Goal: Task Accomplishment & Management: Manage account settings

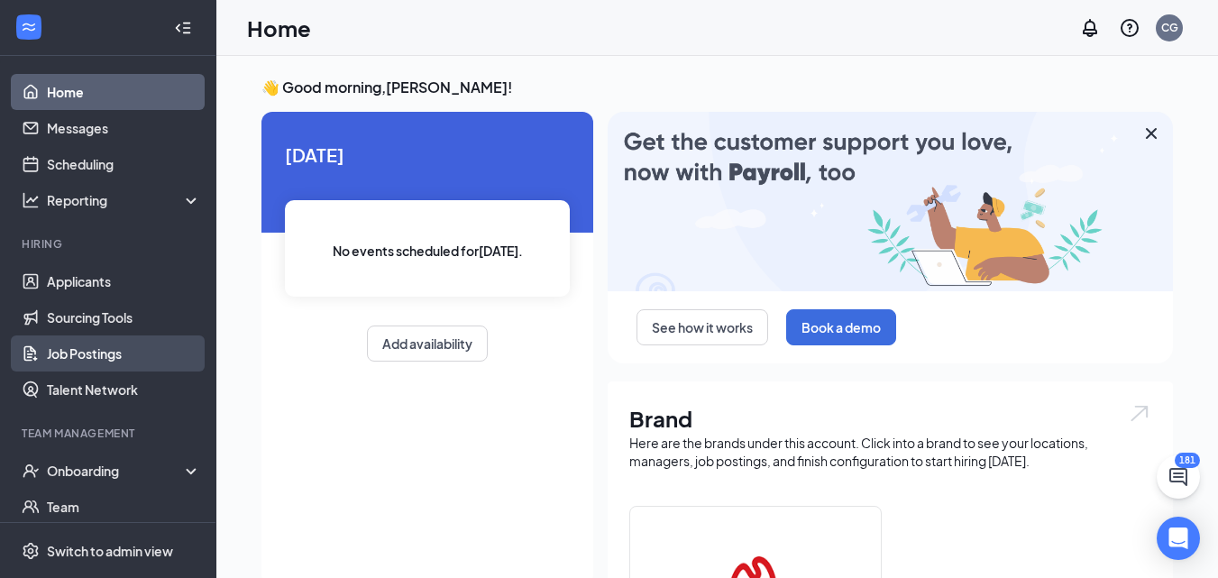
click at [95, 355] on link "Job Postings" at bounding box center [124, 353] width 154 height 36
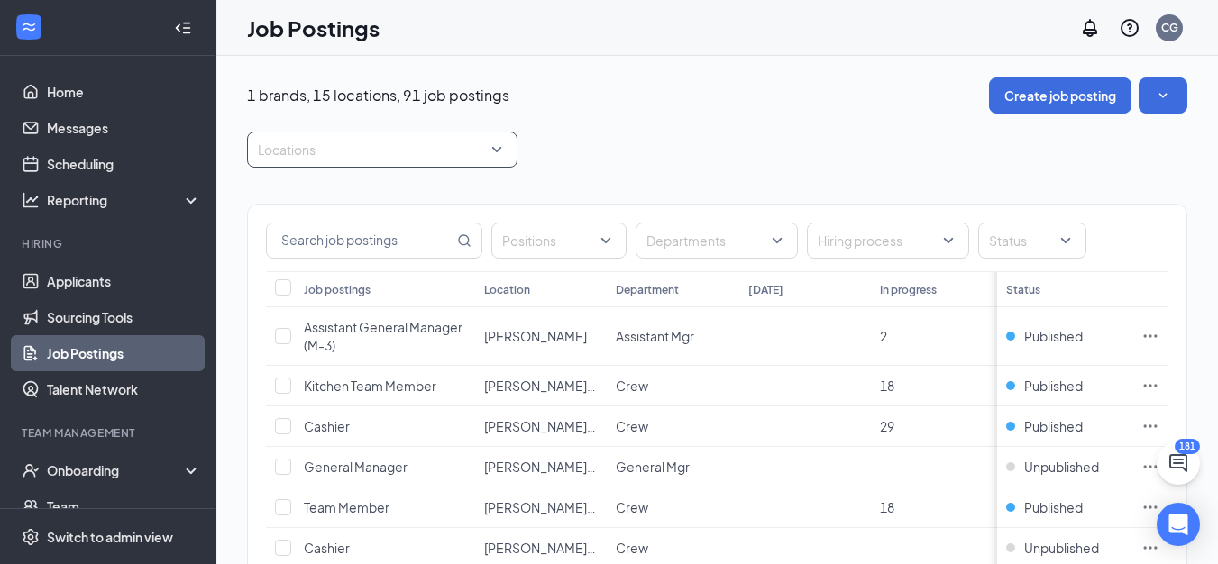
click at [499, 153] on div "Locations" at bounding box center [382, 150] width 270 height 36
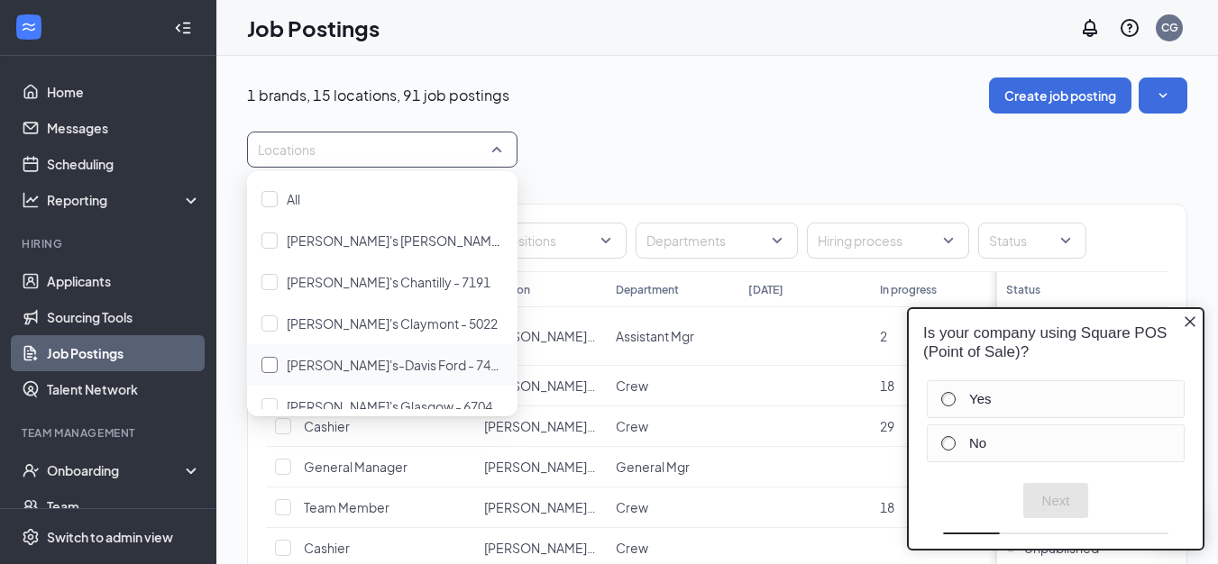
click at [268, 368] on div at bounding box center [269, 365] width 16 height 16
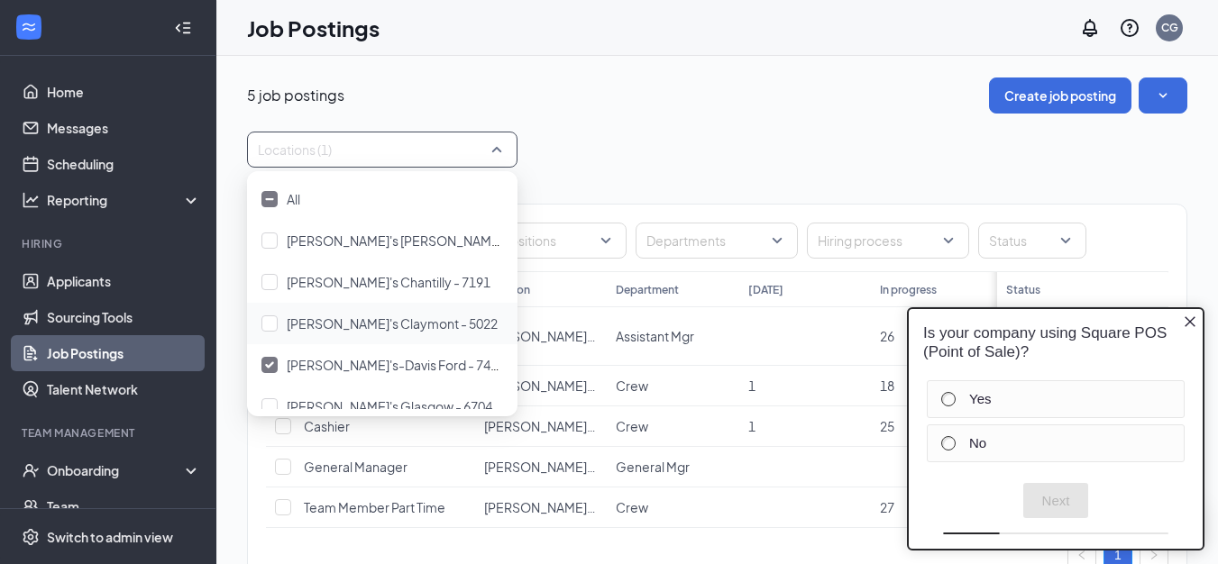
click at [663, 157] on div "Locations (1)" at bounding box center [717, 150] width 940 height 36
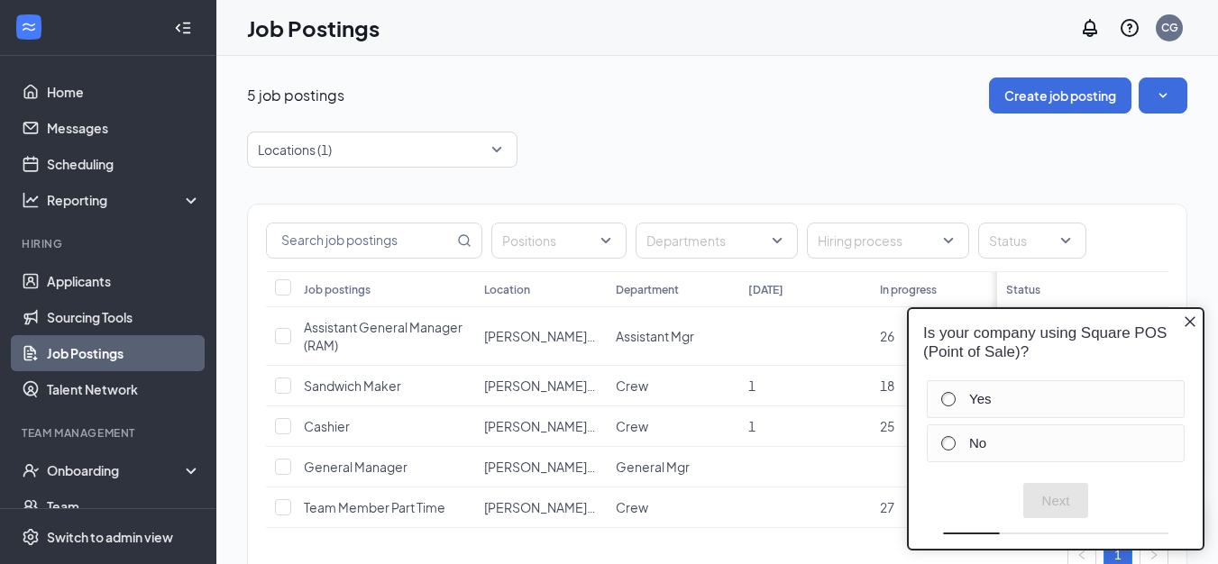
click at [1190, 320] on icon "Close button" at bounding box center [1190, 322] width 14 height 14
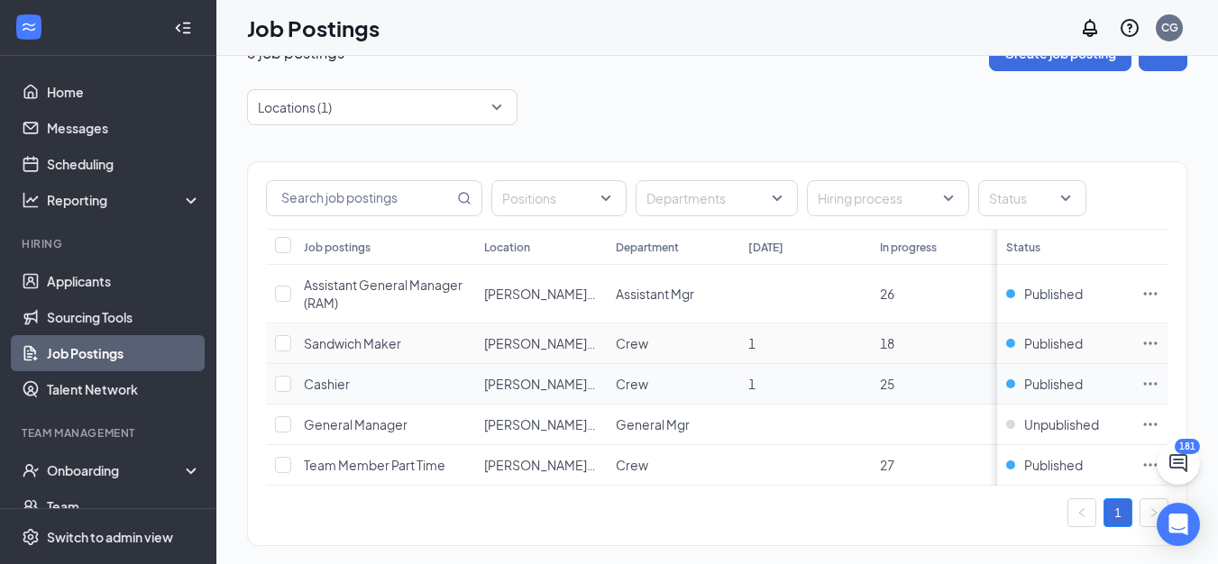
scroll to position [78, 0]
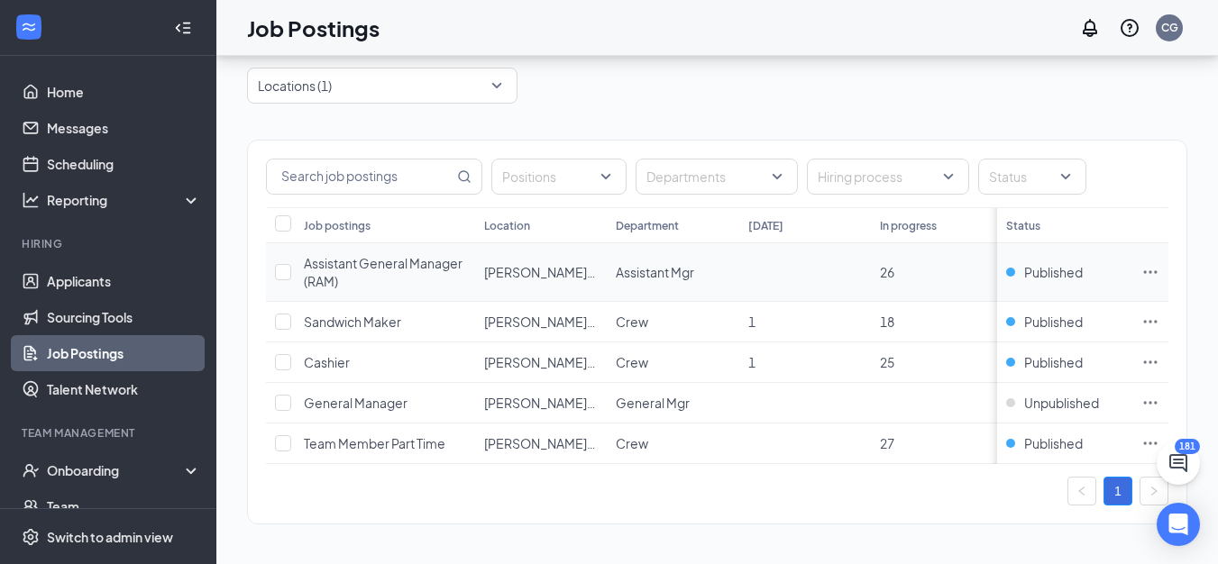
click at [1159, 263] on icon "Ellipses" at bounding box center [1150, 272] width 18 height 18
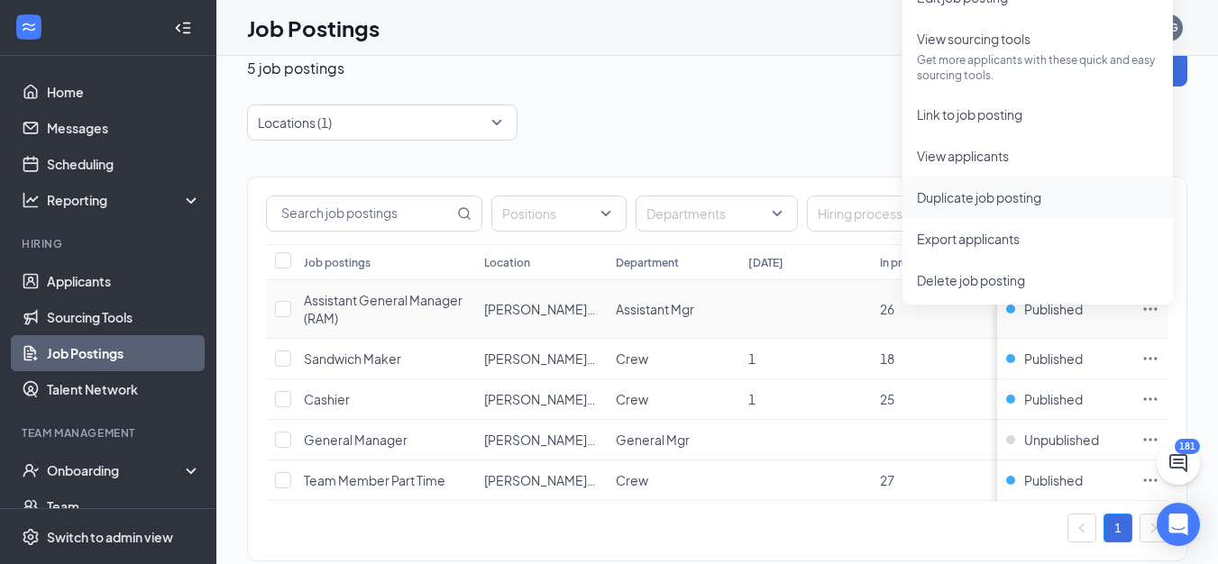
scroll to position [0, 0]
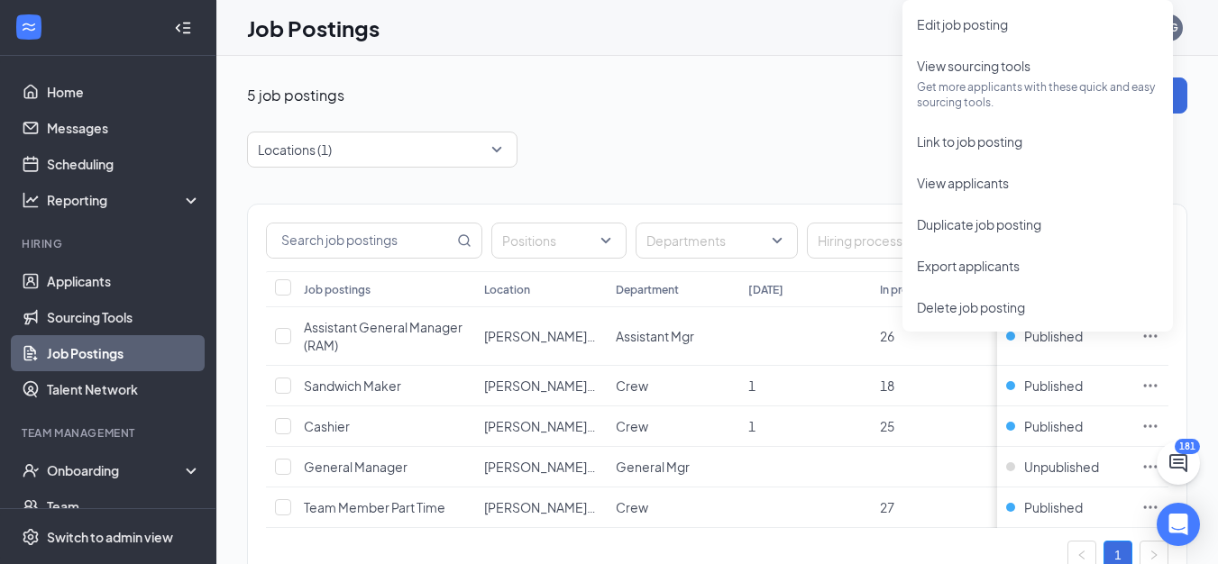
click at [707, 94] on div "5 job postings Create job posting" at bounding box center [717, 96] width 940 height 36
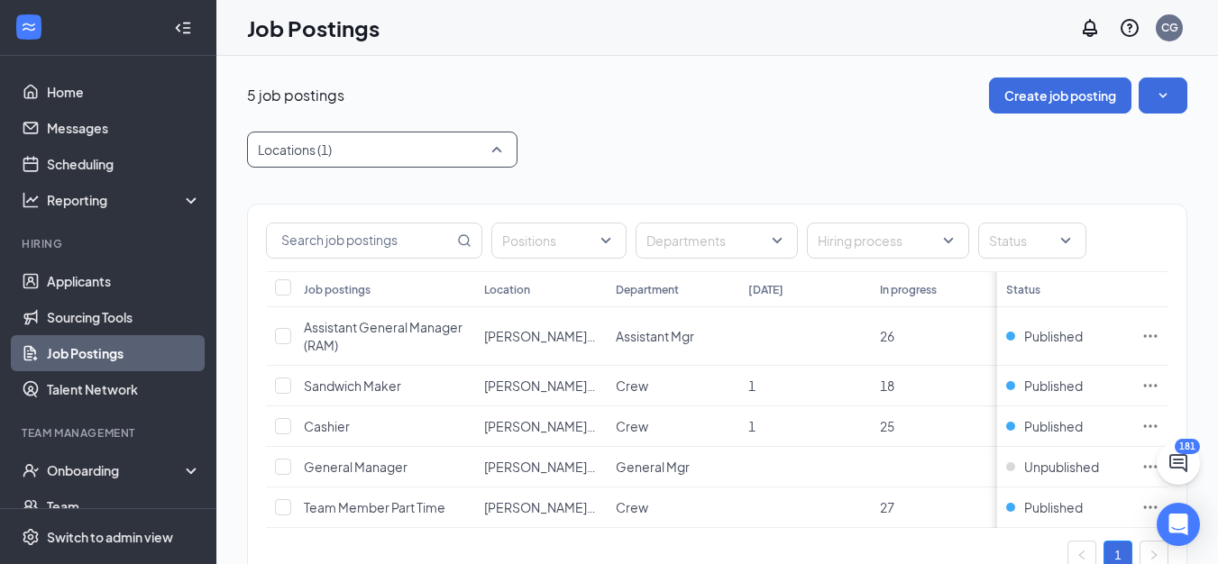
click at [497, 150] on div "Locations (1)" at bounding box center [382, 150] width 270 height 36
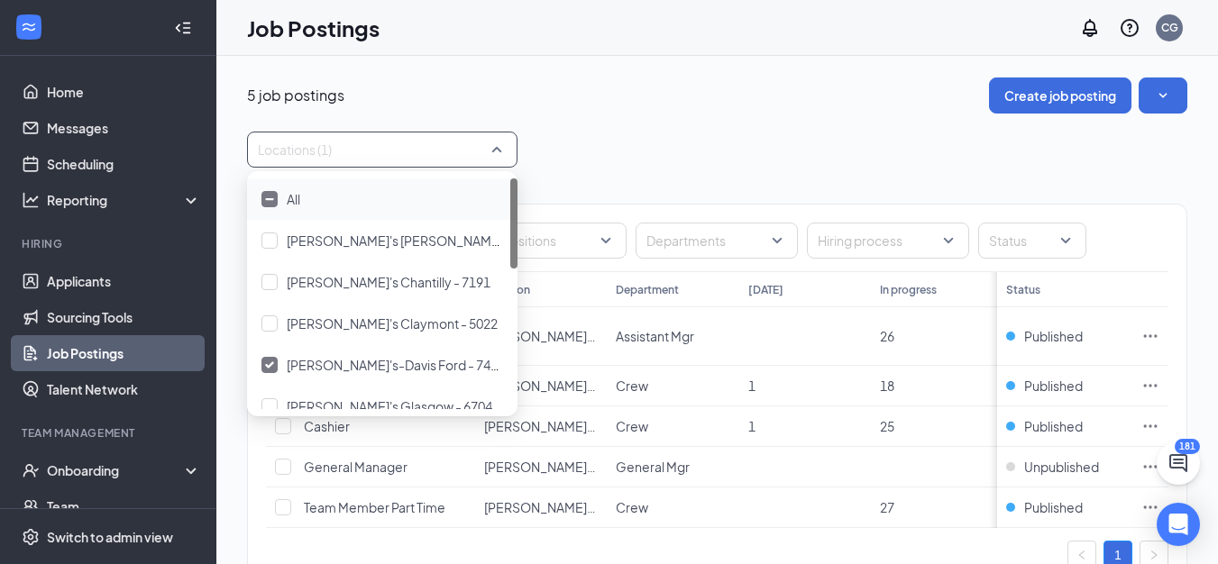
click at [497, 150] on div "Locations (1)" at bounding box center [382, 150] width 270 height 36
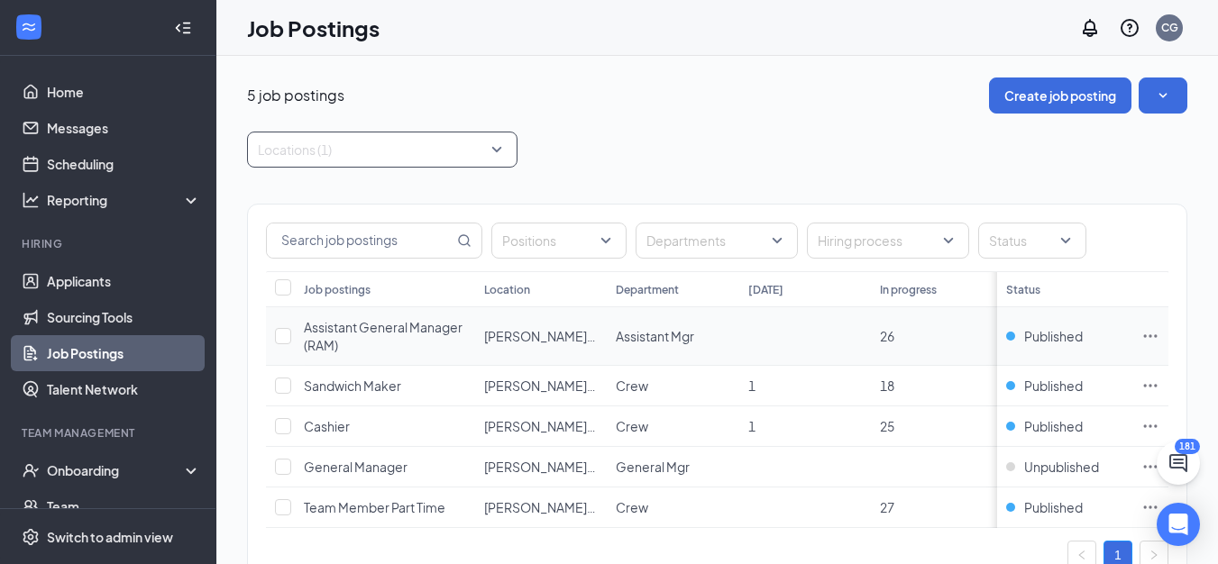
click at [1159, 334] on icon "Ellipses" at bounding box center [1150, 336] width 18 height 18
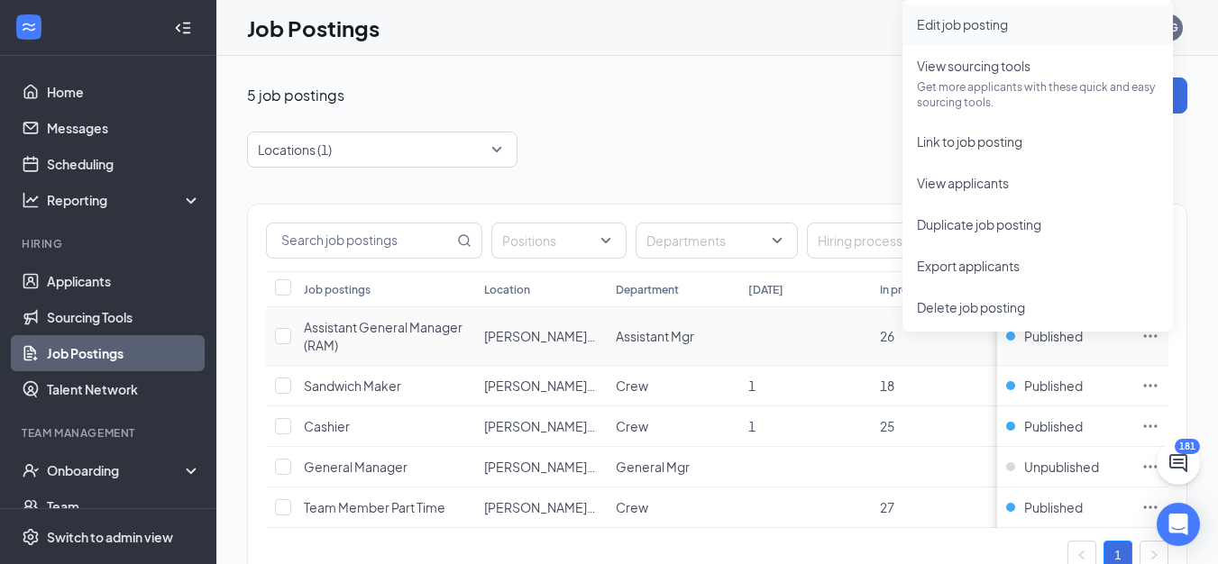
click at [977, 29] on span "Edit job posting" at bounding box center [962, 24] width 91 height 16
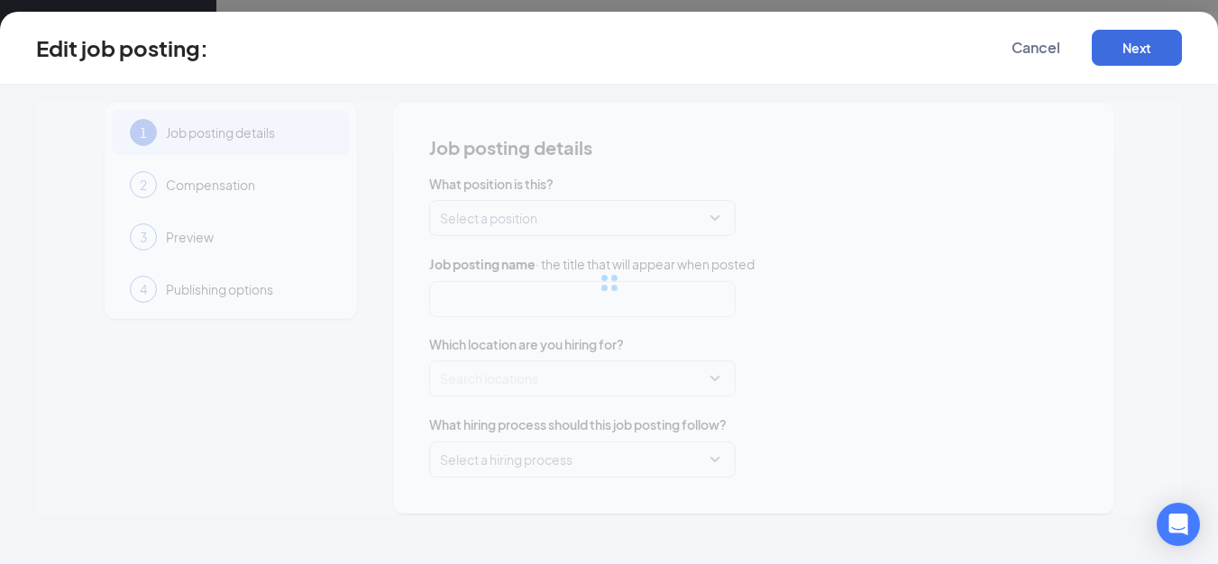
type input "Assistant General Manager (RAM)"
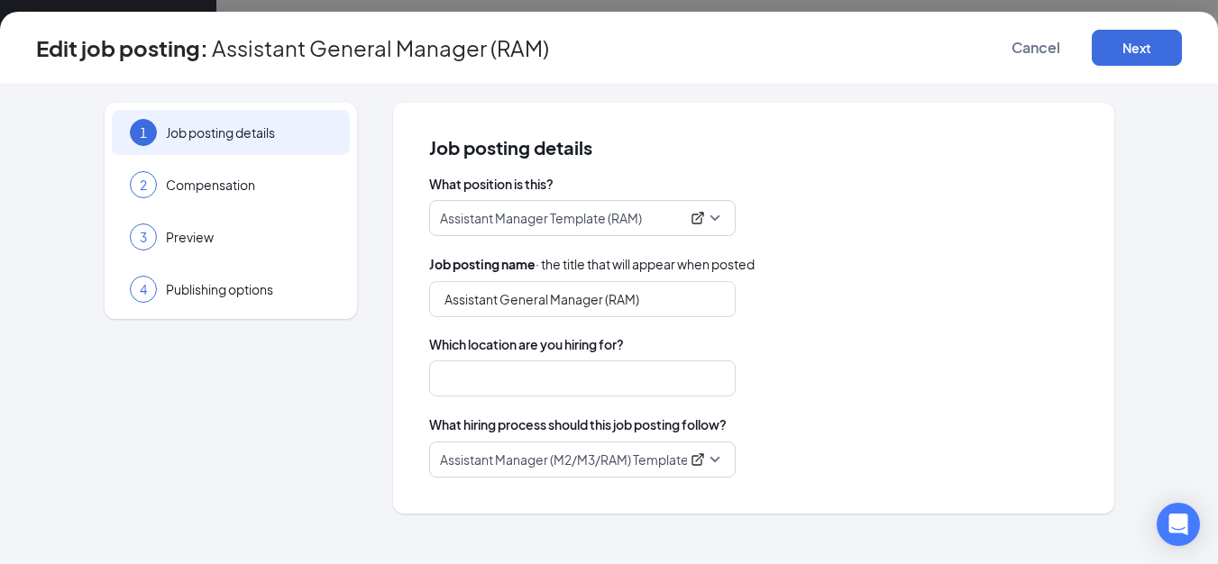
type input "[PERSON_NAME]'s-Davis Ford - 7461"
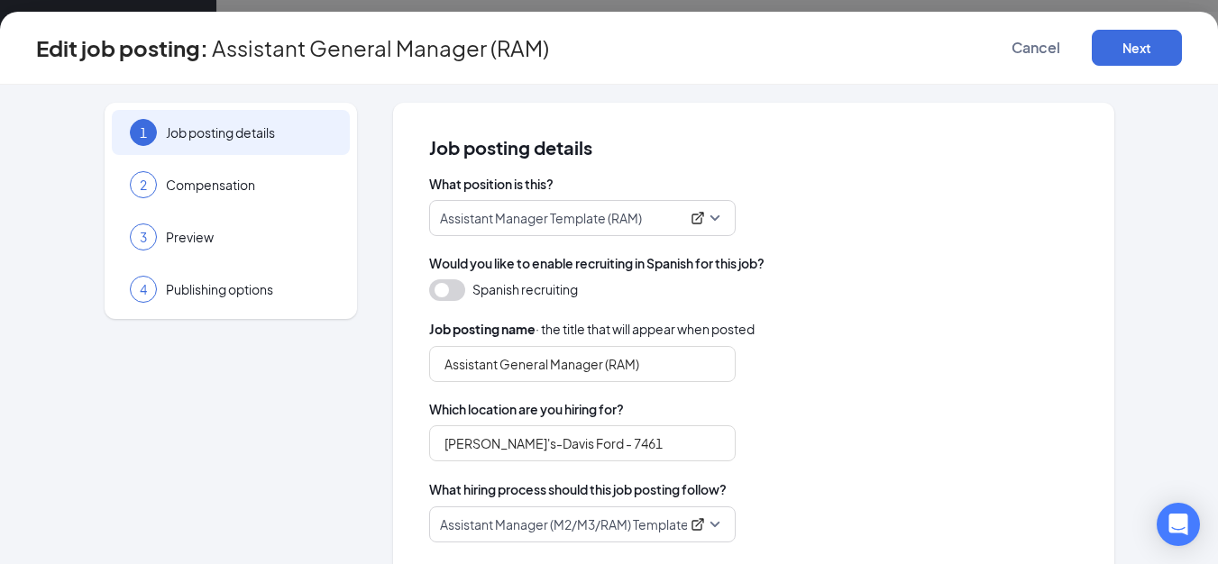
scroll to position [32, 0]
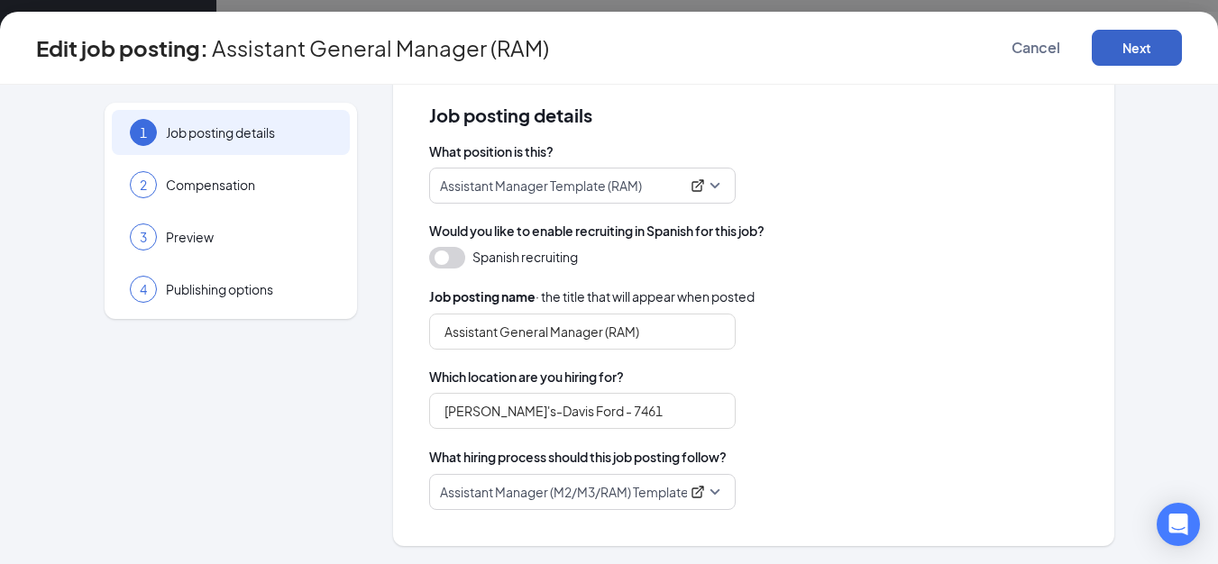
click at [1148, 48] on button "Next" at bounding box center [1137, 48] width 90 height 36
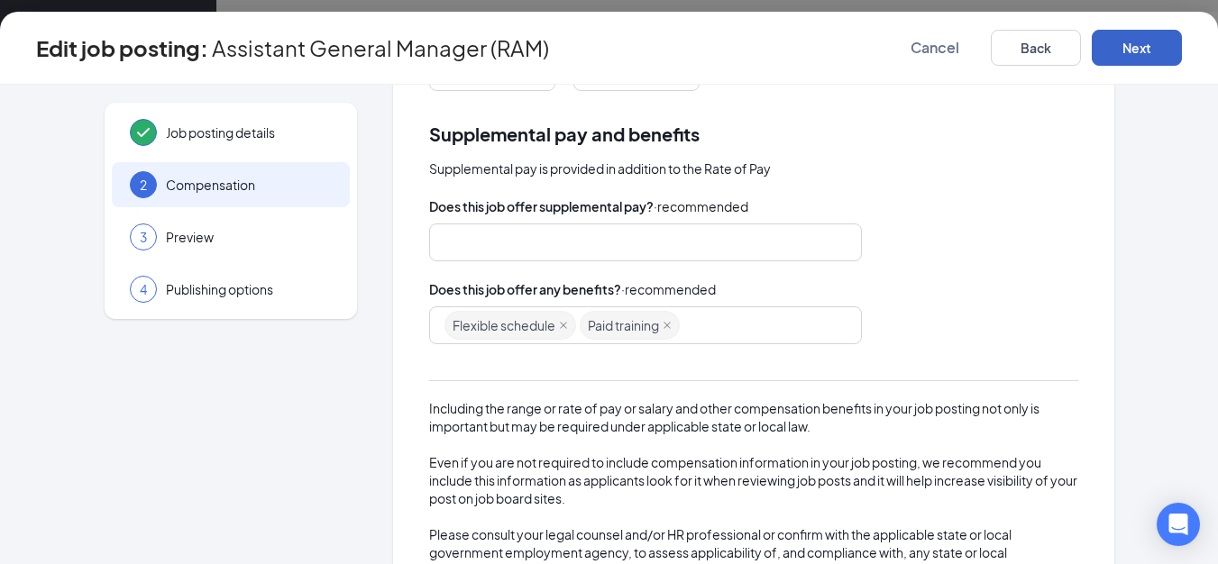
scroll to position [303, 0]
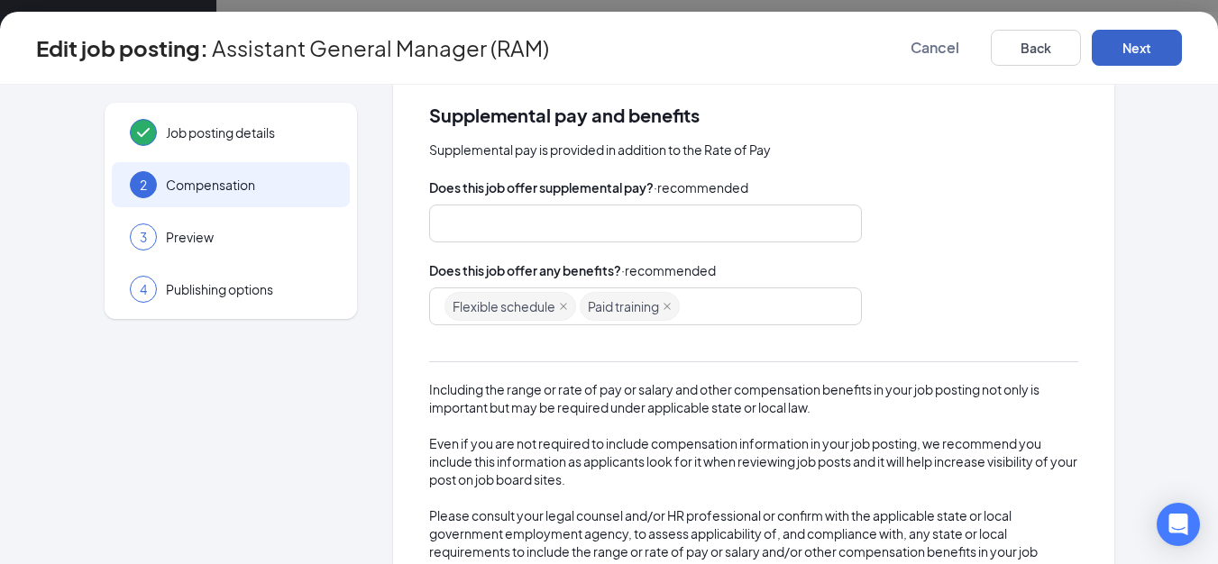
click at [673, 225] on div at bounding box center [636, 223] width 385 height 29
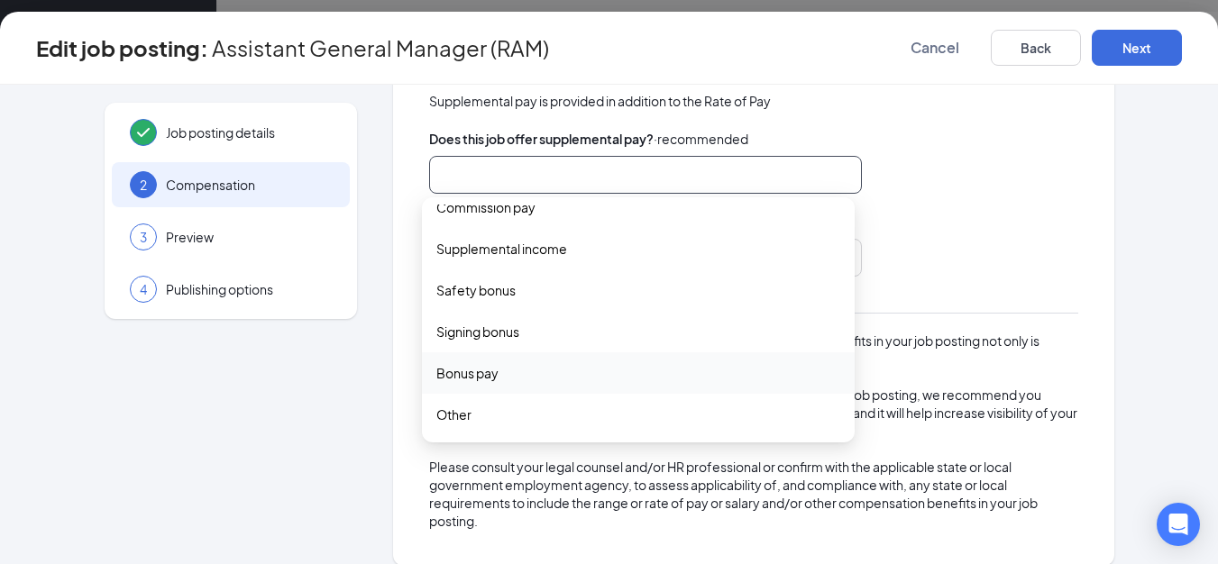
scroll to position [371, 0]
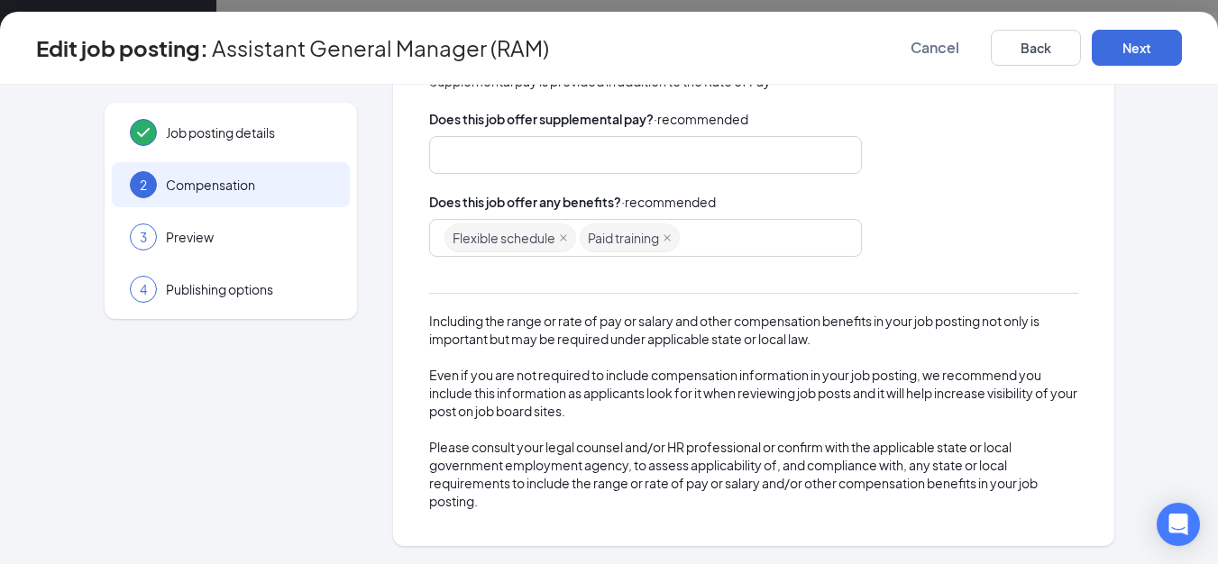
click at [961, 226] on div "Flexible schedule Paid training" at bounding box center [753, 238] width 649 height 38
click at [818, 242] on div "Flexible schedule Paid training" at bounding box center [636, 238] width 385 height 32
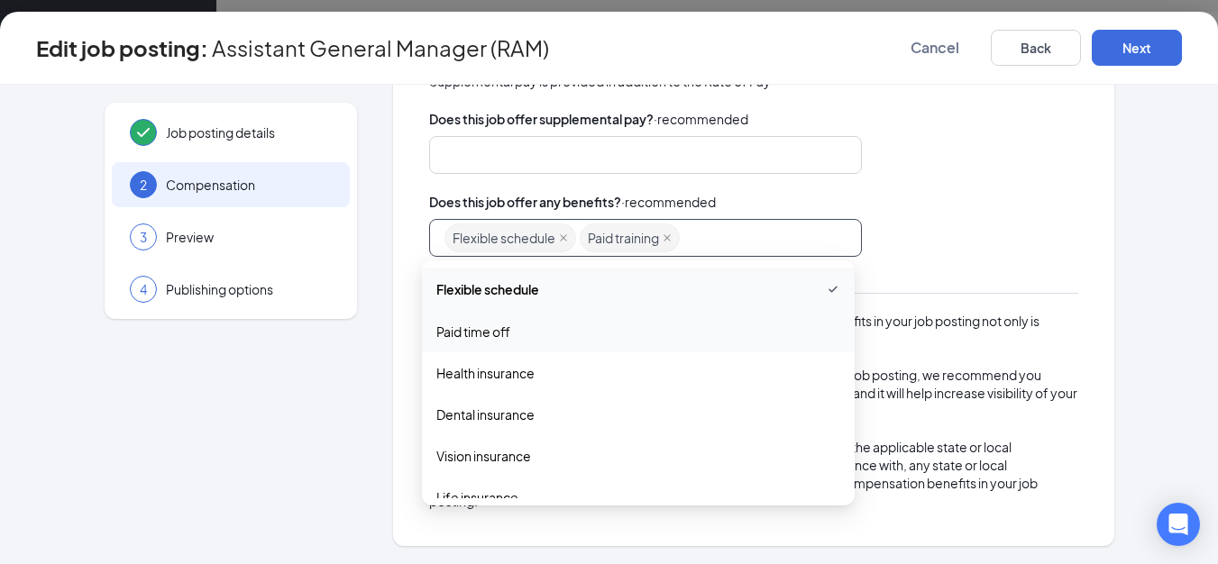
click at [477, 336] on span "Paid time off" at bounding box center [473, 332] width 74 height 20
click at [477, 372] on span "Health insurance" at bounding box center [485, 375] width 98 height 20
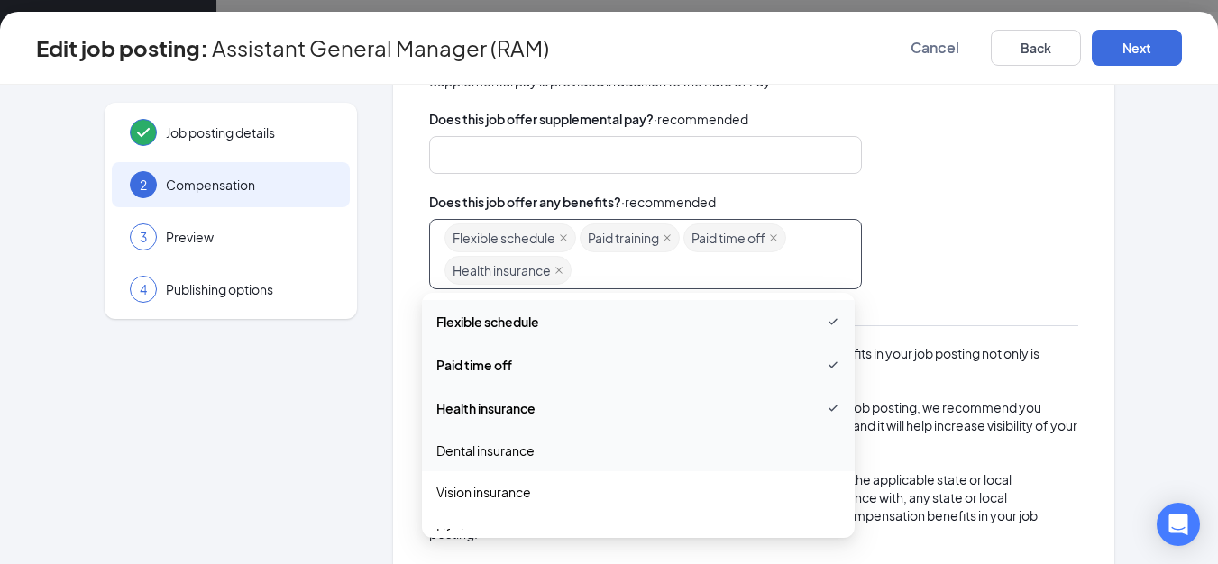
click at [517, 450] on span "Dental insurance" at bounding box center [485, 451] width 98 height 20
drag, startPoint x: 506, startPoint y: 495, endPoint x: 548, endPoint y: 465, distance: 51.8
click at [507, 494] on span "Vision insurance" at bounding box center [483, 494] width 95 height 20
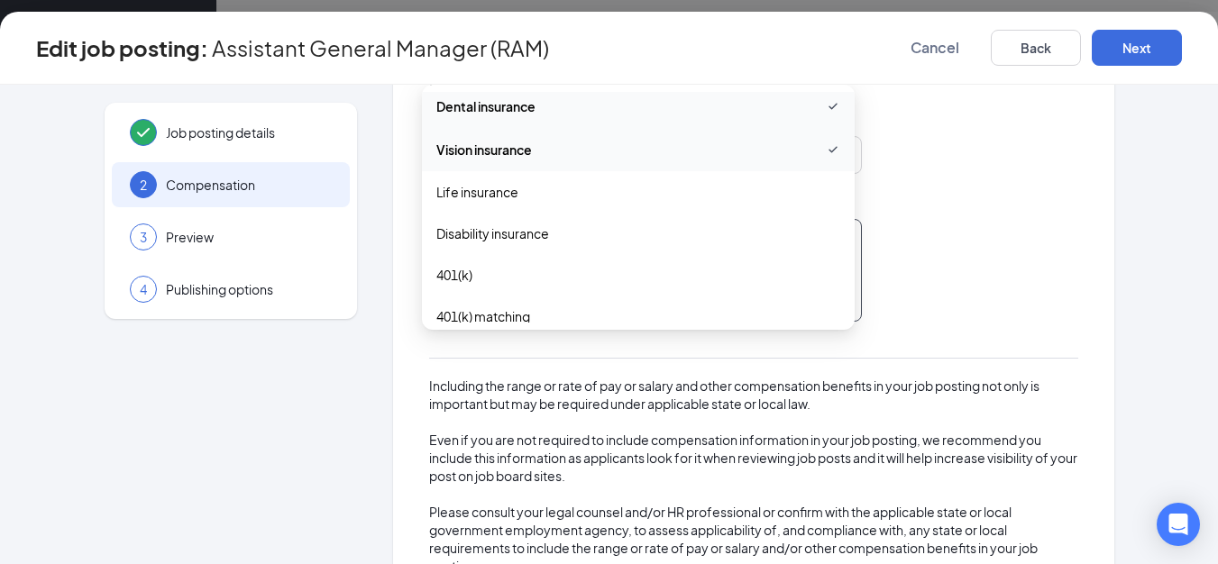
scroll to position [180, 0]
click at [517, 236] on span "401(k)" at bounding box center [638, 232] width 404 height 20
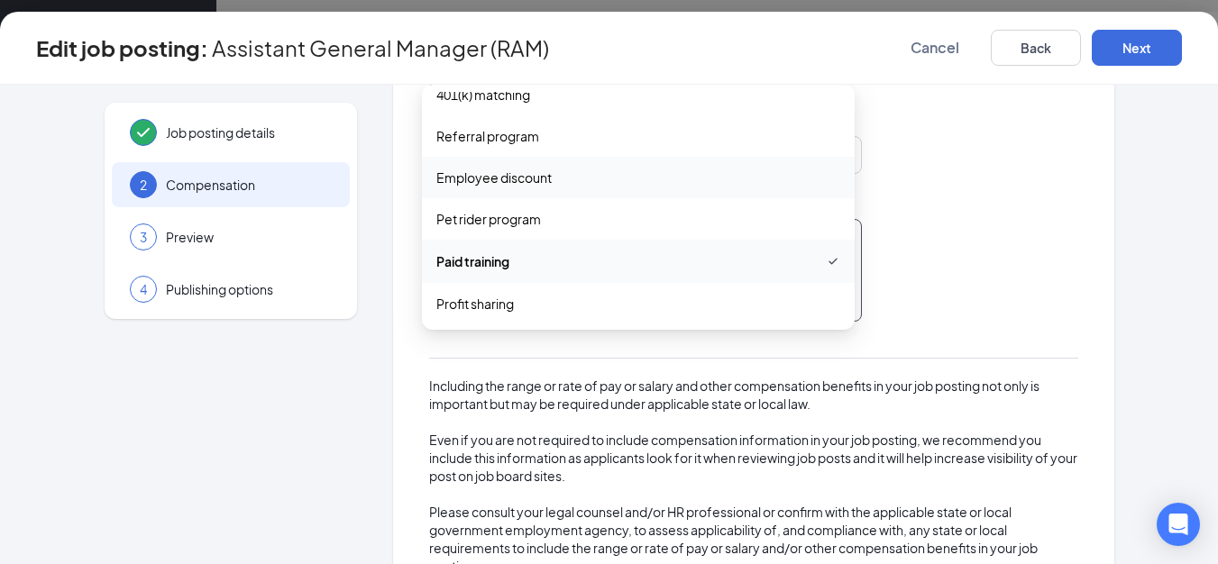
click at [557, 173] on span "Employee discount" at bounding box center [638, 178] width 404 height 20
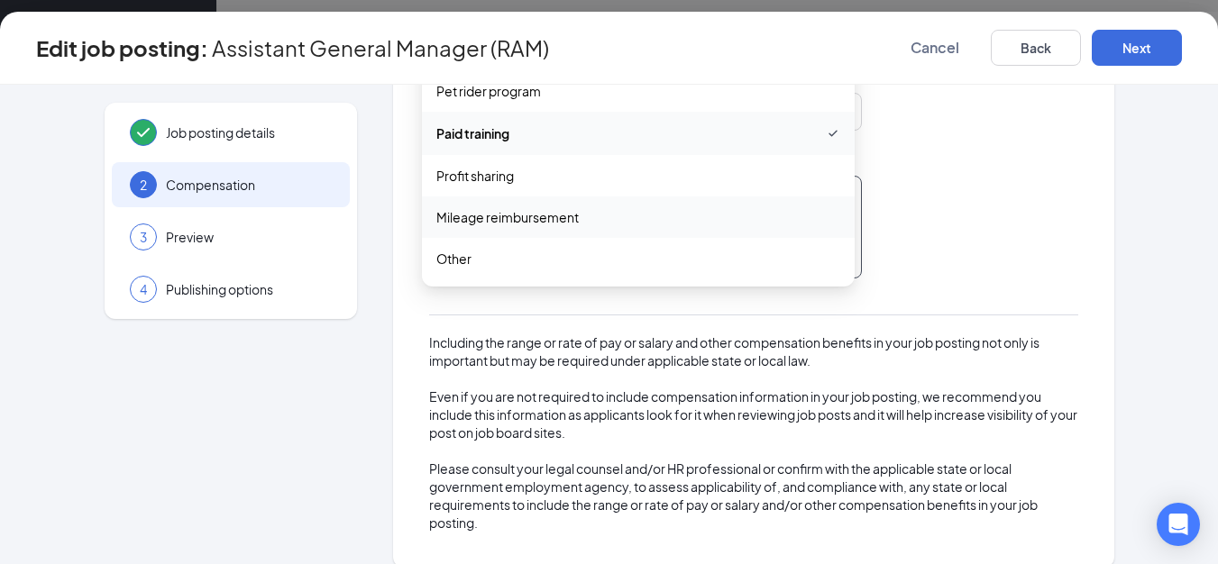
scroll to position [436, 0]
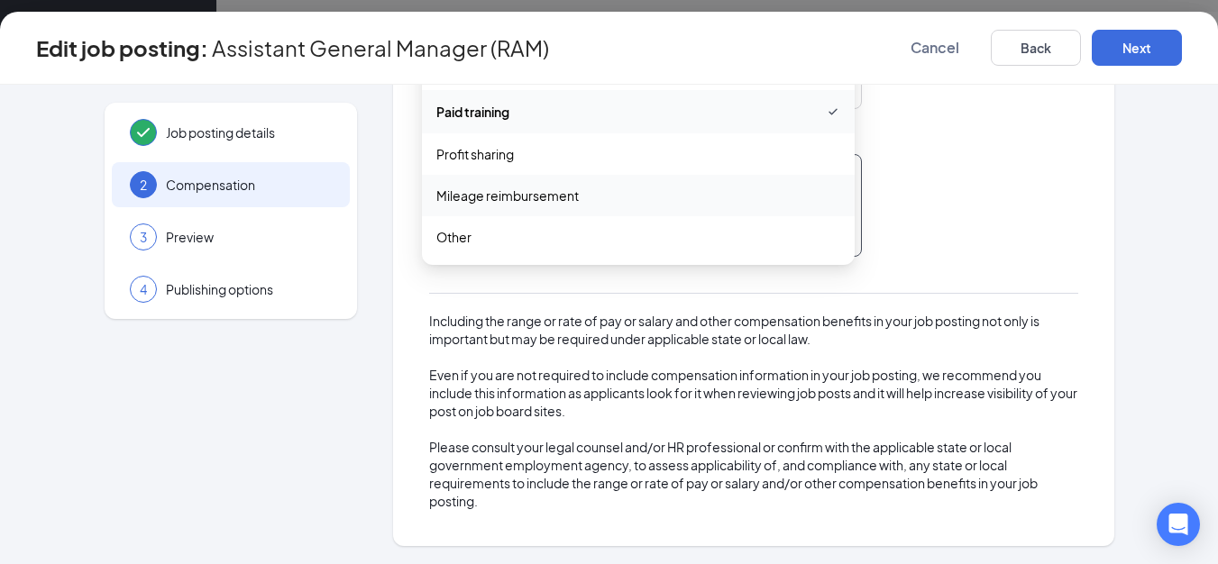
click at [959, 180] on div "Flexible schedule Paid training Paid time off Health insurance Dental insurance…" at bounding box center [753, 205] width 649 height 103
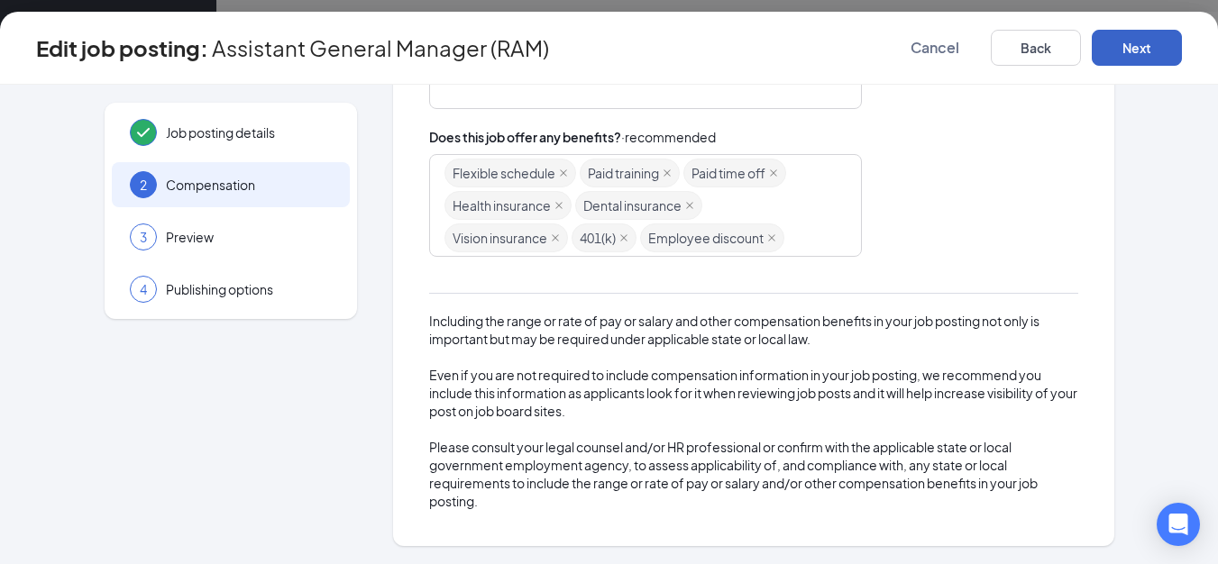
click at [1145, 50] on button "Next" at bounding box center [1137, 48] width 90 height 36
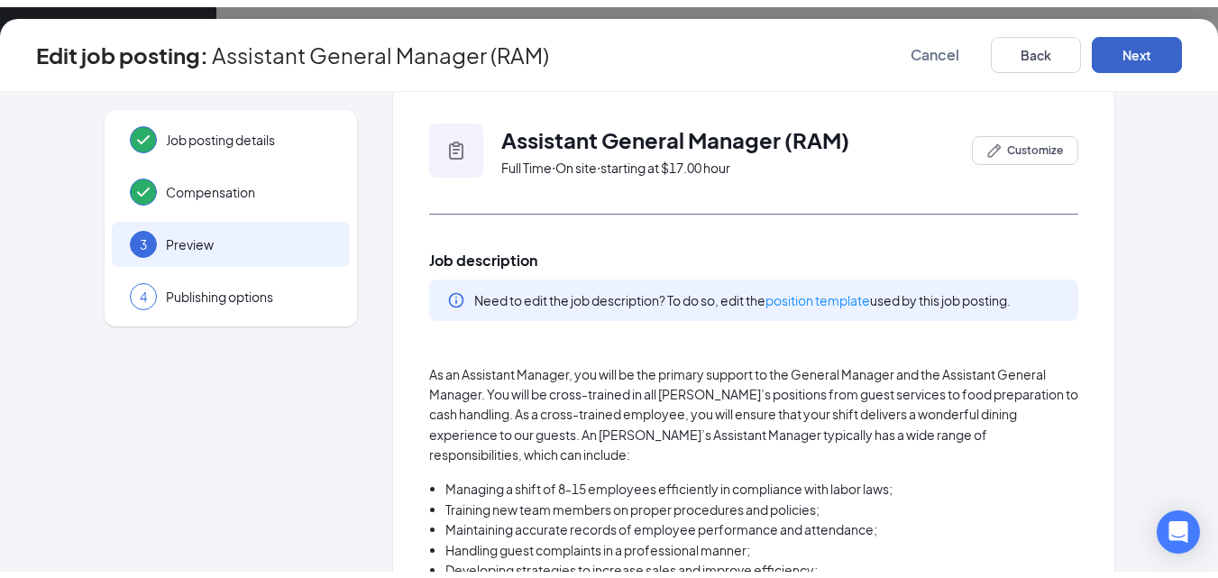
scroll to position [0, 0]
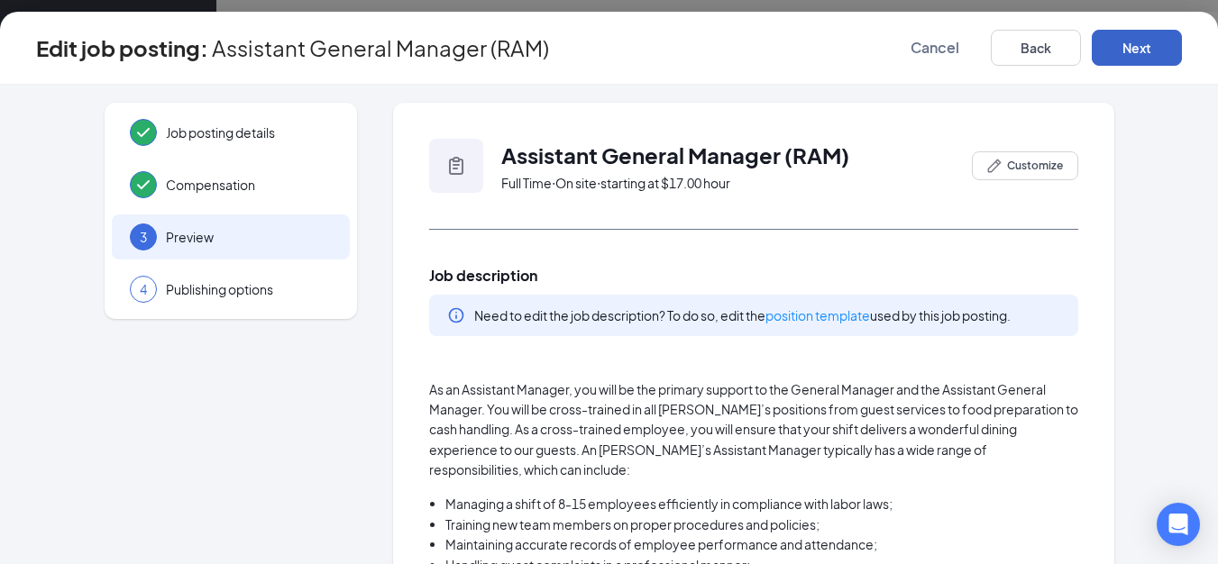
click at [1137, 44] on button "Next" at bounding box center [1137, 48] width 90 height 36
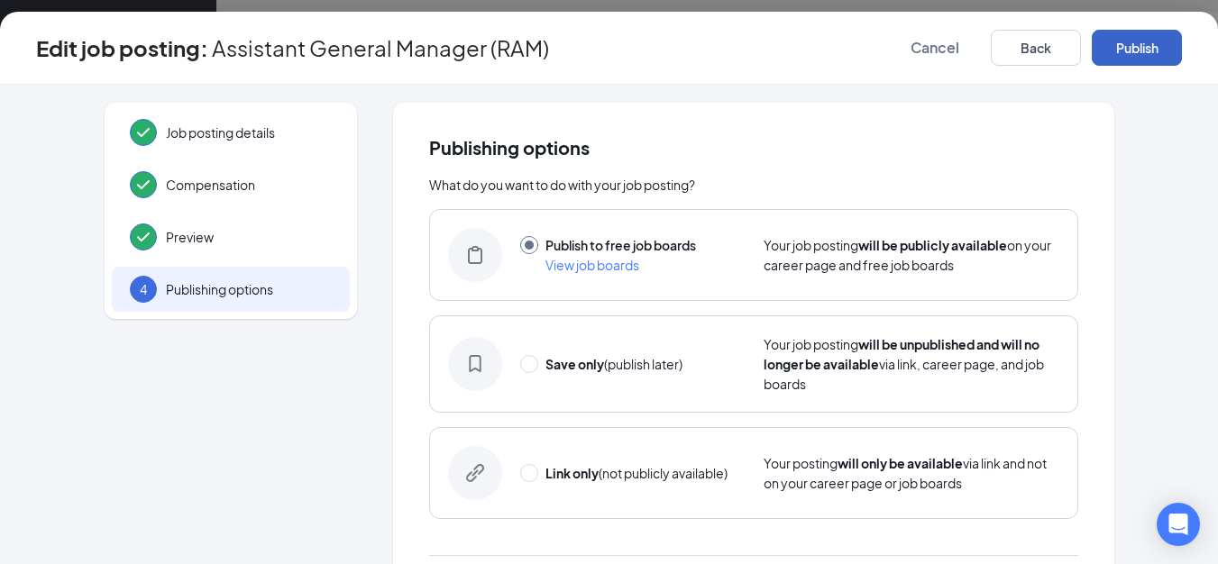
click at [1138, 49] on button "Publish" at bounding box center [1137, 48] width 90 height 36
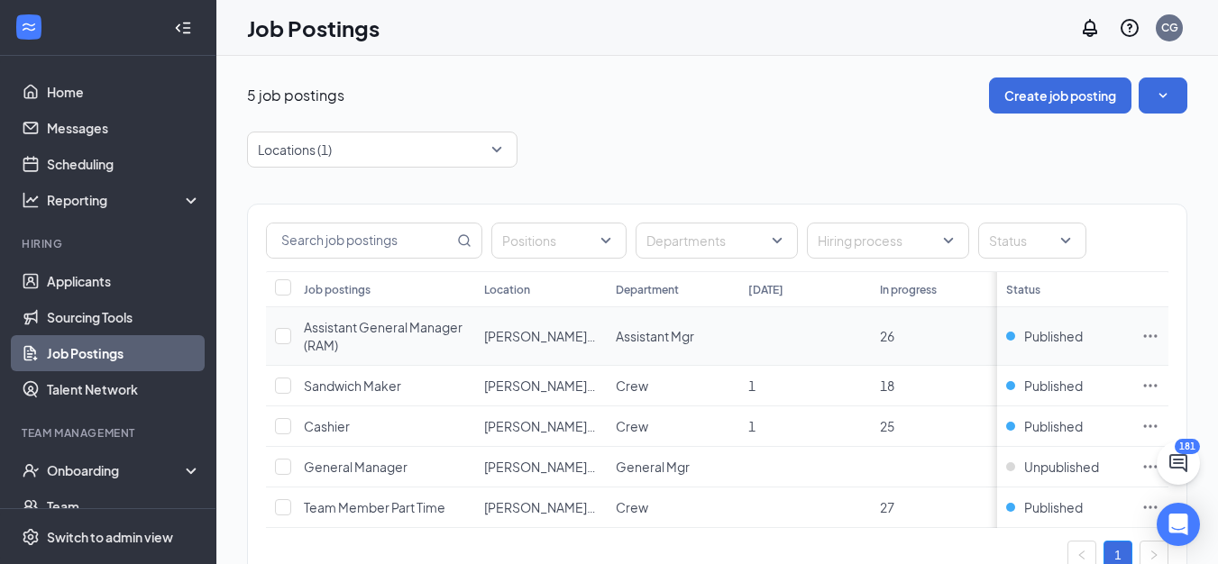
click at [1159, 336] on icon "Ellipses" at bounding box center [1150, 336] width 18 height 18
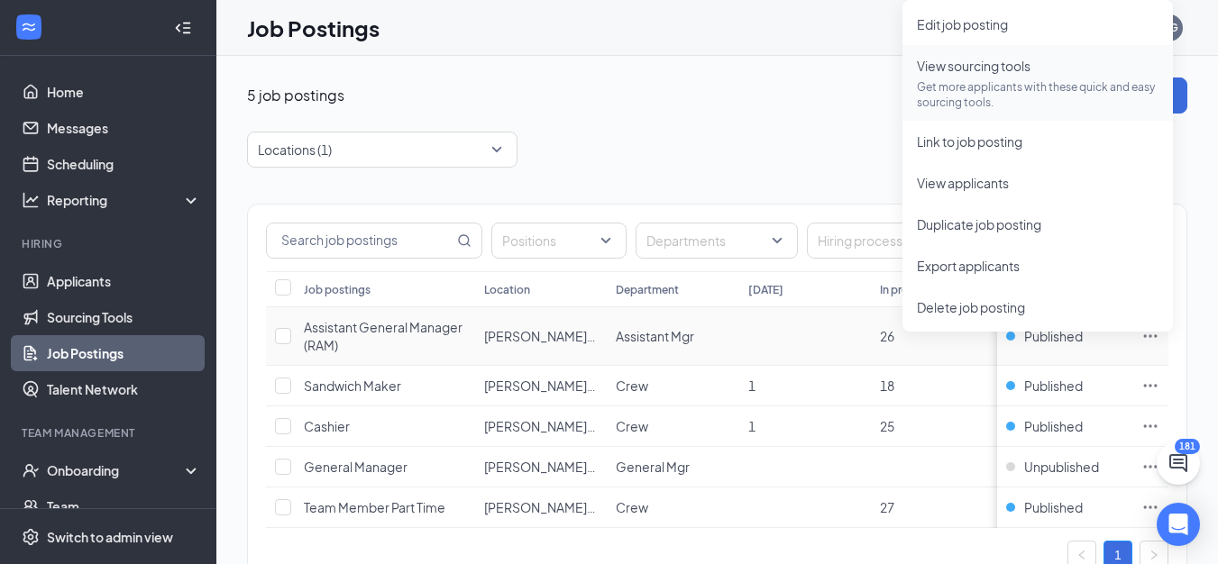
click at [974, 77] on span "View sourcing tools Get more applicants with these quick and easy sourcing tool…" at bounding box center [1038, 83] width 242 height 54
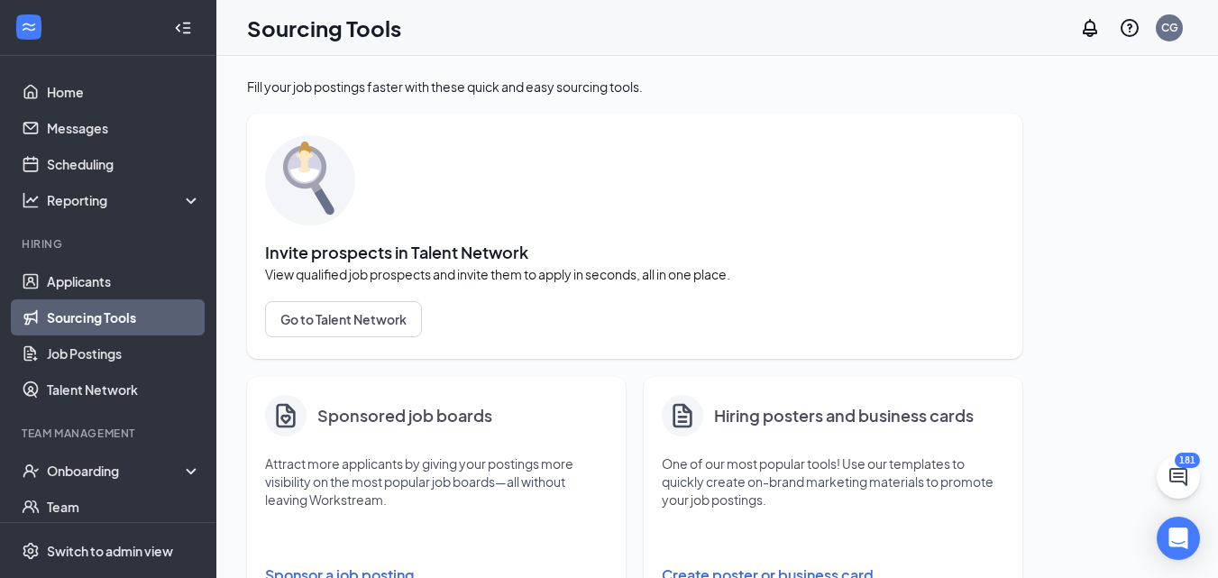
click at [461, 452] on div "Sponsored job boards Attract more applicants by giving your postings more visib…" at bounding box center [436, 494] width 379 height 234
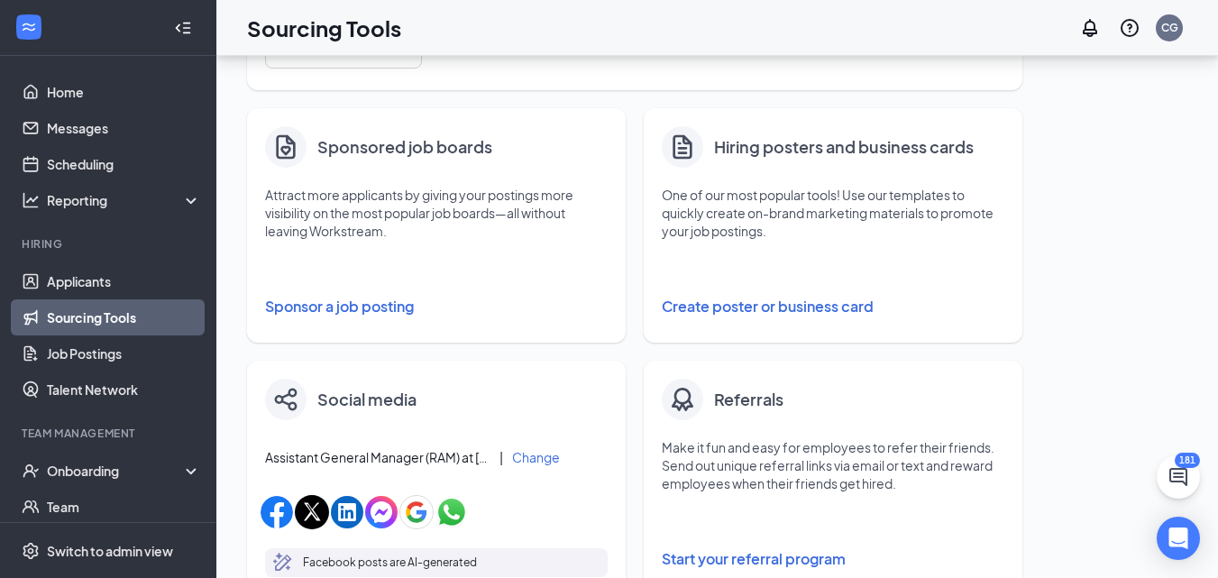
scroll to position [270, 0]
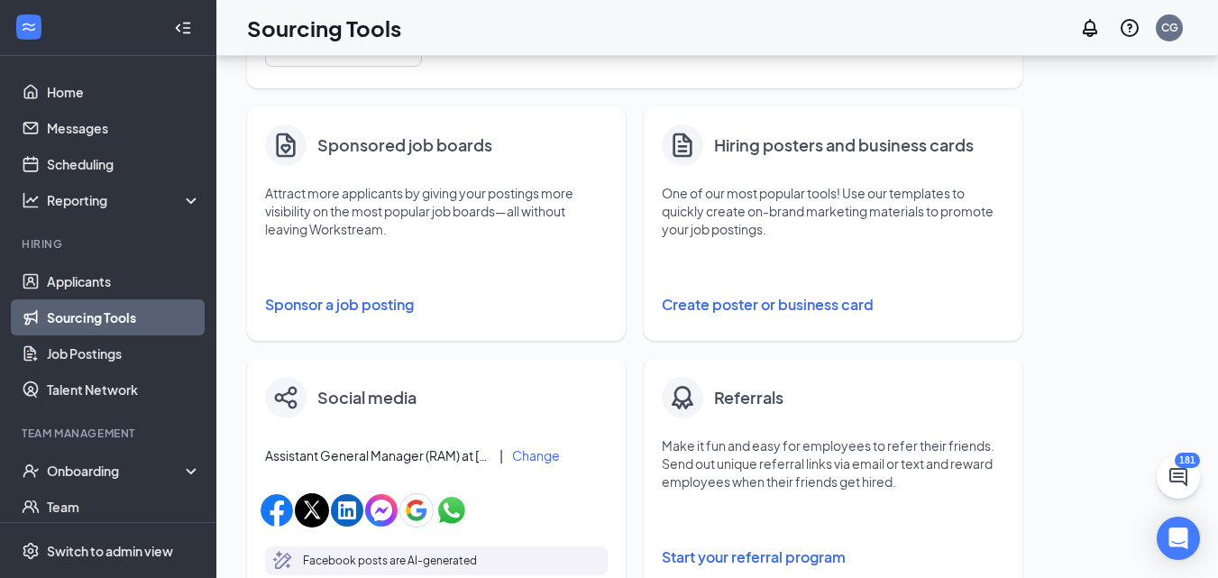
click at [352, 301] on button "Sponsor a job posting" at bounding box center [436, 305] width 343 height 36
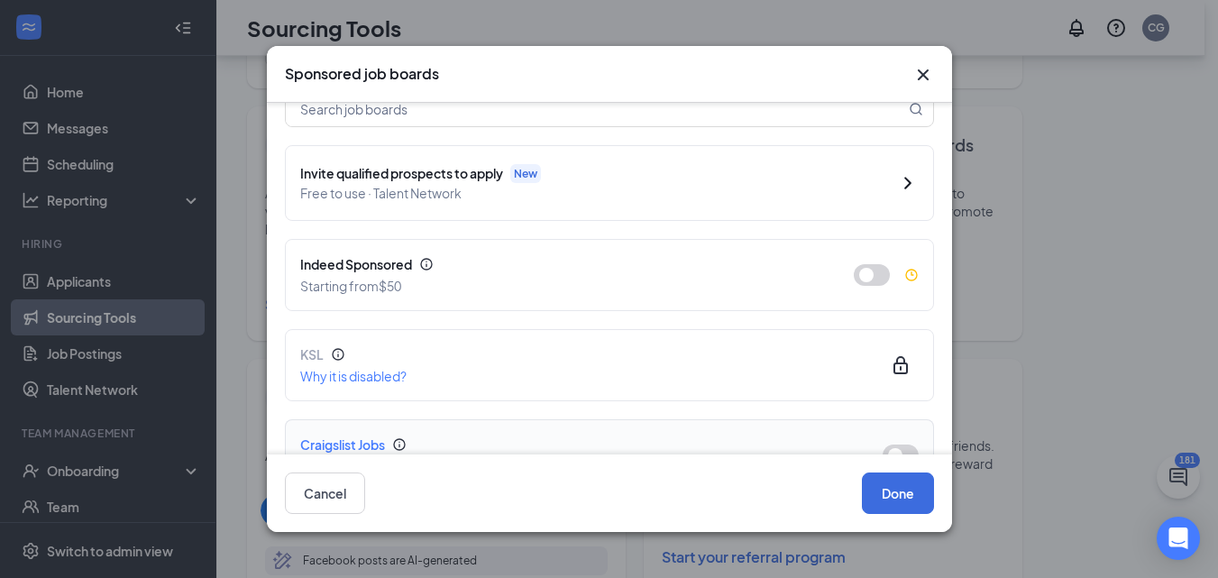
scroll to position [180, 0]
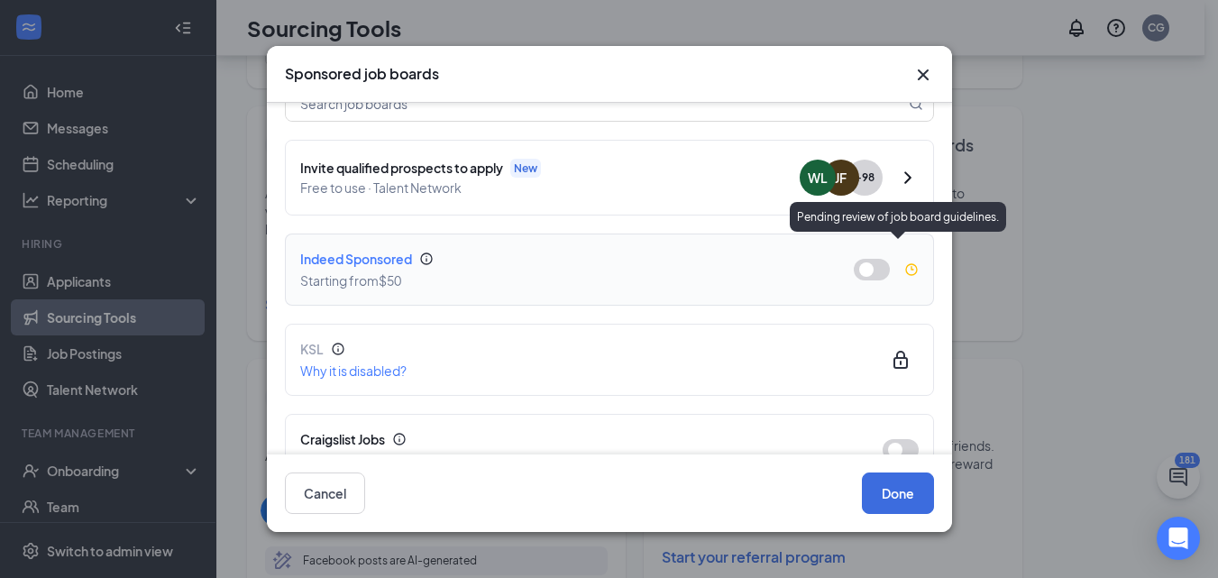
click at [904, 262] on icon "Clock" at bounding box center [911, 269] width 14 height 14
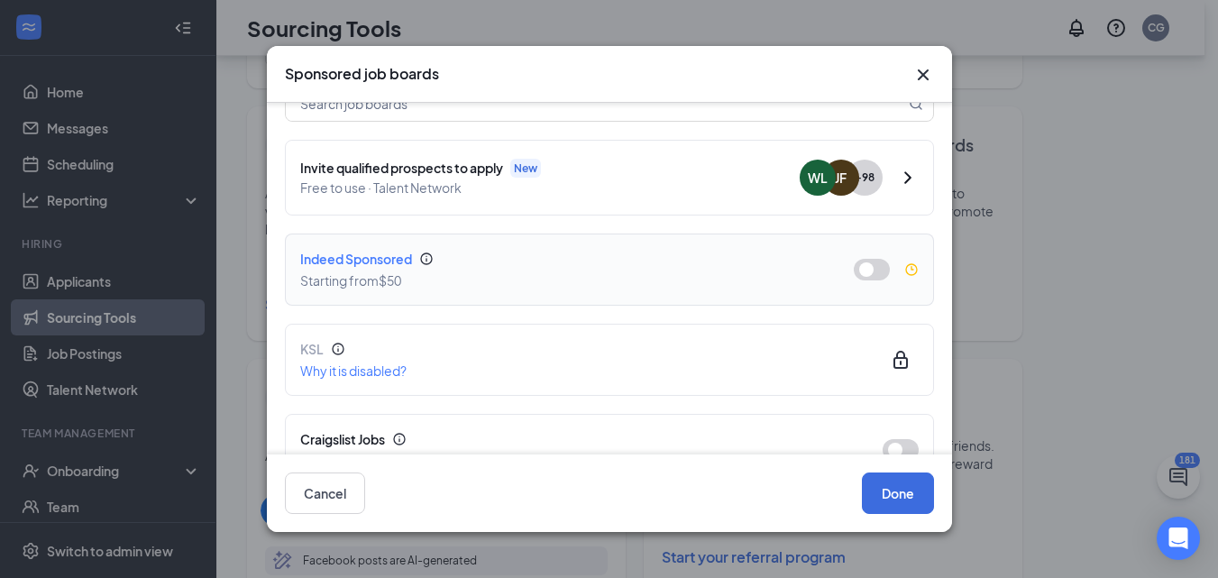
click at [866, 259] on button "button" at bounding box center [872, 270] width 36 height 22
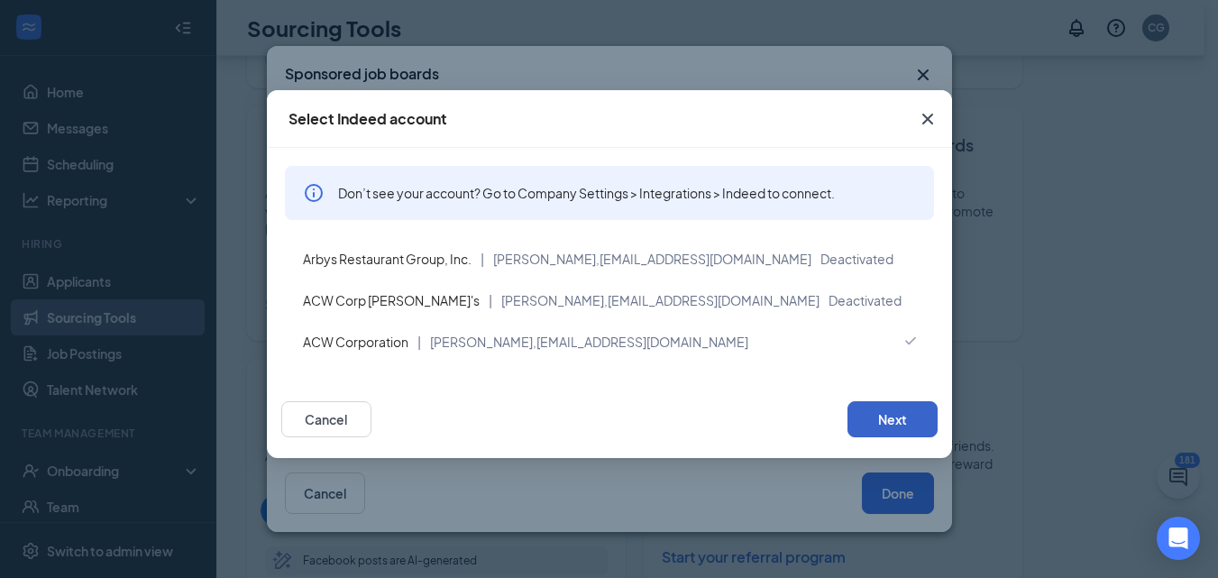
click at [921, 419] on button "Next" at bounding box center [892, 419] width 90 height 36
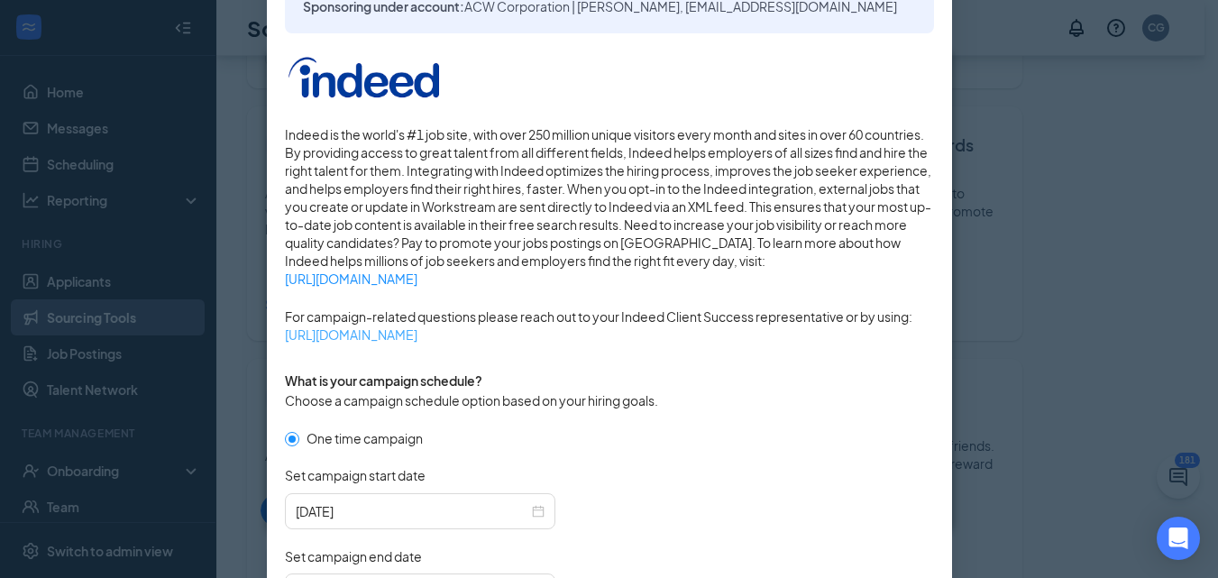
scroll to position [361, 0]
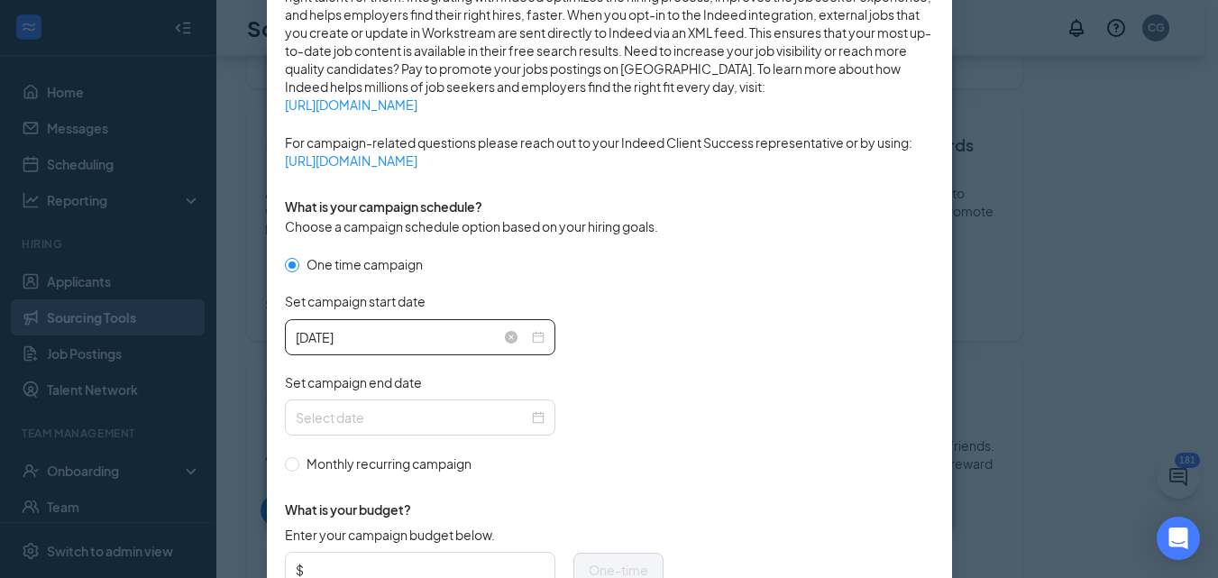
click at [475, 335] on input "[DATE]" at bounding box center [412, 337] width 233 height 20
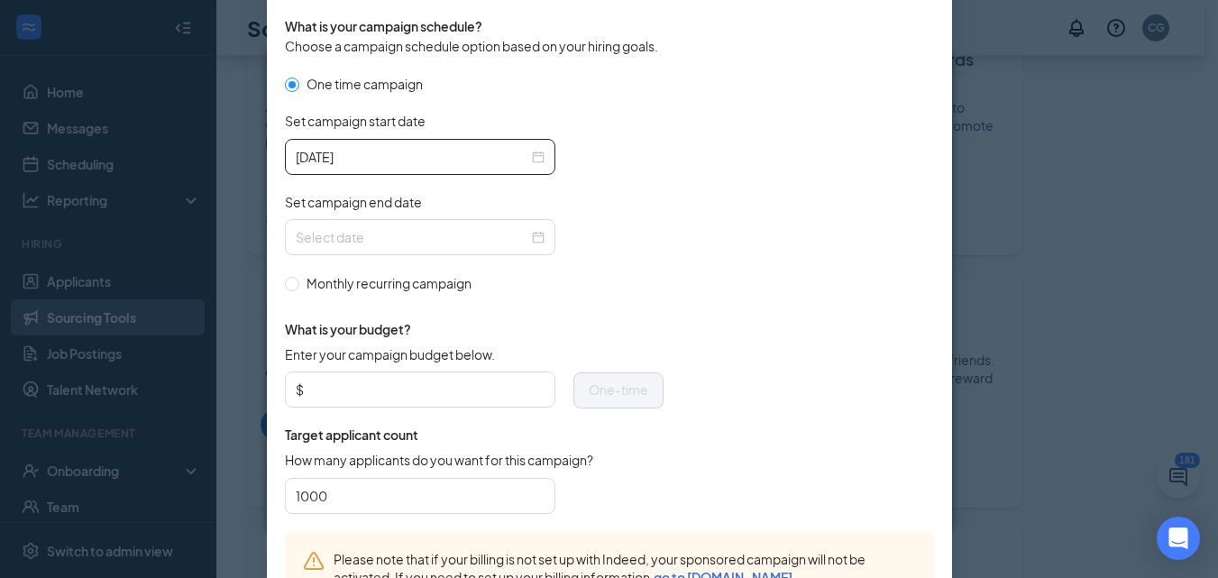
scroll to position [322, 0]
click at [534, 159] on div "[DATE]" at bounding box center [420, 157] width 249 height 20
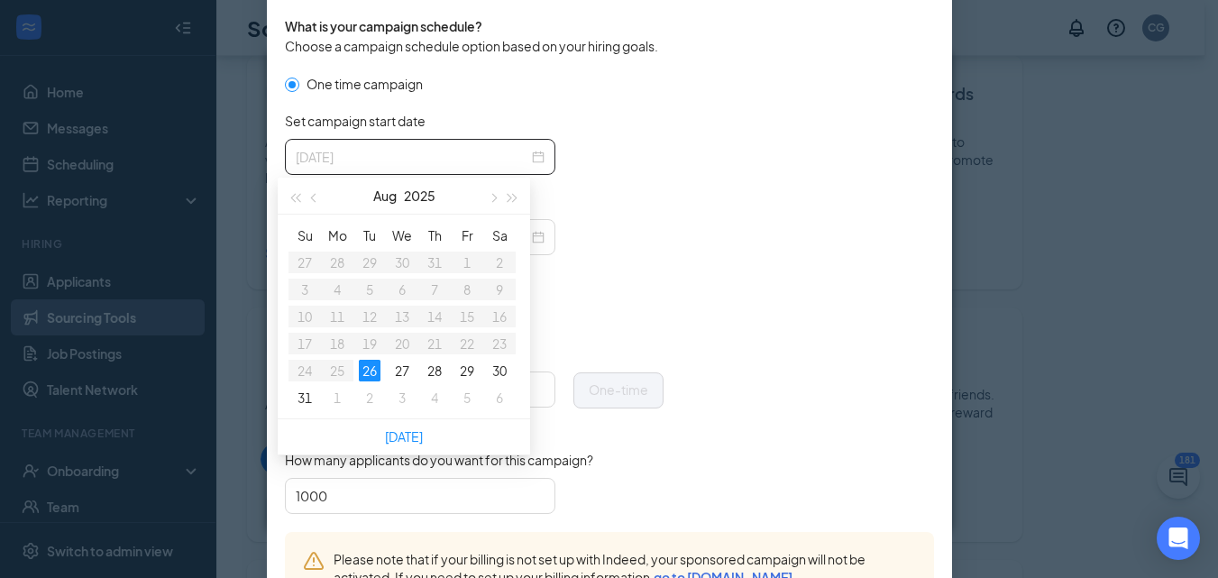
type input "[DATE]"
click at [371, 372] on div "26" at bounding box center [370, 371] width 22 height 22
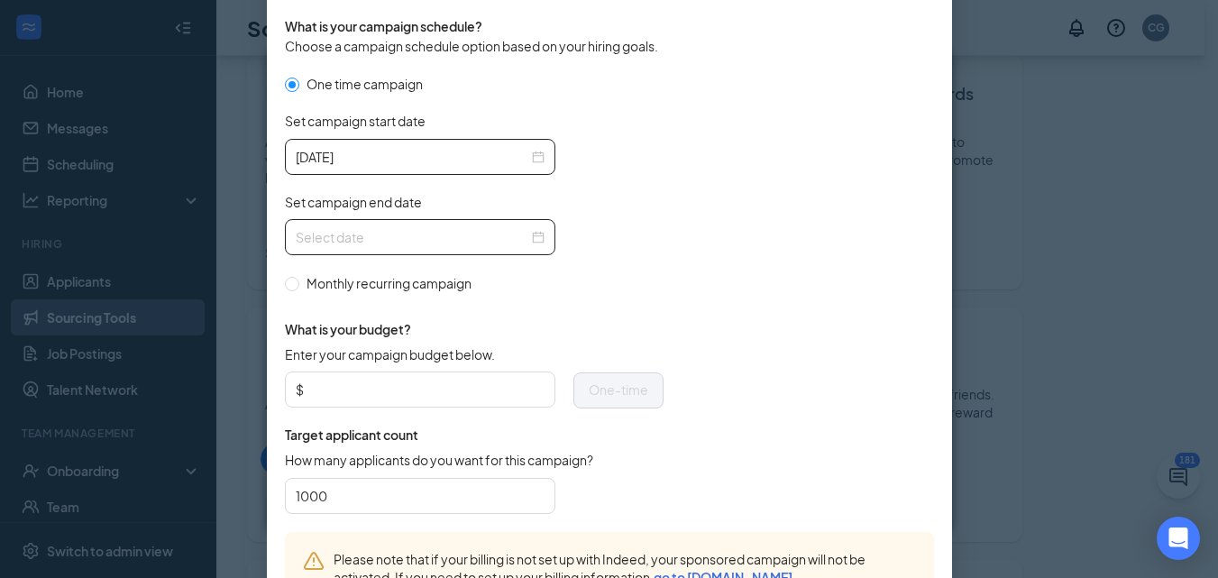
click at [534, 233] on div at bounding box center [420, 237] width 249 height 20
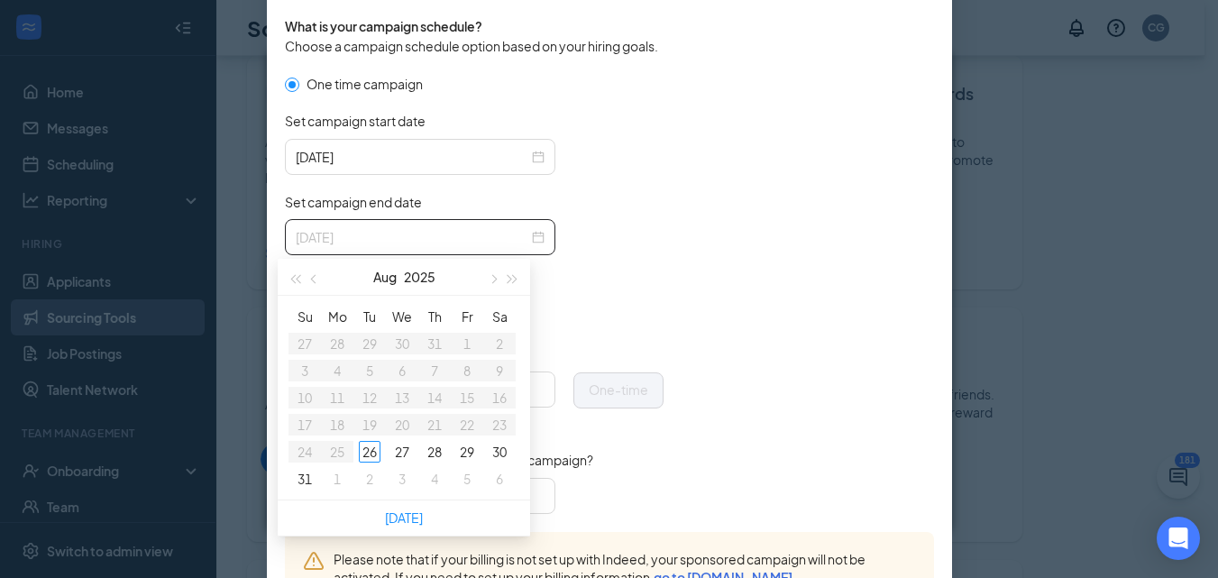
type input "[DATE]"
click at [493, 277] on span "button" at bounding box center [492, 279] width 9 height 9
type input "[DATE]"
click at [370, 368] on div "9" at bounding box center [370, 371] width 22 height 22
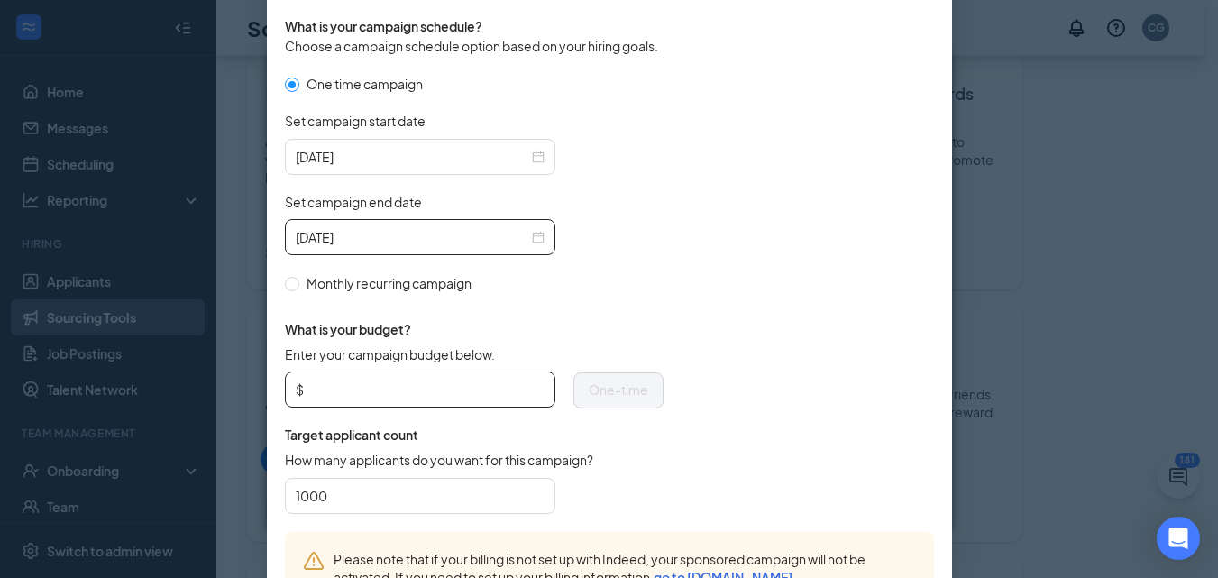
click at [449, 388] on input "Enter your campaign budget below." at bounding box center [425, 389] width 237 height 27
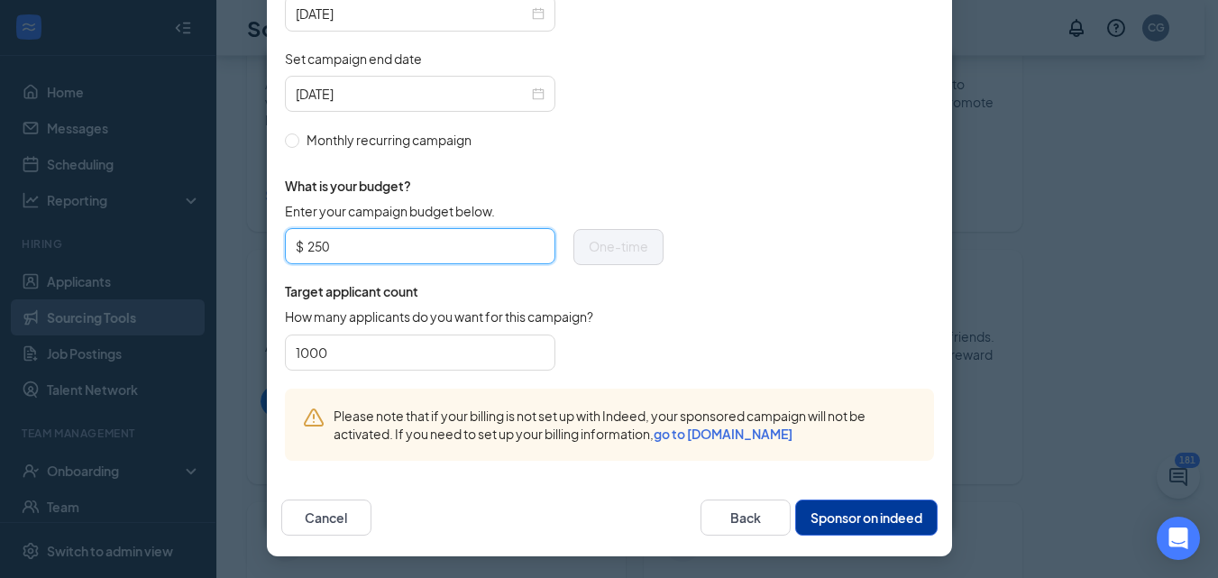
scroll to position [412, 0]
type input "250"
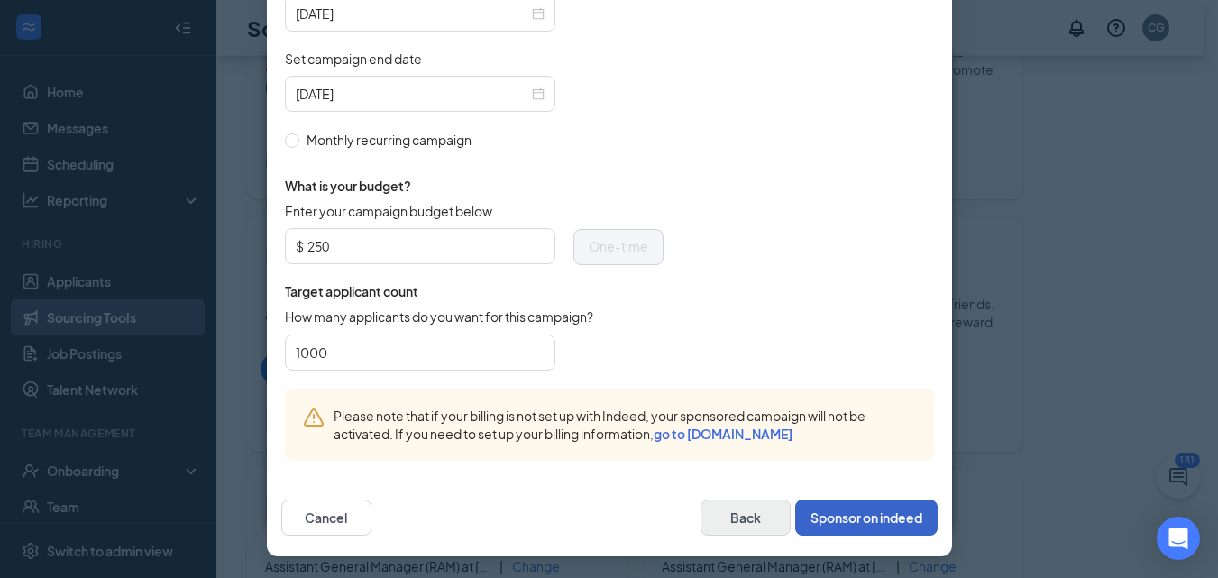
click at [836, 512] on button "Sponsor on indeed" at bounding box center [866, 517] width 142 height 36
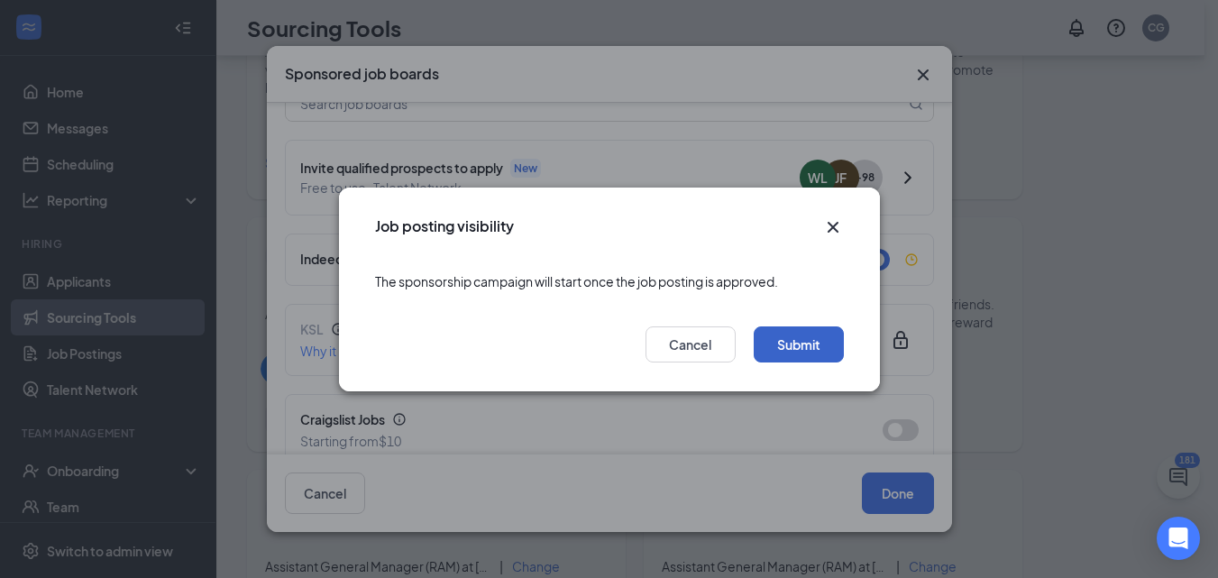
click at [805, 347] on button "Submit" at bounding box center [799, 344] width 90 height 36
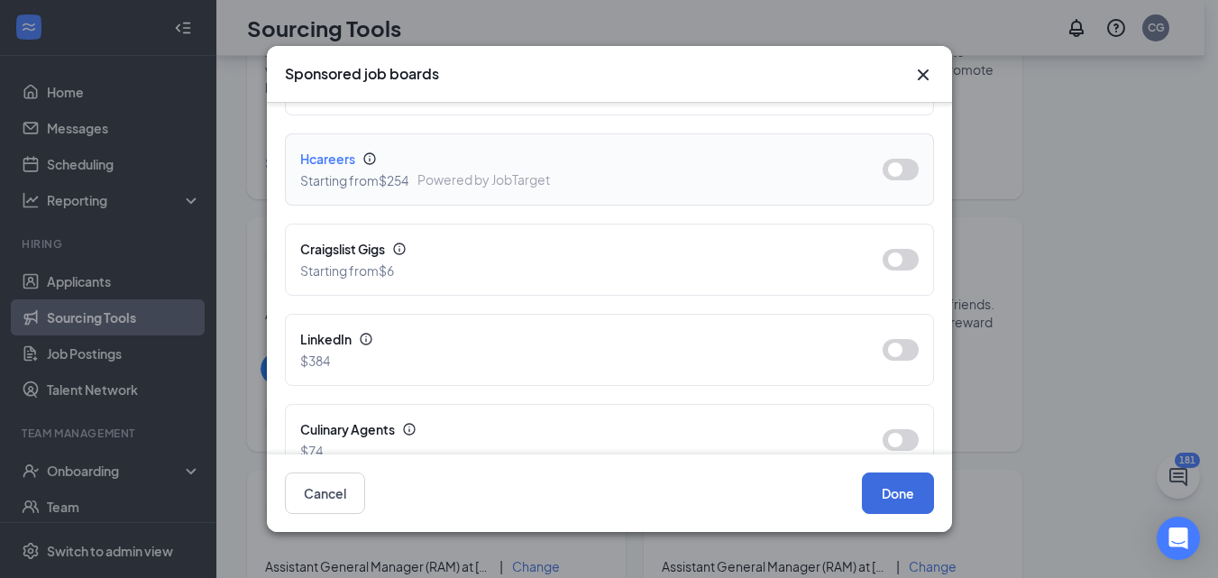
scroll to position [991, 0]
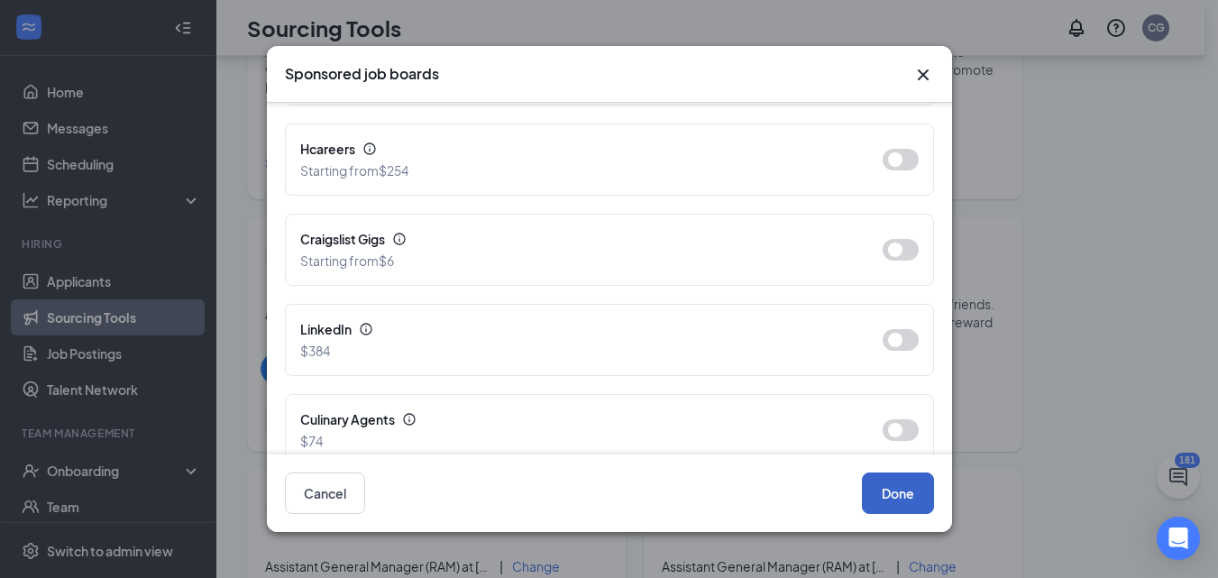
click at [881, 486] on button "Done" at bounding box center [898, 492] width 72 height 41
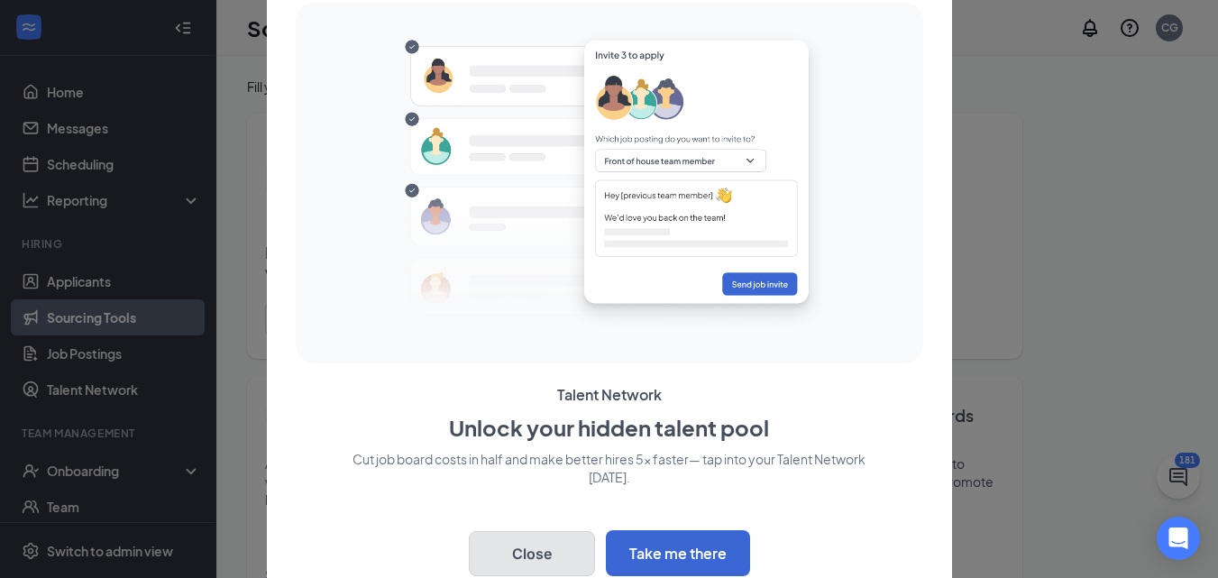
drag, startPoint x: 553, startPoint y: 552, endPoint x: 590, endPoint y: 532, distance: 42.7
click at [553, 550] on button "Close" at bounding box center [532, 553] width 126 height 45
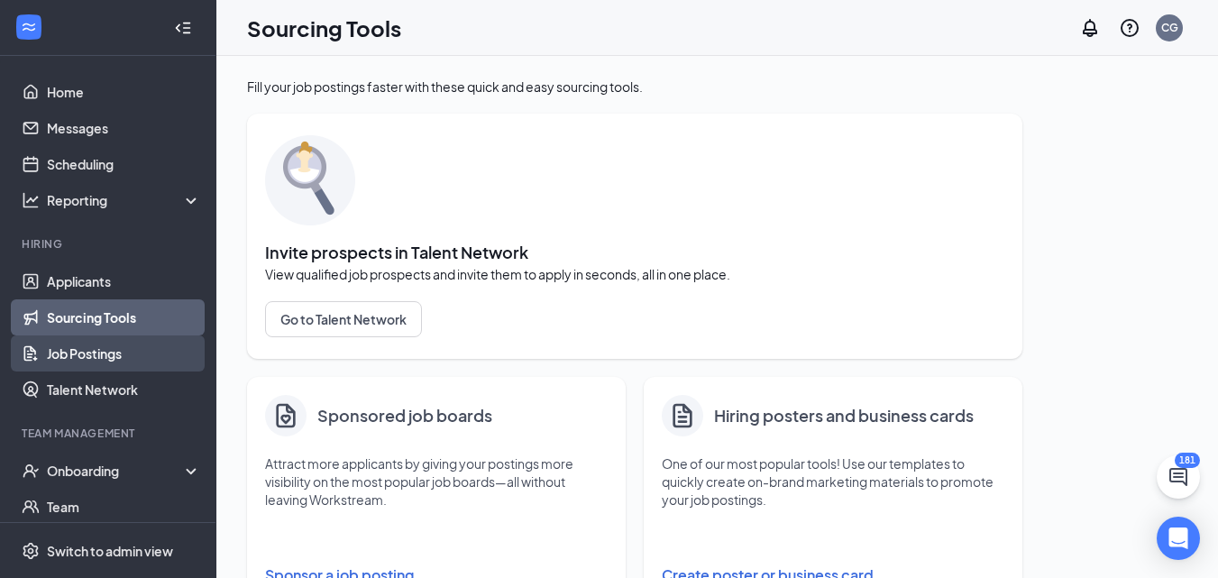
drag, startPoint x: 101, startPoint y: 360, endPoint x: 119, endPoint y: 351, distance: 20.2
click at [101, 358] on link "Job Postings" at bounding box center [124, 353] width 154 height 36
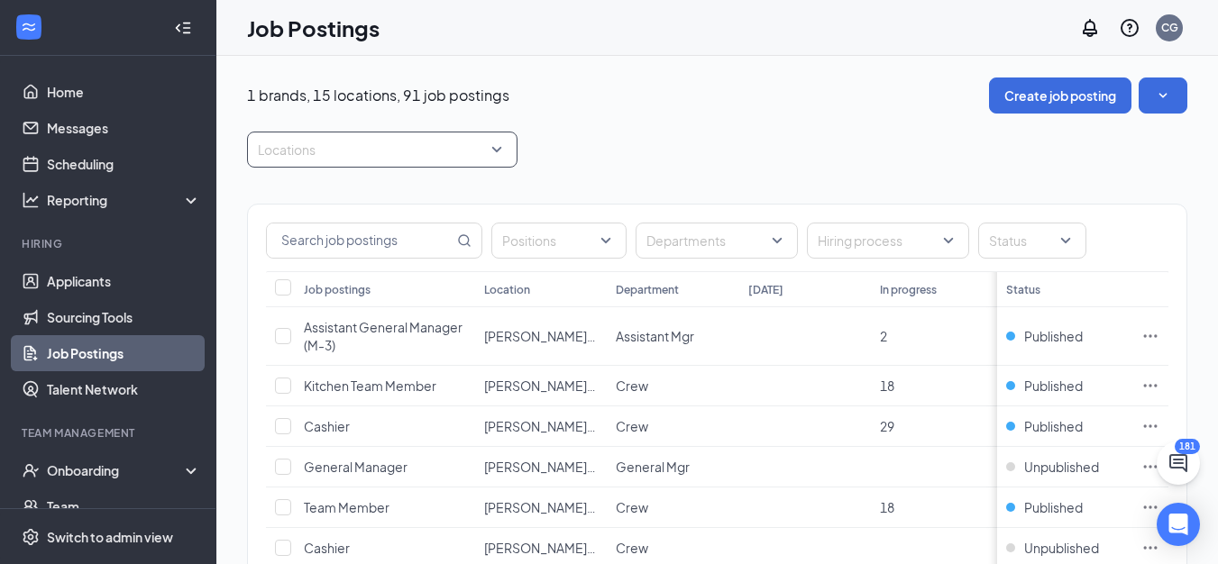
click at [497, 151] on div "Locations" at bounding box center [382, 150] width 270 height 36
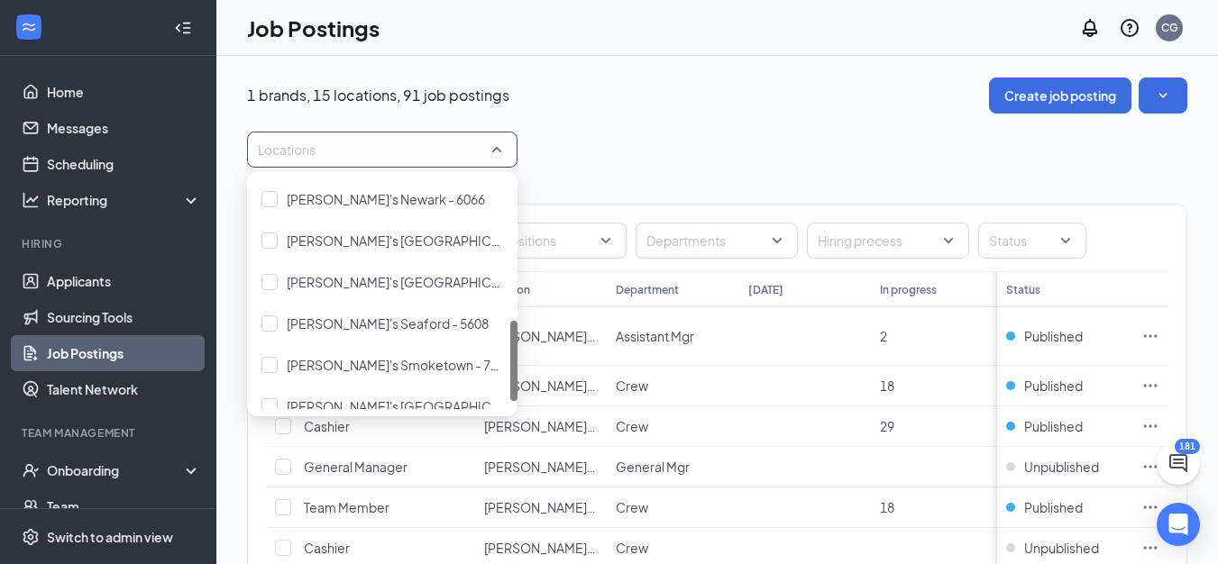
scroll to position [423, 0]
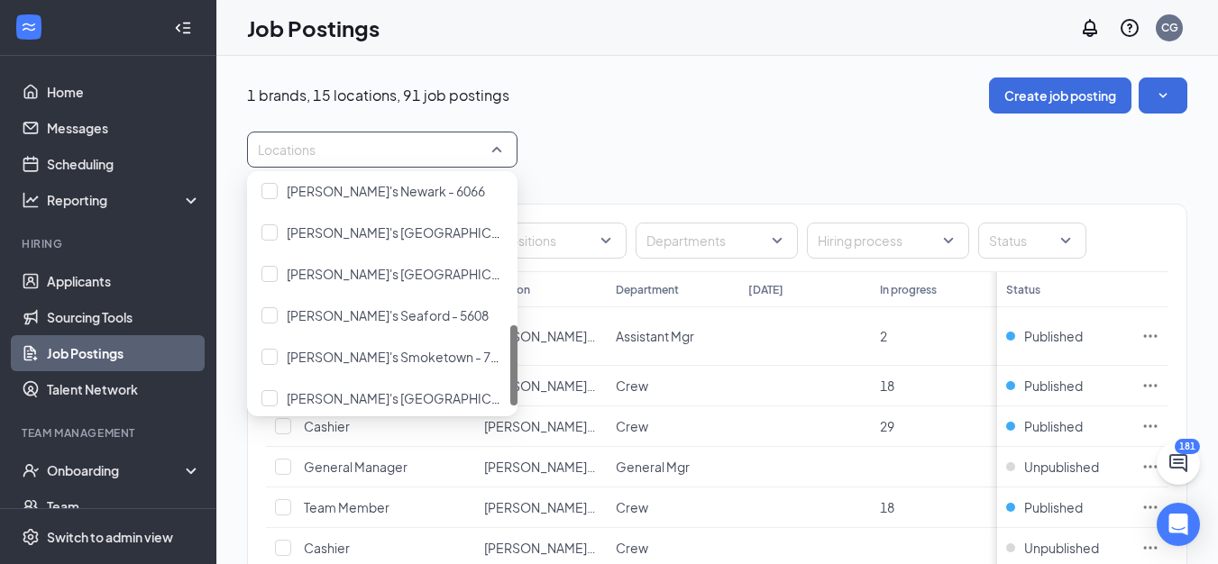
drag, startPoint x: 512, startPoint y: 239, endPoint x: 507, endPoint y: 386, distance: 147.0
click at [507, 386] on div "[PERSON_NAME]'s Newark - 6066 [PERSON_NAME][GEOGRAPHIC_DATA] - 5683 [GEOGRAPHIC…" at bounding box center [382, 293] width 270 height 231
click at [269, 361] on div at bounding box center [269, 357] width 16 height 16
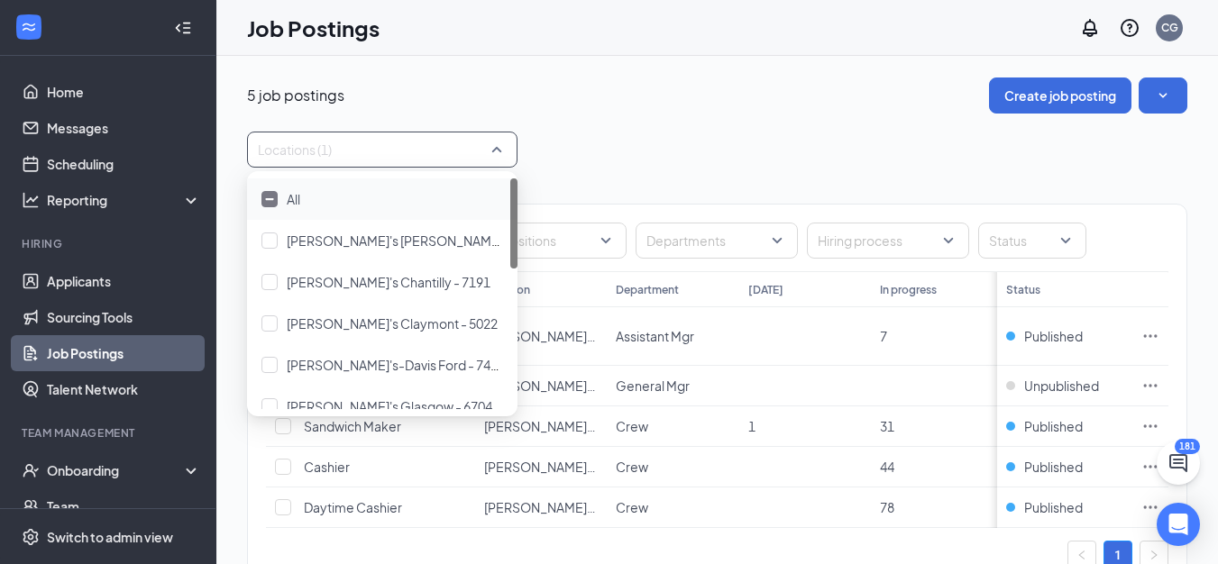
click at [790, 117] on div "5 job postings Create job posting Locations (1) Positions Departments Hiring pr…" at bounding box center [717, 342] width 940 height 529
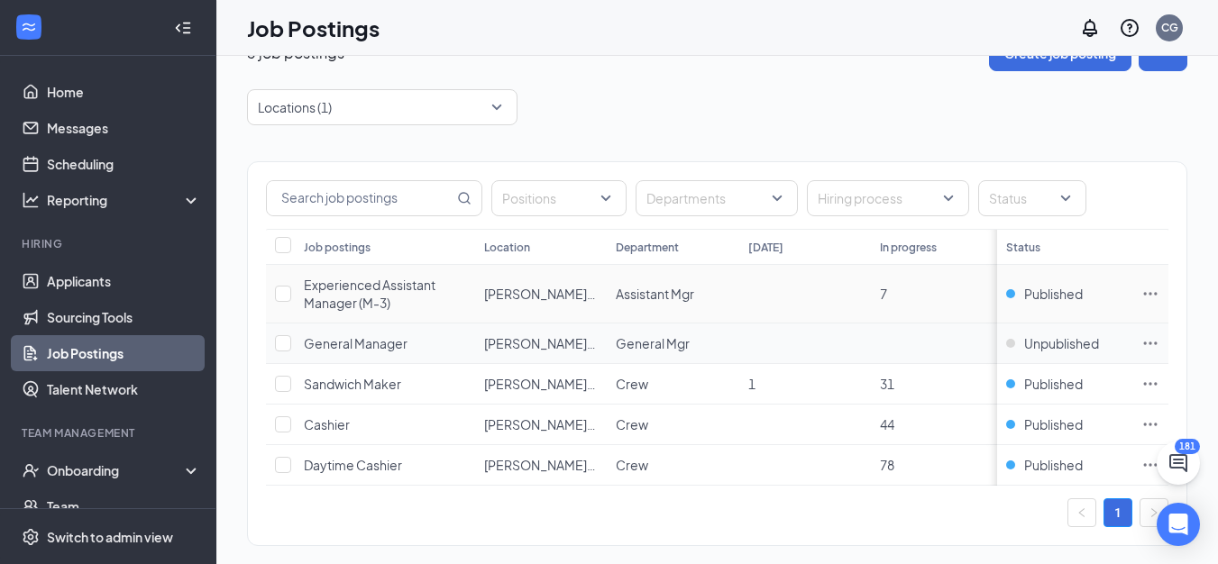
scroll to position [78, 0]
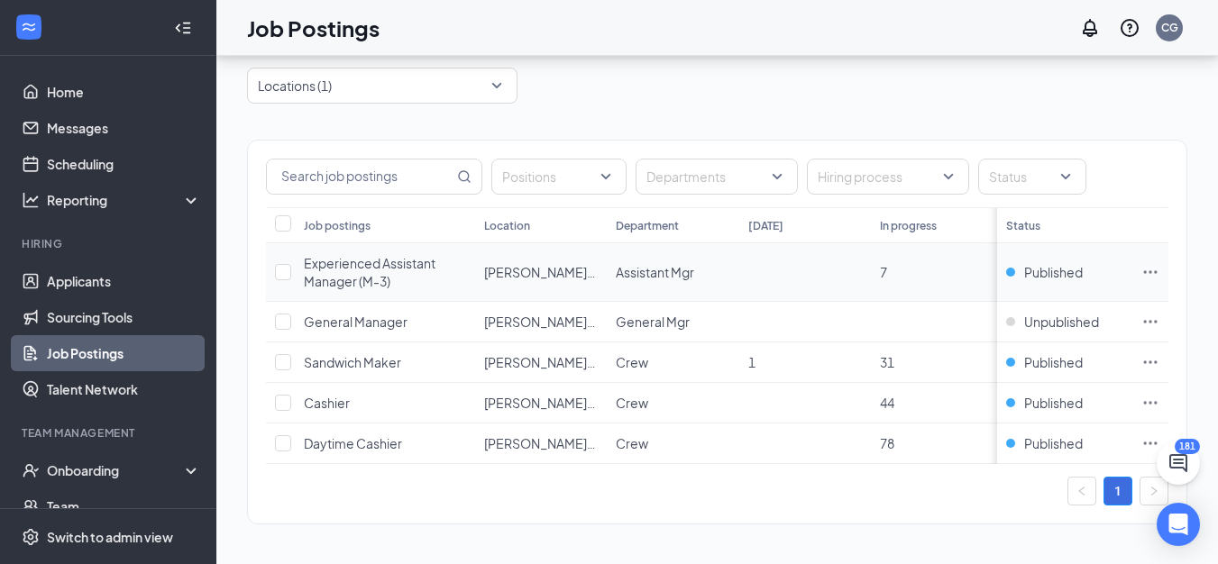
click at [1159, 263] on icon "Ellipses" at bounding box center [1150, 272] width 18 height 18
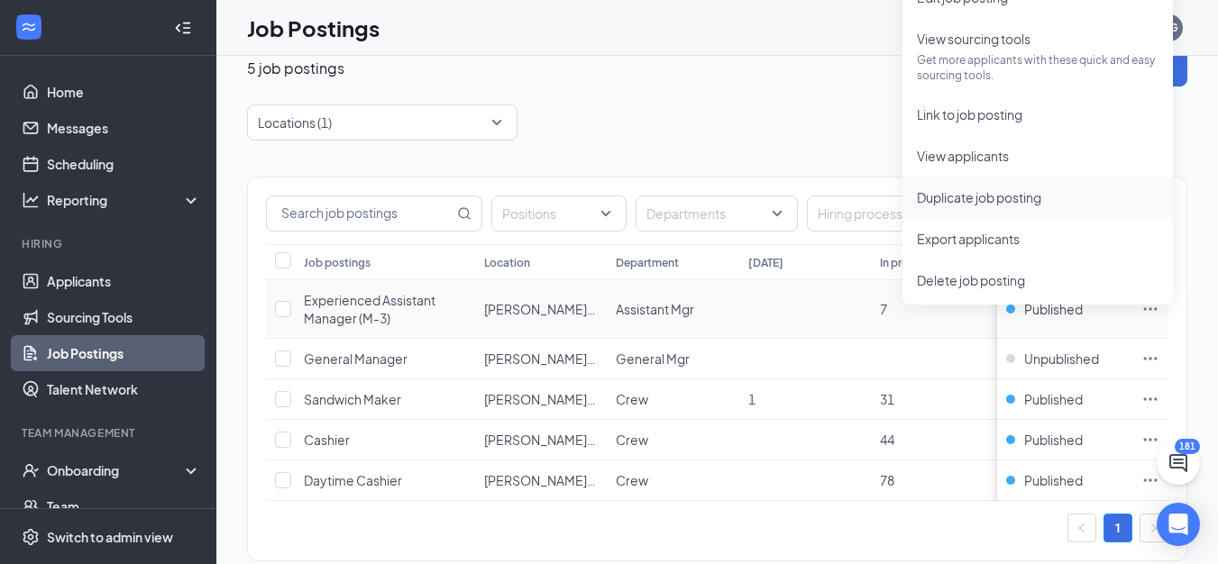
scroll to position [0, 0]
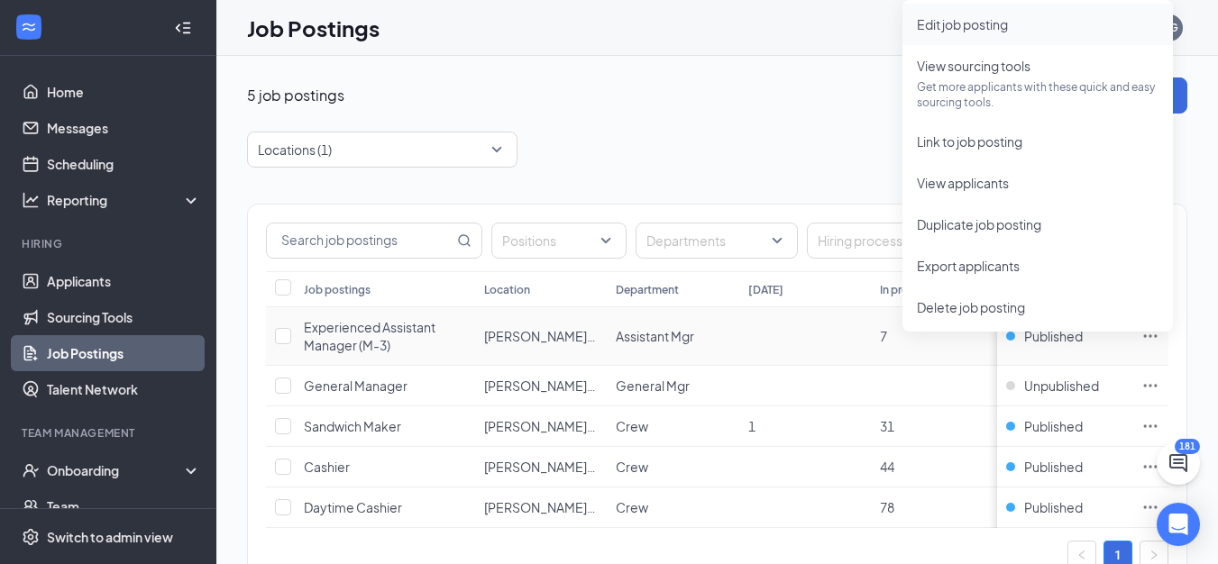
click at [961, 26] on span "Edit job posting" at bounding box center [962, 24] width 91 height 16
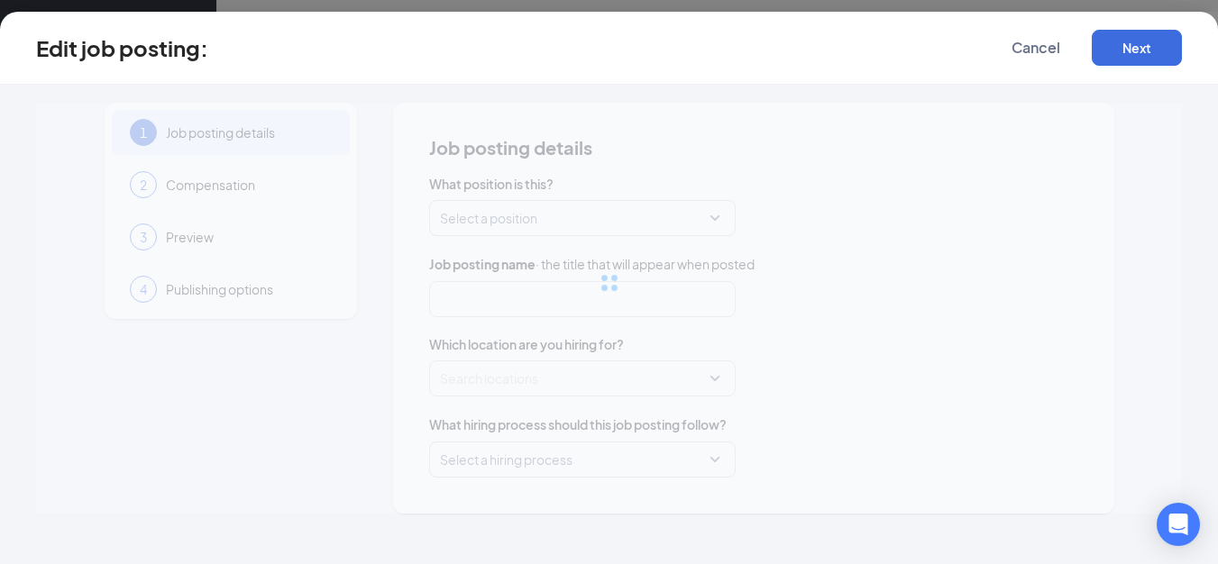
type input "Experienced Assistant Manager (M-3)"
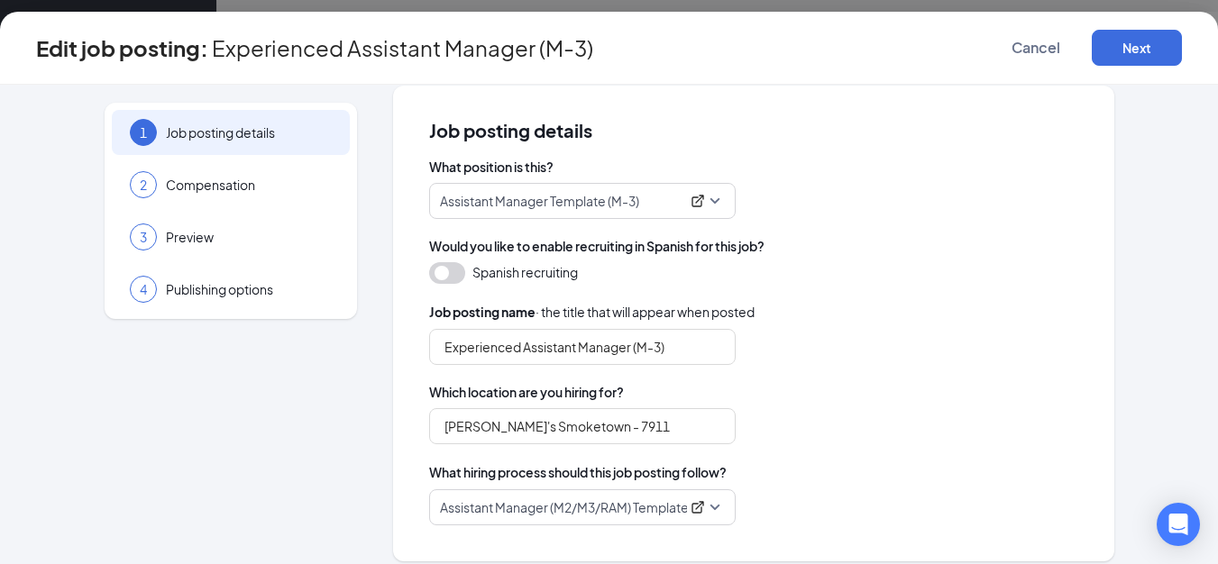
scroll to position [32, 0]
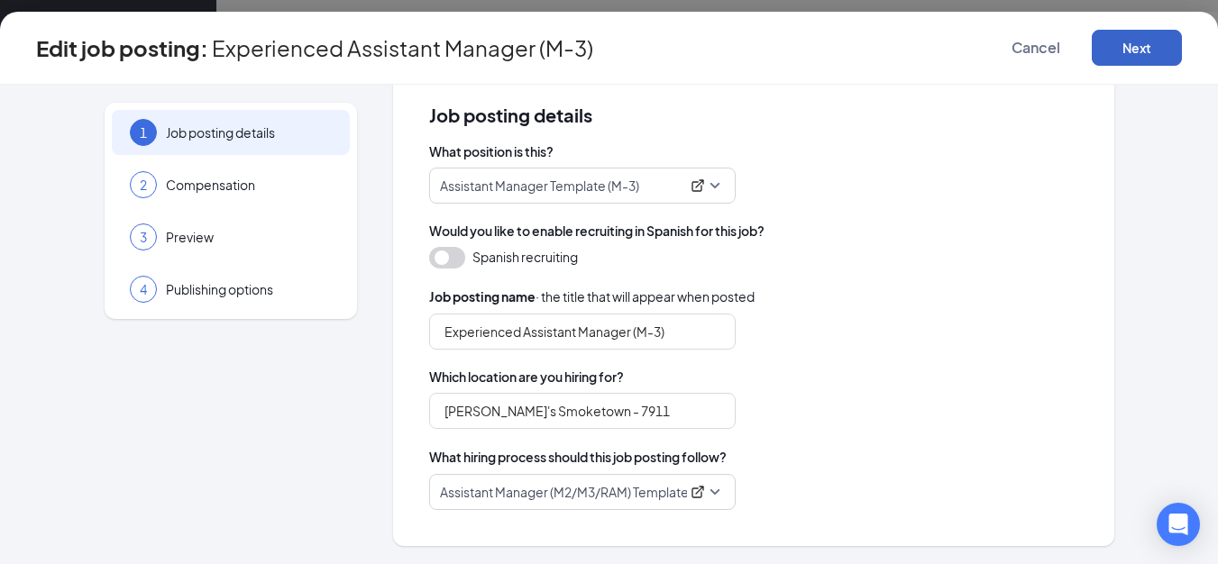
click at [1142, 55] on button "Next" at bounding box center [1137, 48] width 90 height 36
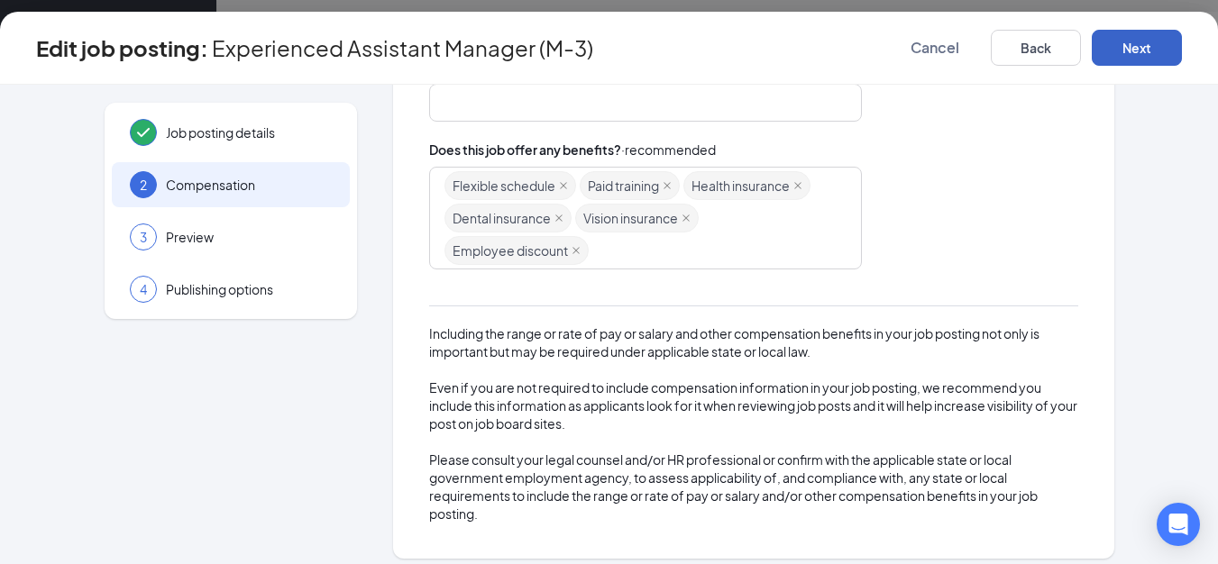
scroll to position [436, 0]
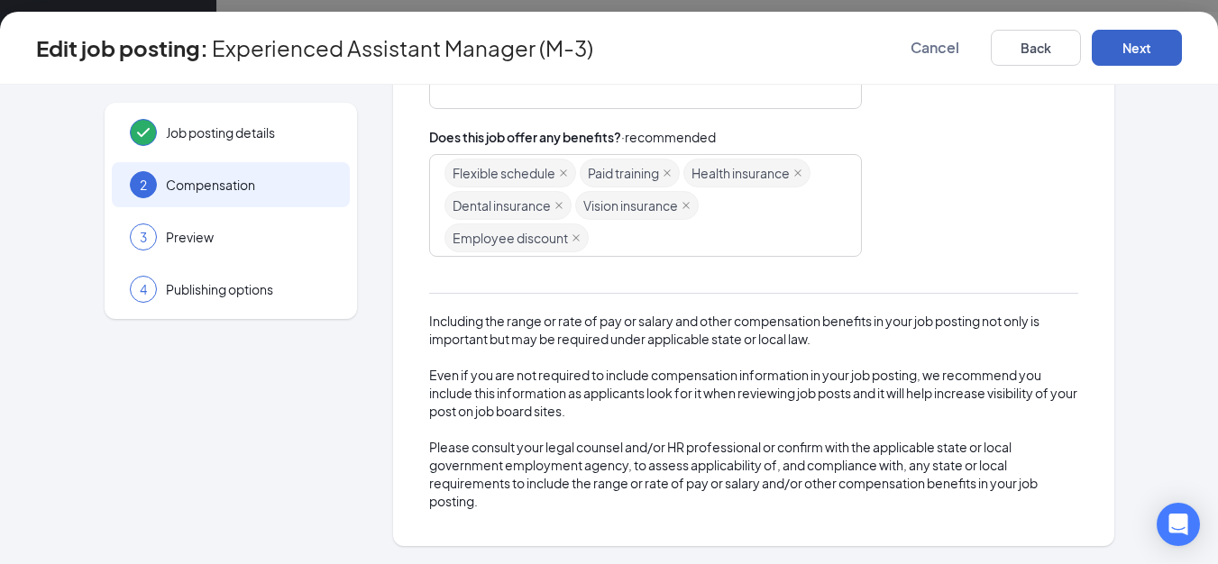
drag, startPoint x: 1147, startPoint y: 46, endPoint x: 1124, endPoint y: 160, distance: 116.0
click at [1147, 45] on button "Next" at bounding box center [1137, 48] width 90 height 36
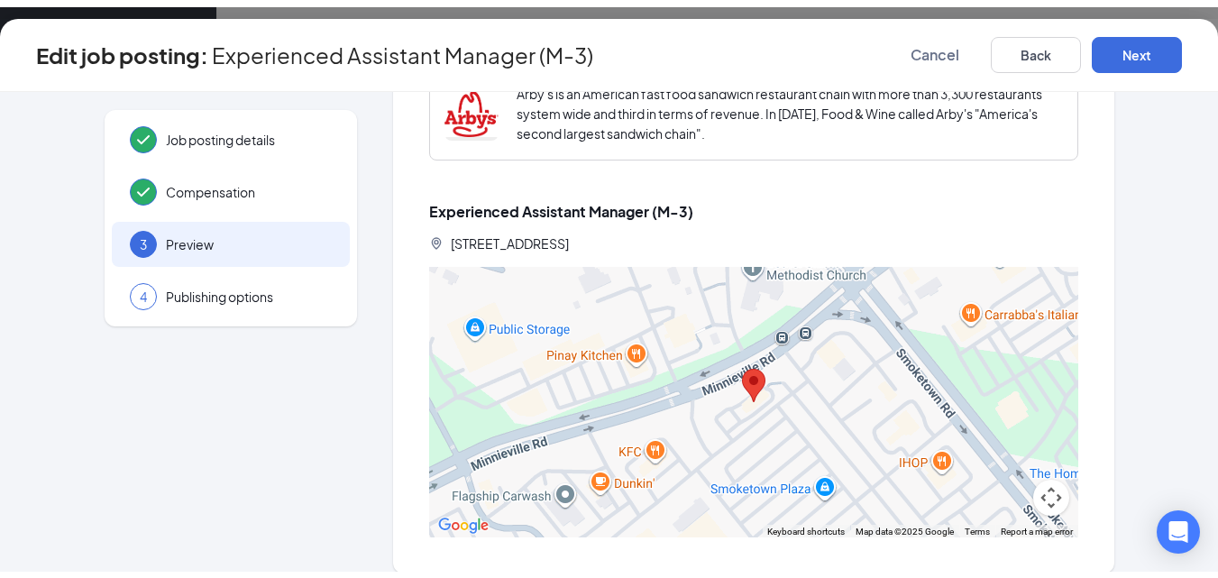
scroll to position [0, 0]
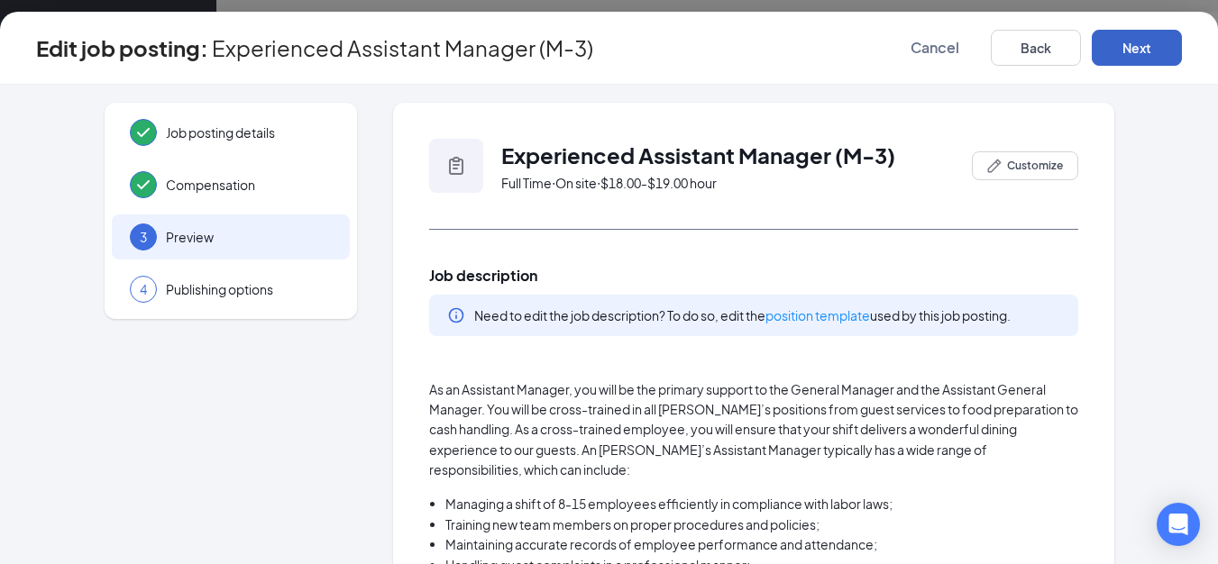
click at [1131, 53] on button "Next" at bounding box center [1137, 48] width 90 height 36
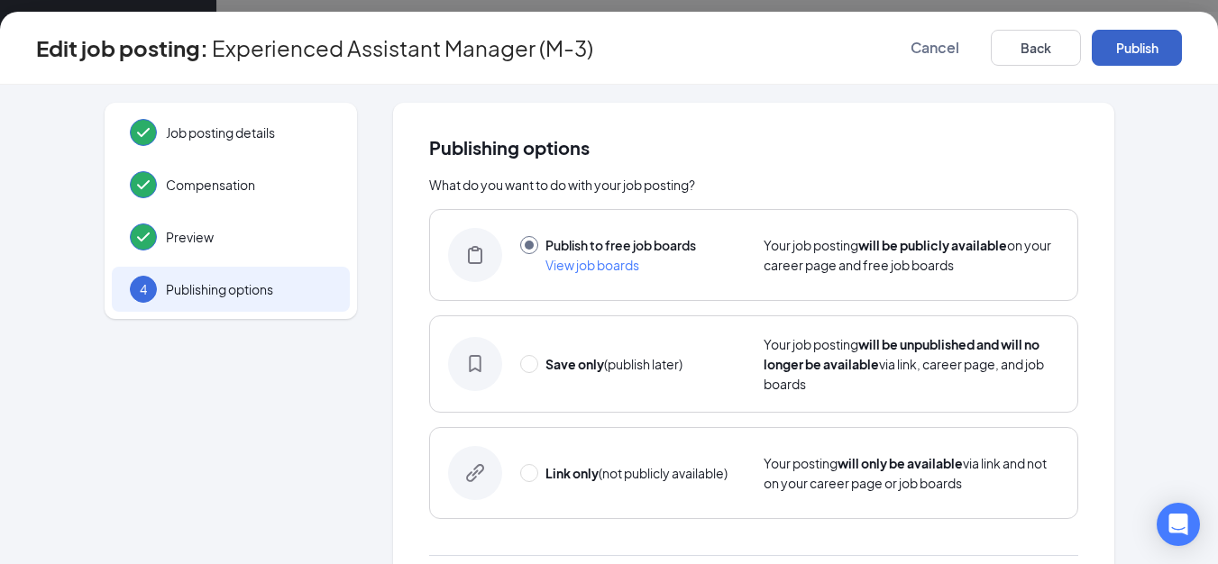
click at [1149, 40] on button "Publish" at bounding box center [1137, 48] width 90 height 36
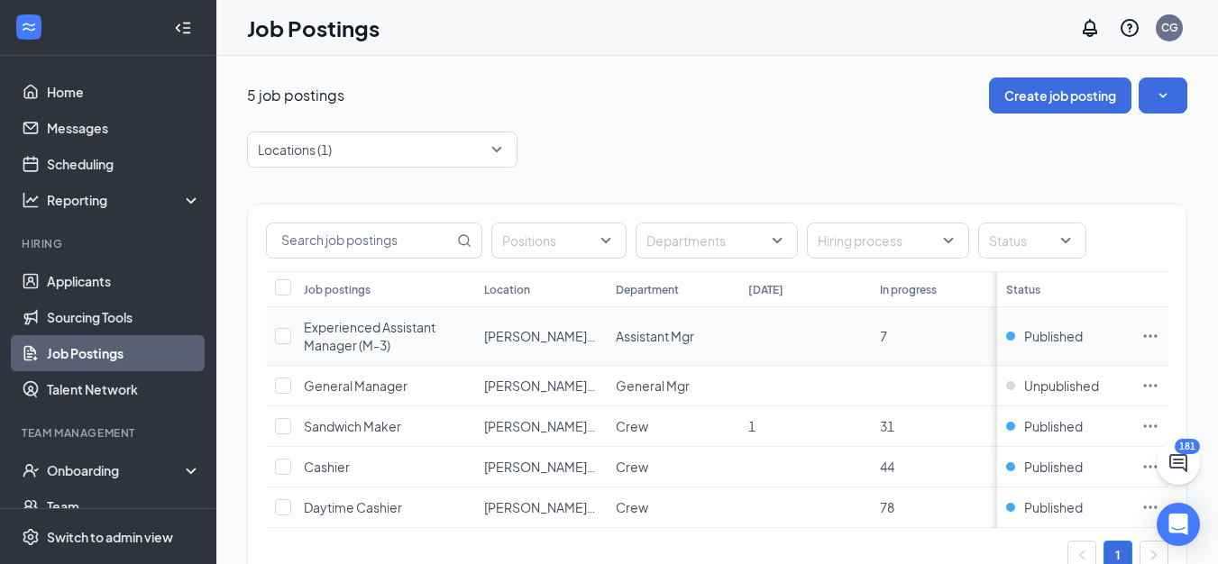
click at [1157, 336] on icon "Ellipses" at bounding box center [1151, 335] width 14 height 3
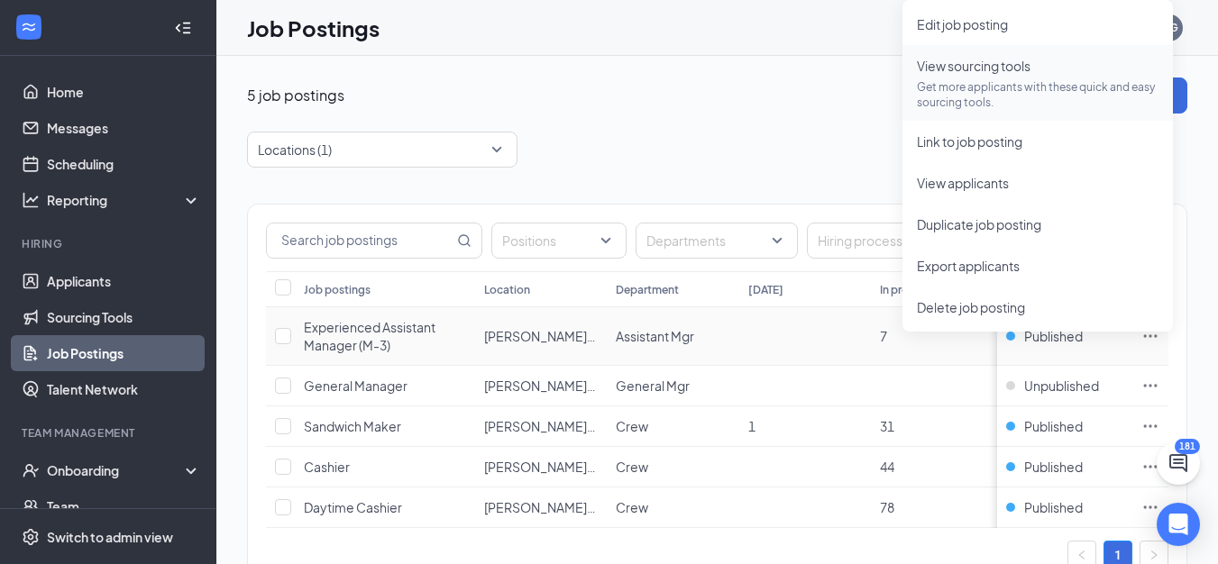
click at [973, 69] on span "View sourcing tools" at bounding box center [974, 66] width 114 height 16
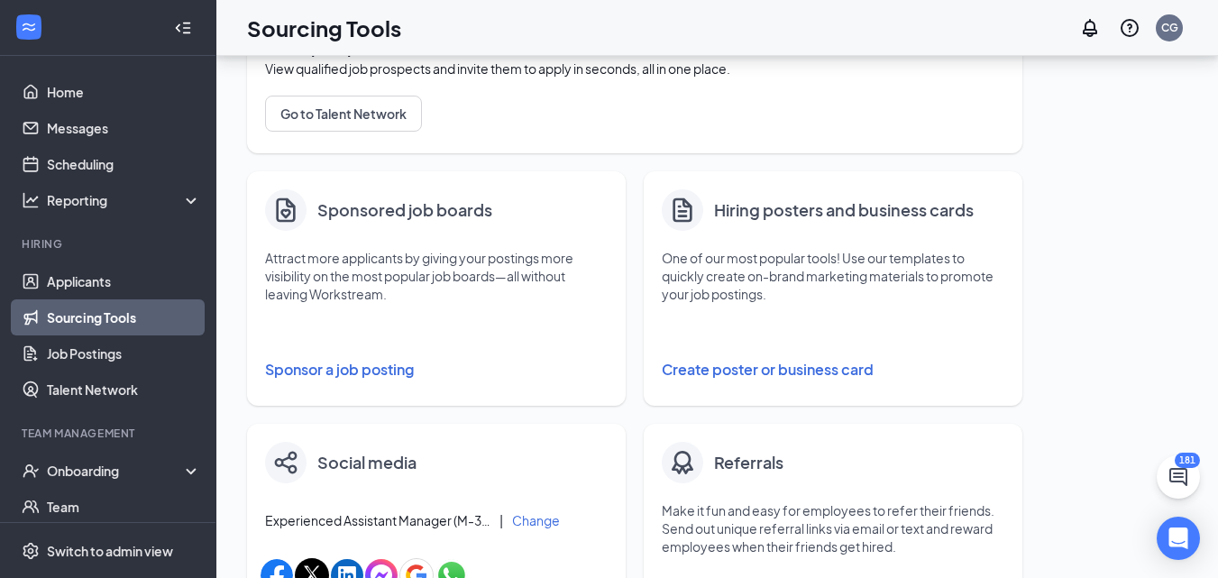
scroll to position [270, 0]
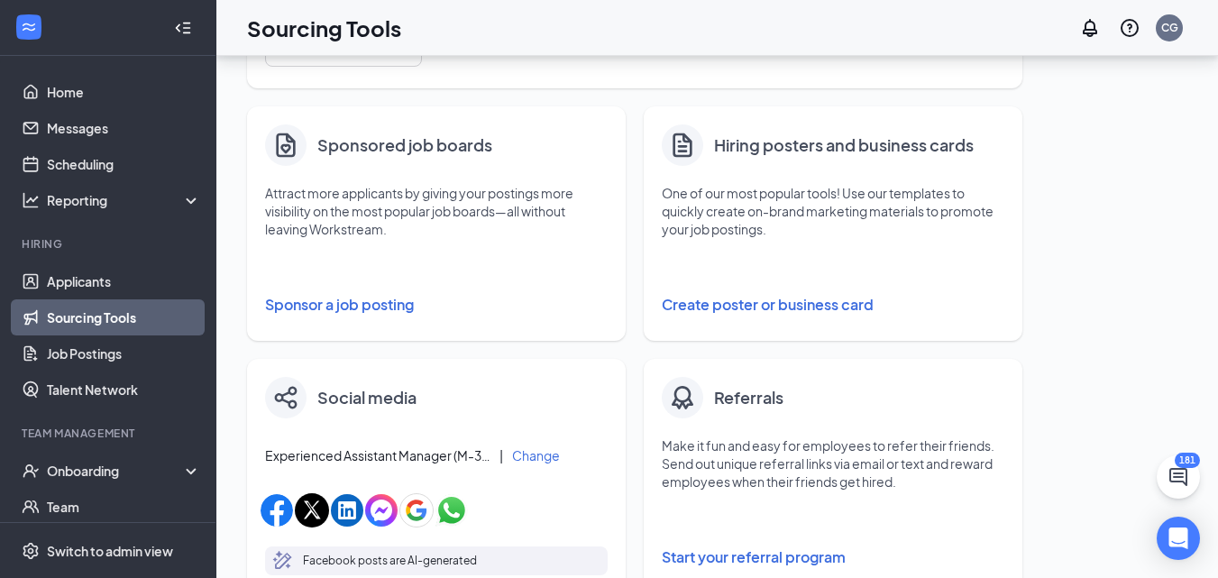
click at [379, 300] on button "Sponsor a job posting" at bounding box center [436, 305] width 343 height 36
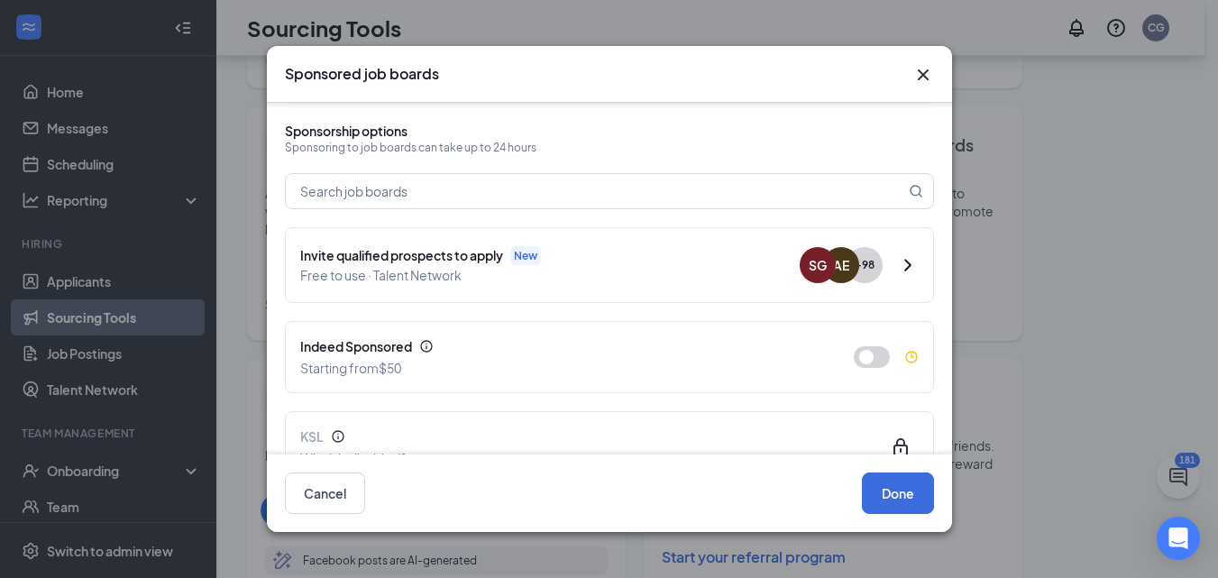
scroll to position [103, 0]
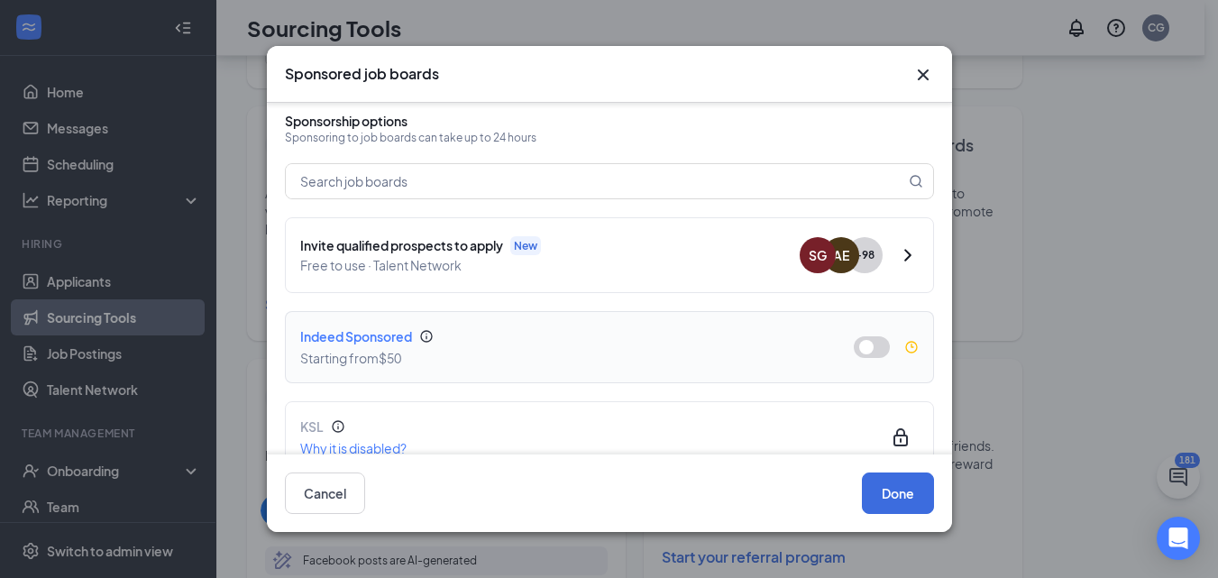
click at [863, 336] on button "button" at bounding box center [872, 347] width 36 height 22
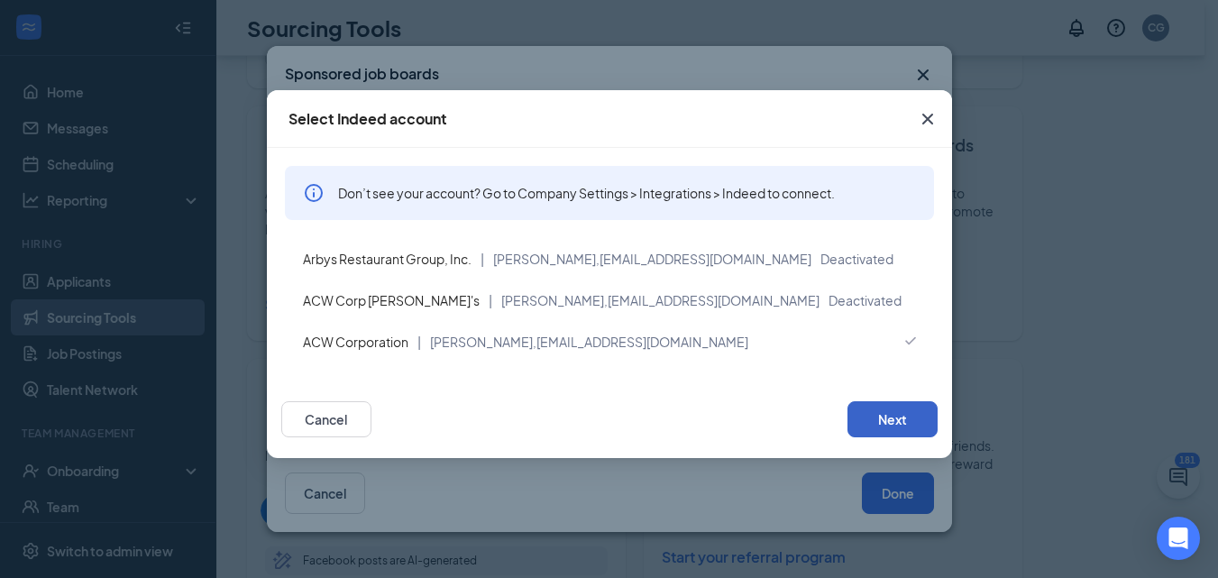
click at [893, 418] on button "Next" at bounding box center [892, 419] width 90 height 36
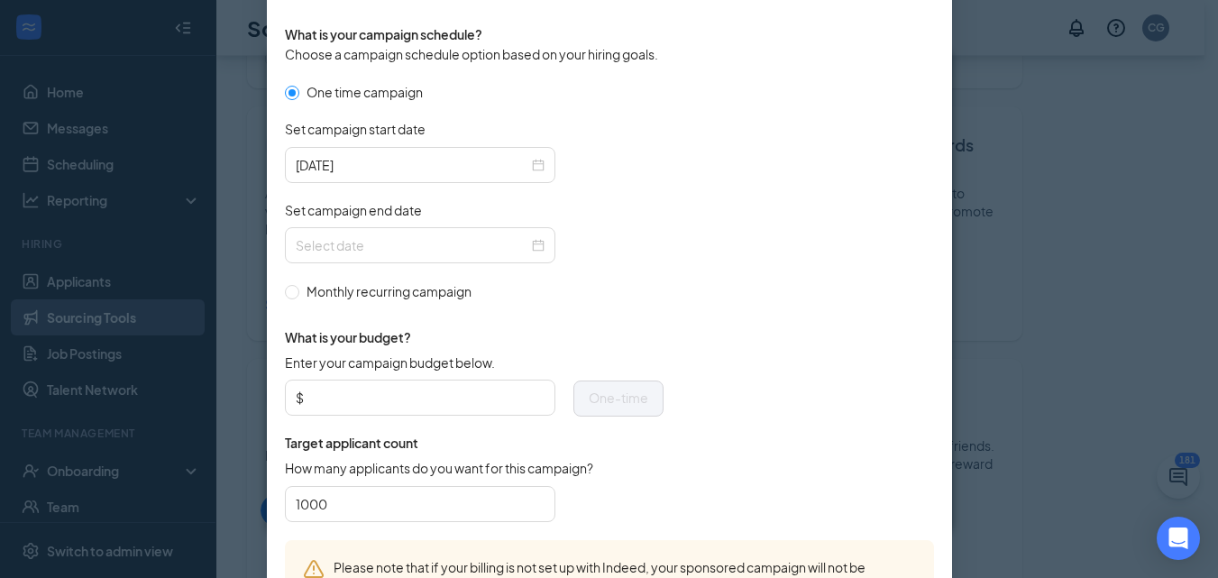
scroll to position [541, 0]
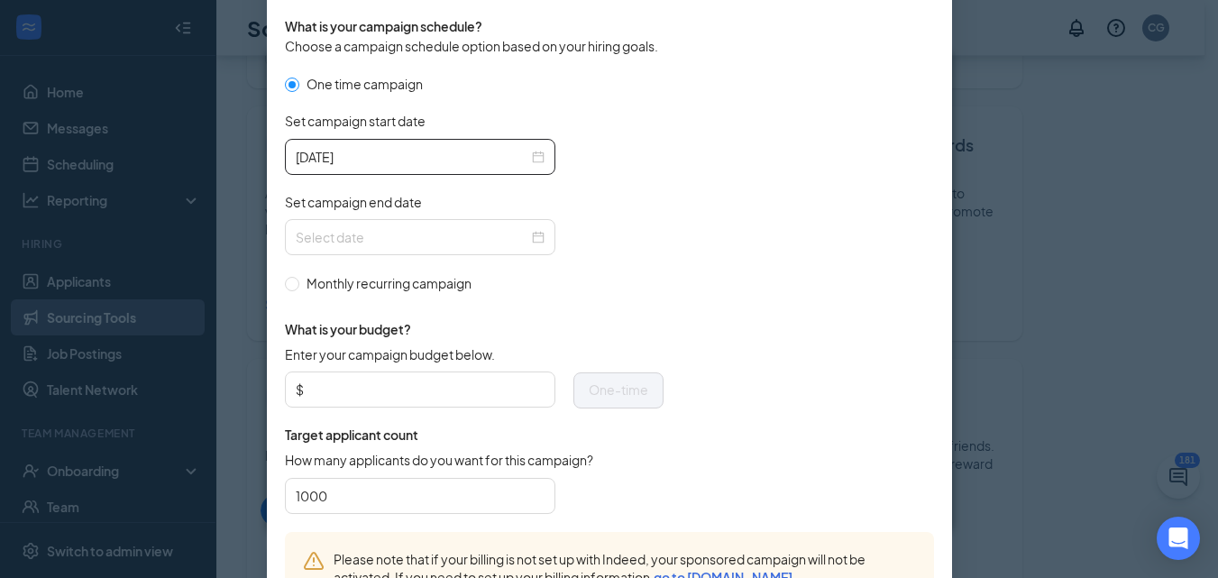
click at [480, 167] on div "[DATE]" at bounding box center [420, 157] width 270 height 36
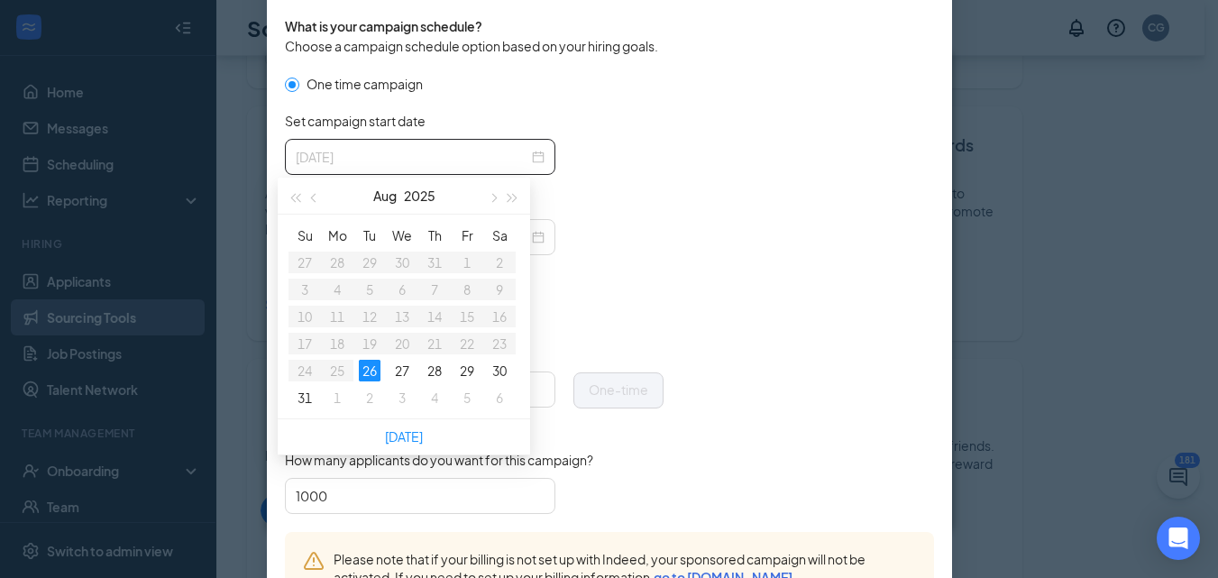
drag, startPoint x: 375, startPoint y: 375, endPoint x: 382, endPoint y: 360, distance: 16.9
click at [375, 374] on div "26" at bounding box center [370, 371] width 22 height 22
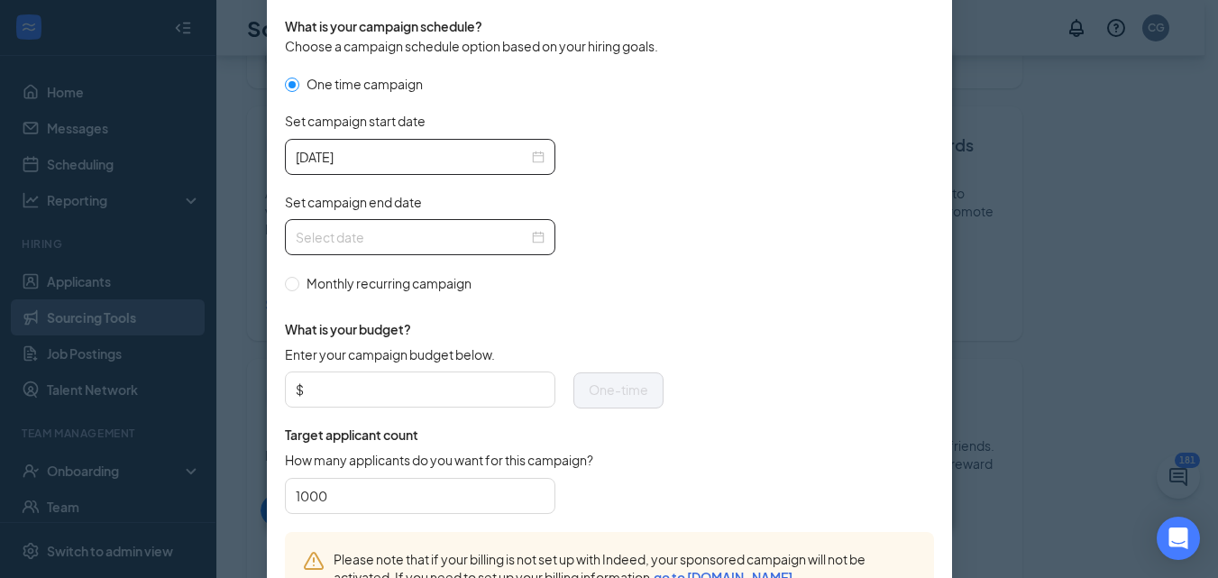
click at [456, 246] on input "Set campaign end date" at bounding box center [412, 237] width 233 height 20
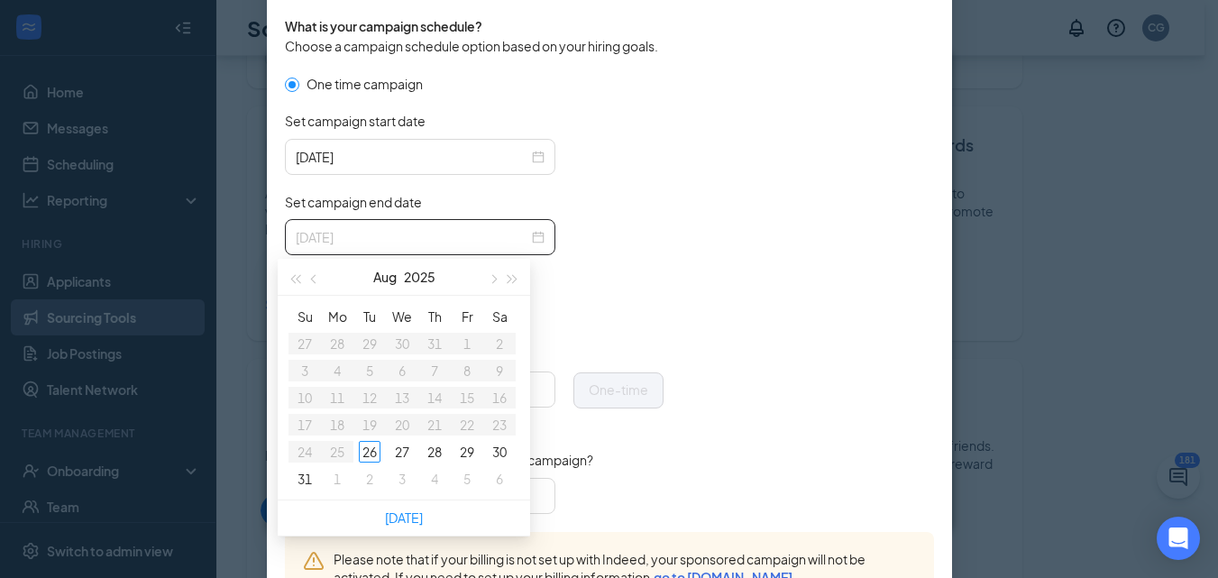
drag, startPoint x: 372, startPoint y: 479, endPoint x: 394, endPoint y: 456, distance: 31.2
click at [373, 474] on div "2" at bounding box center [370, 479] width 22 height 22
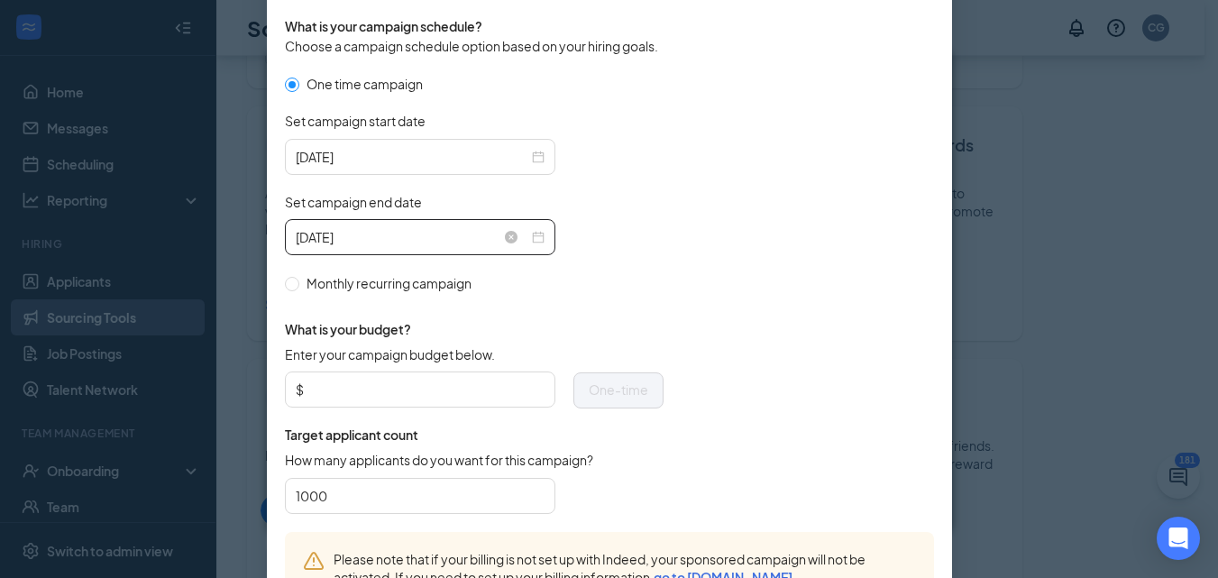
click at [531, 233] on div "[DATE]" at bounding box center [420, 237] width 249 height 20
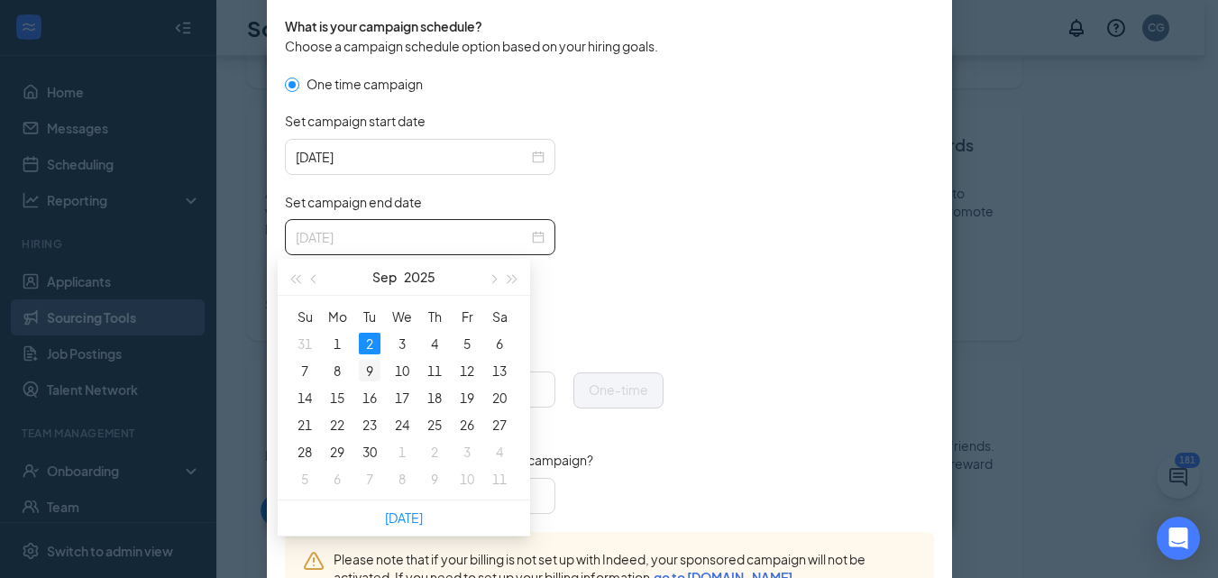
type input "[DATE]"
click at [372, 372] on div "9" at bounding box center [370, 371] width 22 height 22
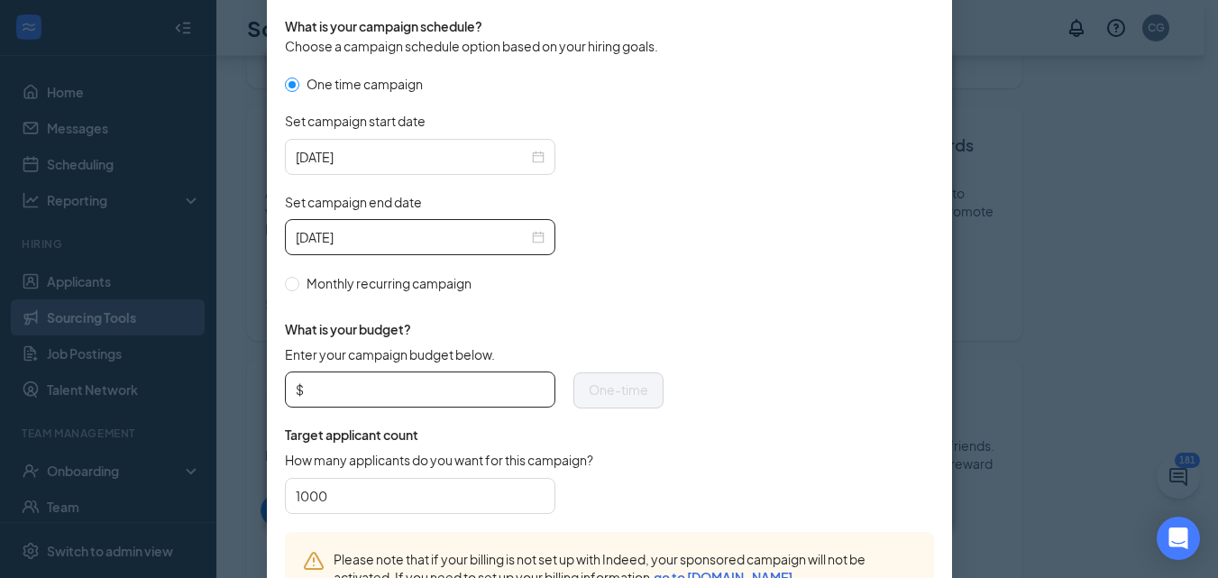
click at [464, 378] on input "Enter your campaign budget below." at bounding box center [425, 389] width 237 height 27
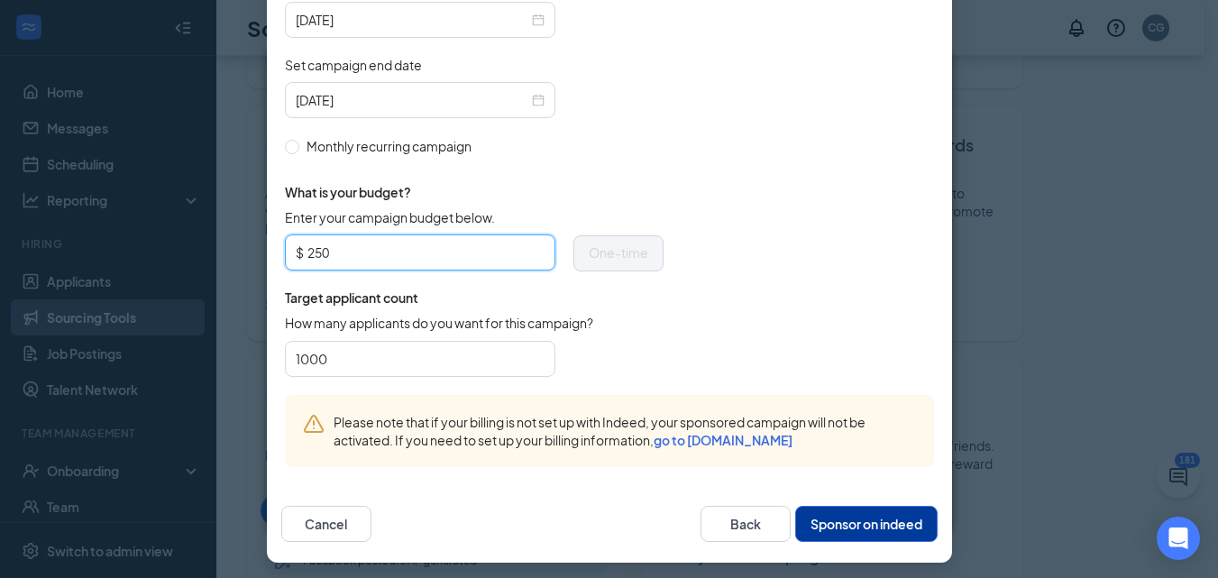
scroll to position [684, 0]
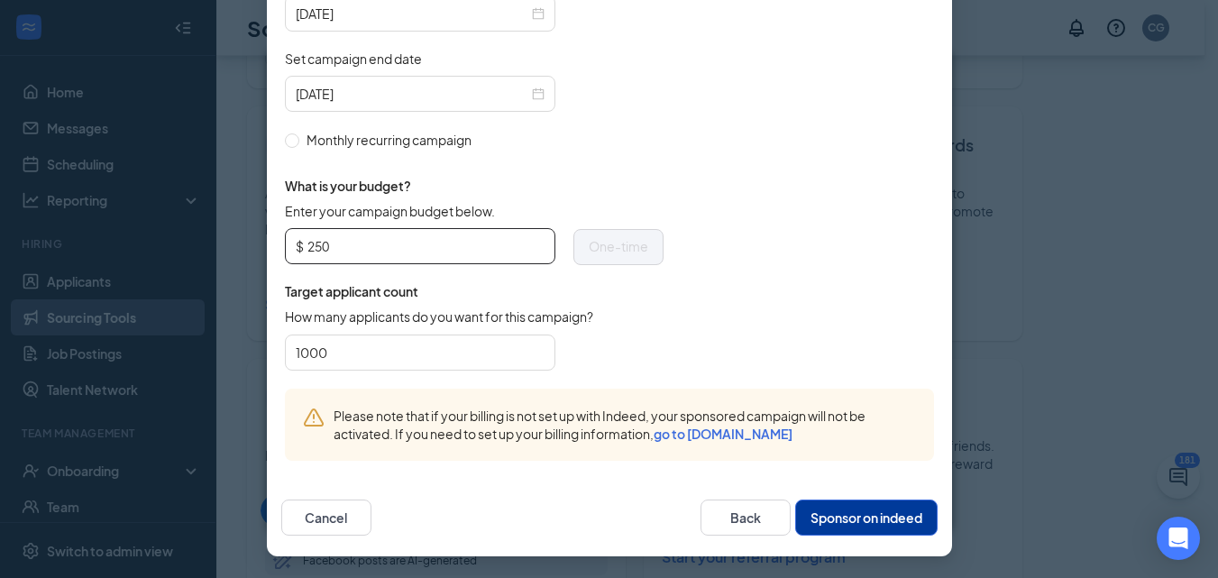
click at [485, 251] on input "250" at bounding box center [425, 246] width 237 height 27
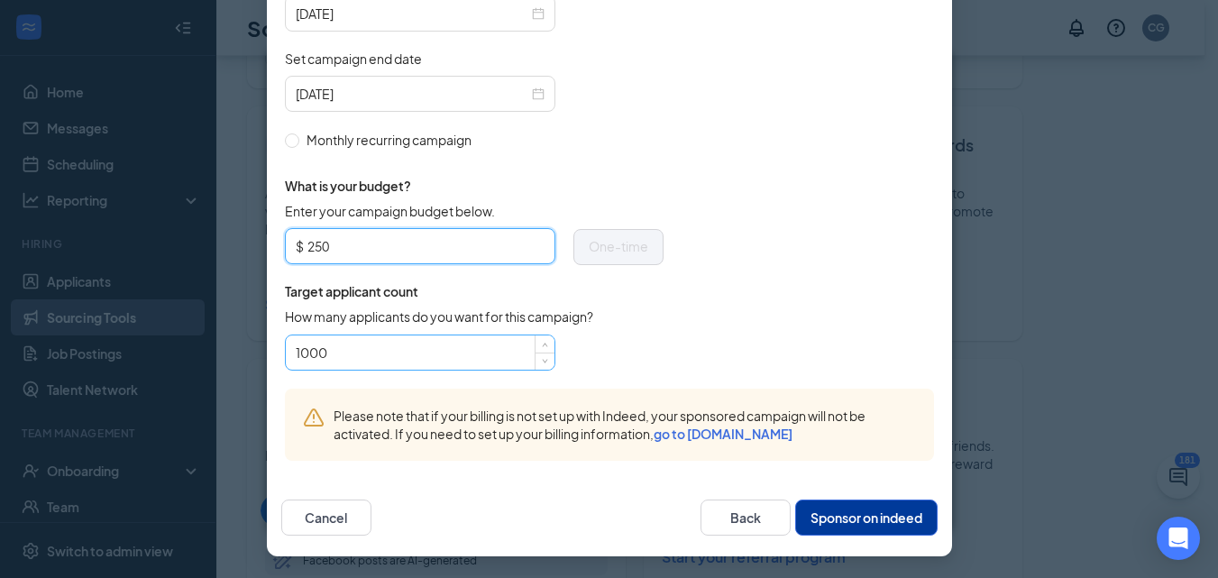
type input "250"
click at [444, 339] on input "1000" at bounding box center [420, 352] width 249 height 27
click at [443, 236] on input "250" at bounding box center [425, 246] width 237 height 27
click at [867, 512] on button "Sponsor on indeed" at bounding box center [866, 517] width 142 height 36
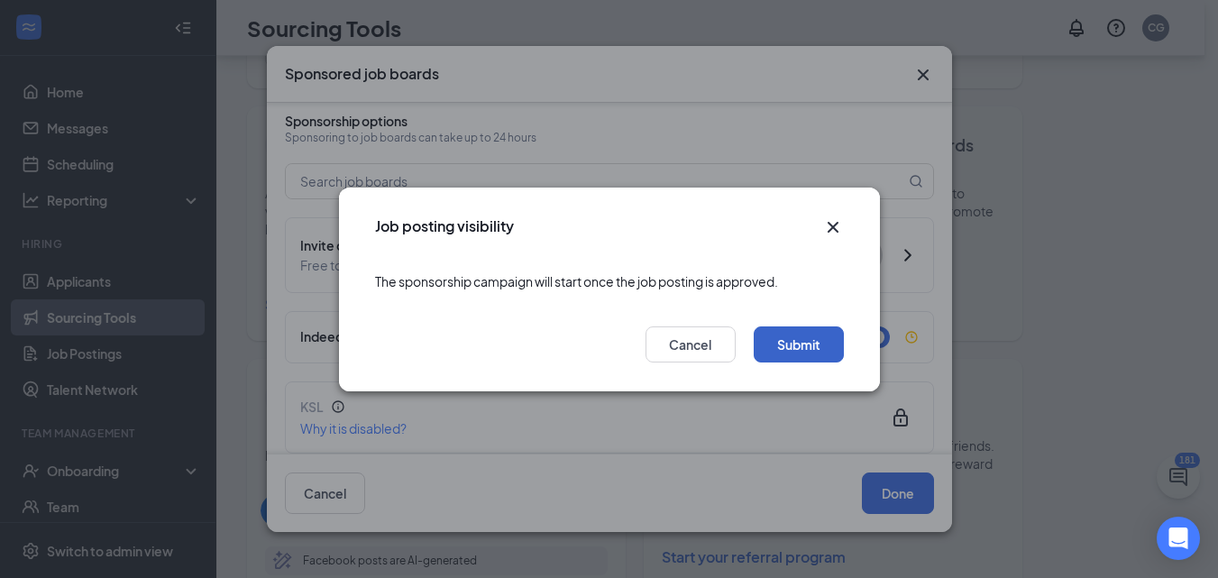
click at [819, 343] on button "Submit" at bounding box center [799, 344] width 90 height 36
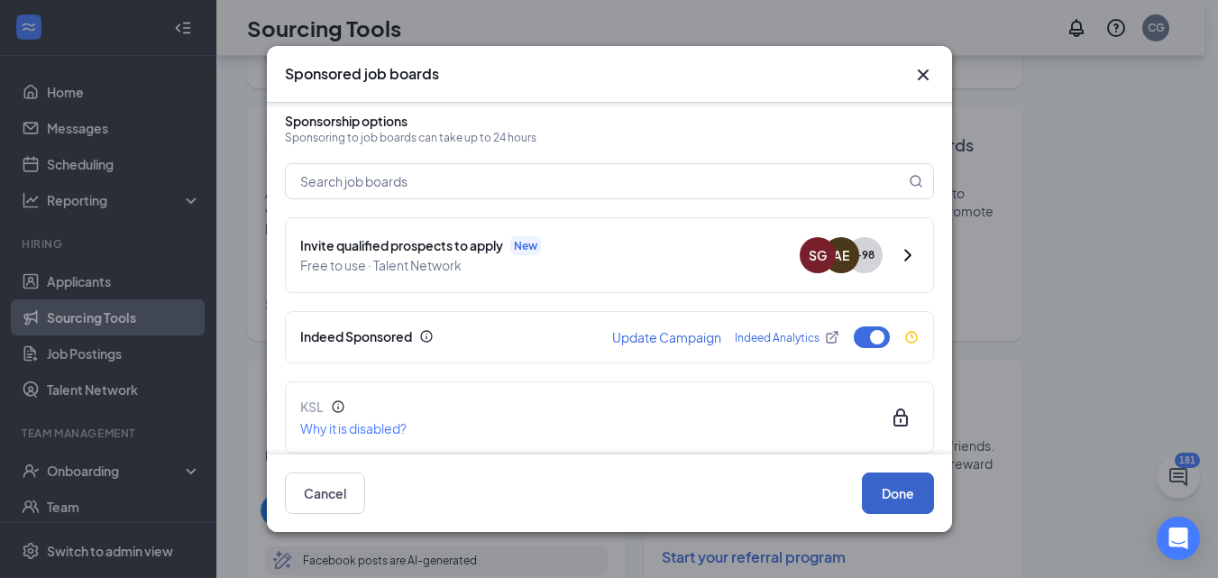
click at [896, 486] on button "Done" at bounding box center [898, 492] width 72 height 41
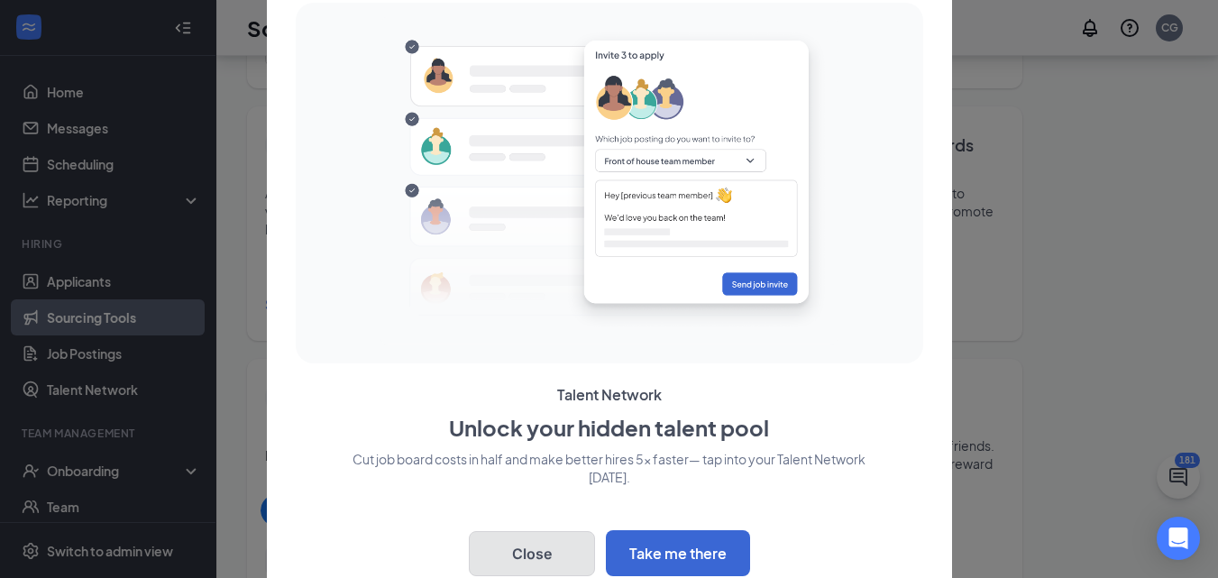
click at [528, 552] on button "Close" at bounding box center [532, 553] width 126 height 45
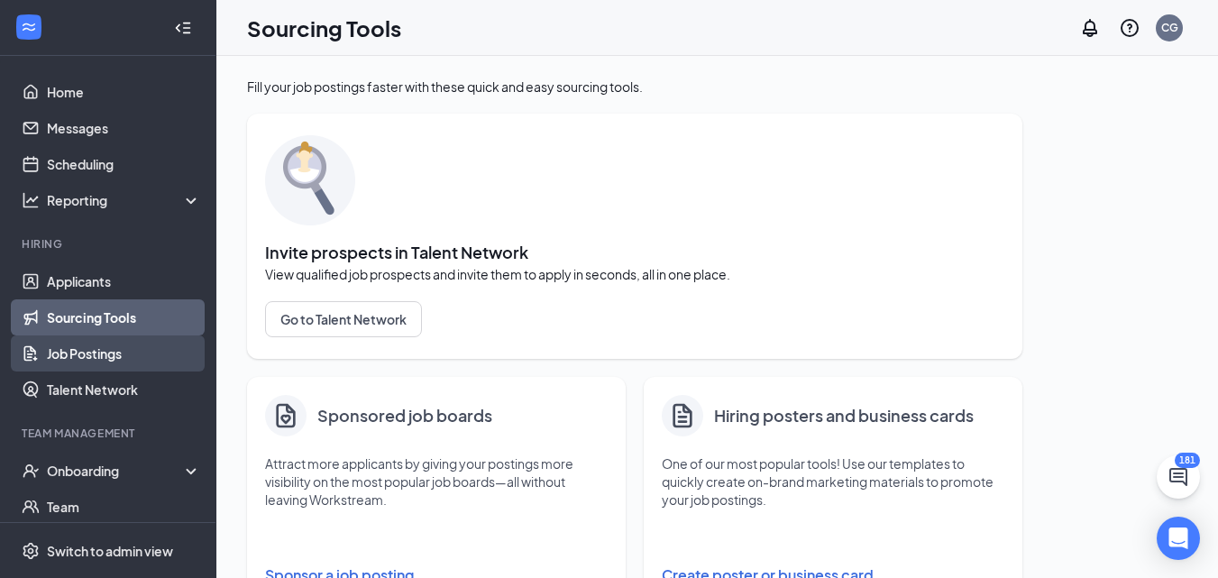
click at [81, 355] on link "Job Postings" at bounding box center [124, 353] width 154 height 36
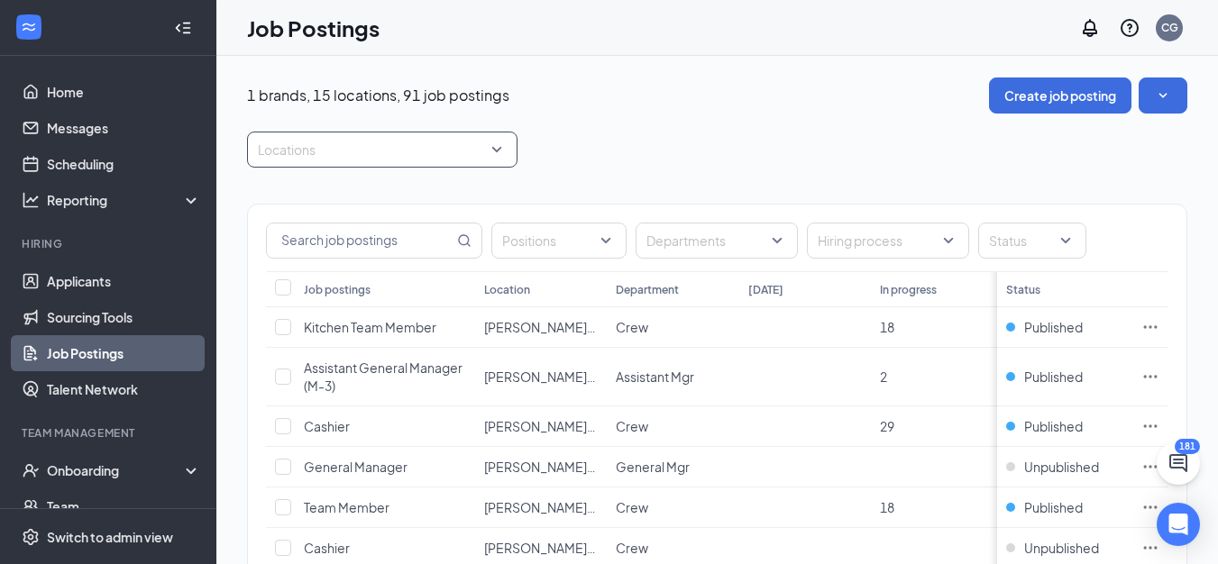
click at [500, 154] on div "Locations" at bounding box center [382, 150] width 270 height 36
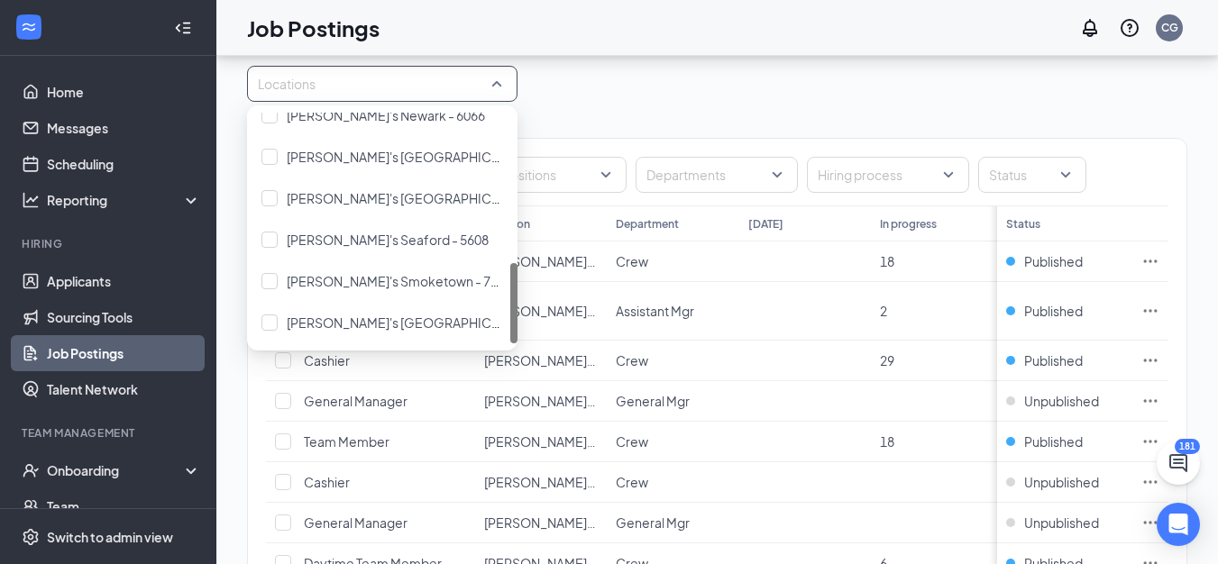
scroll to position [90, 0]
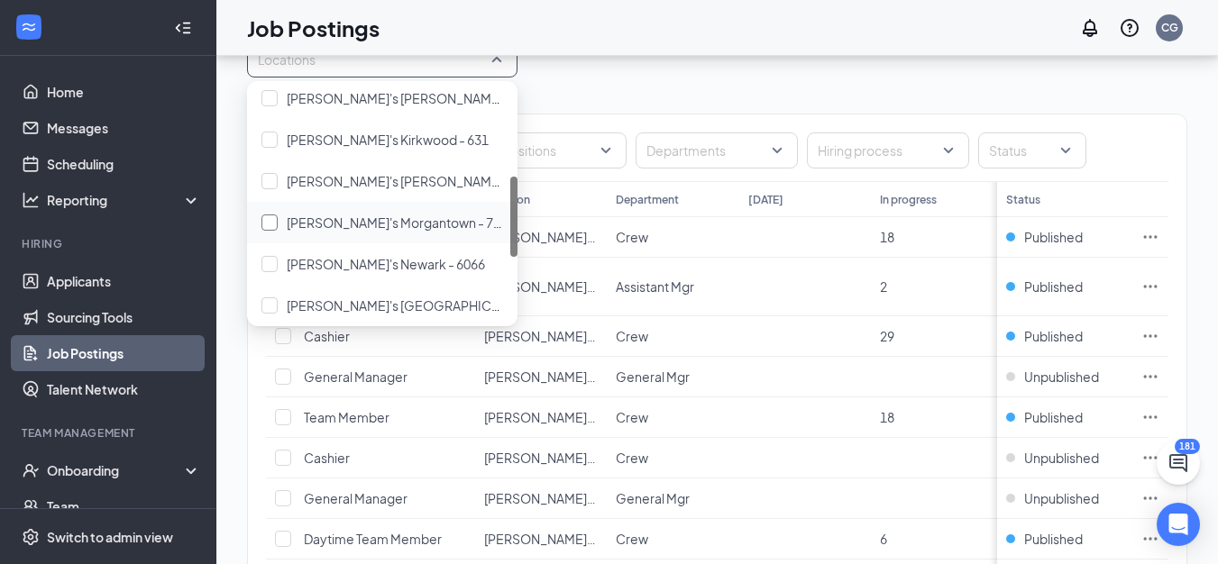
drag, startPoint x: 511, startPoint y: 294, endPoint x: 368, endPoint y: 232, distance: 156.2
click at [509, 232] on div "[PERSON_NAME]'s [PERSON_NAME] - 6134 [GEOGRAPHIC_DATA]'s Kirkwood - 631 [GEOGRA…" at bounding box center [382, 203] width 270 height 231
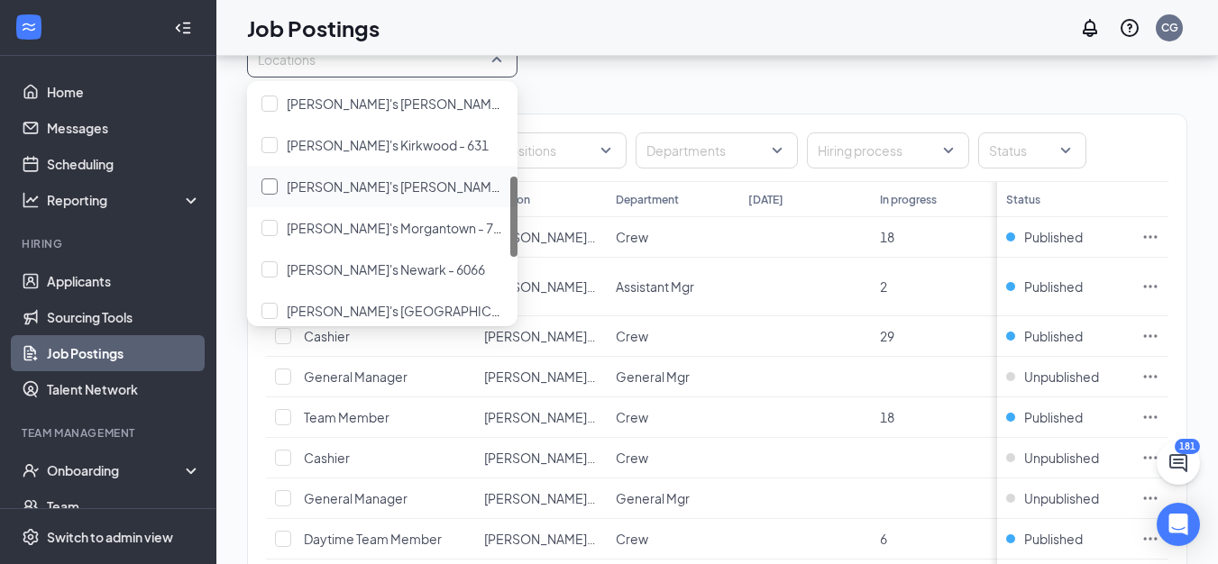
click at [267, 187] on div at bounding box center [269, 186] width 16 height 16
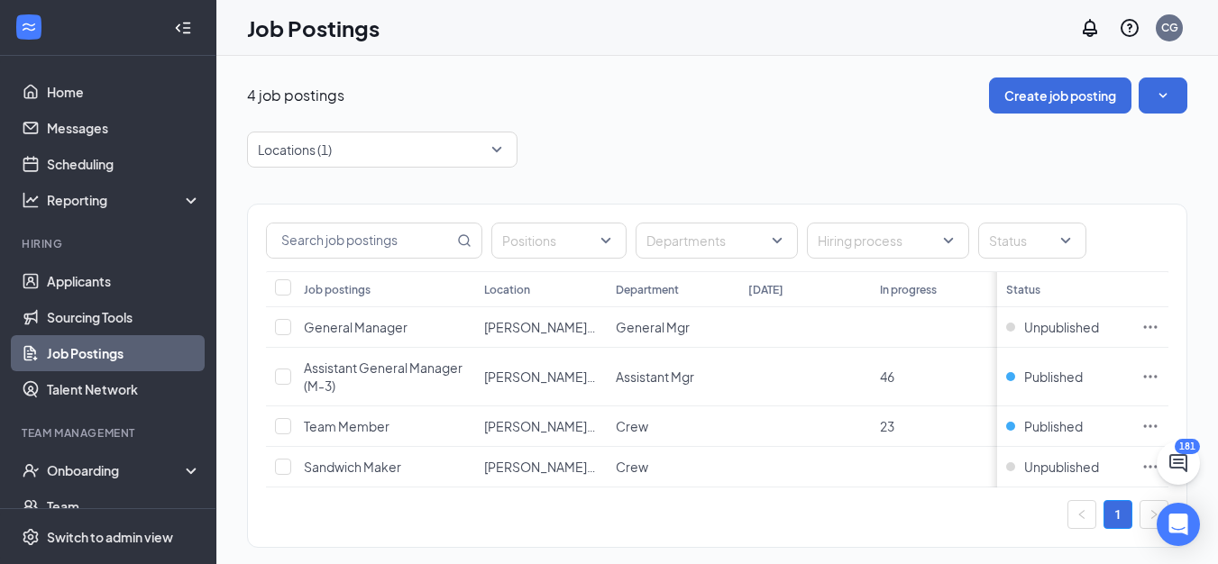
click at [804, 153] on div "Locations (1)" at bounding box center [717, 150] width 940 height 36
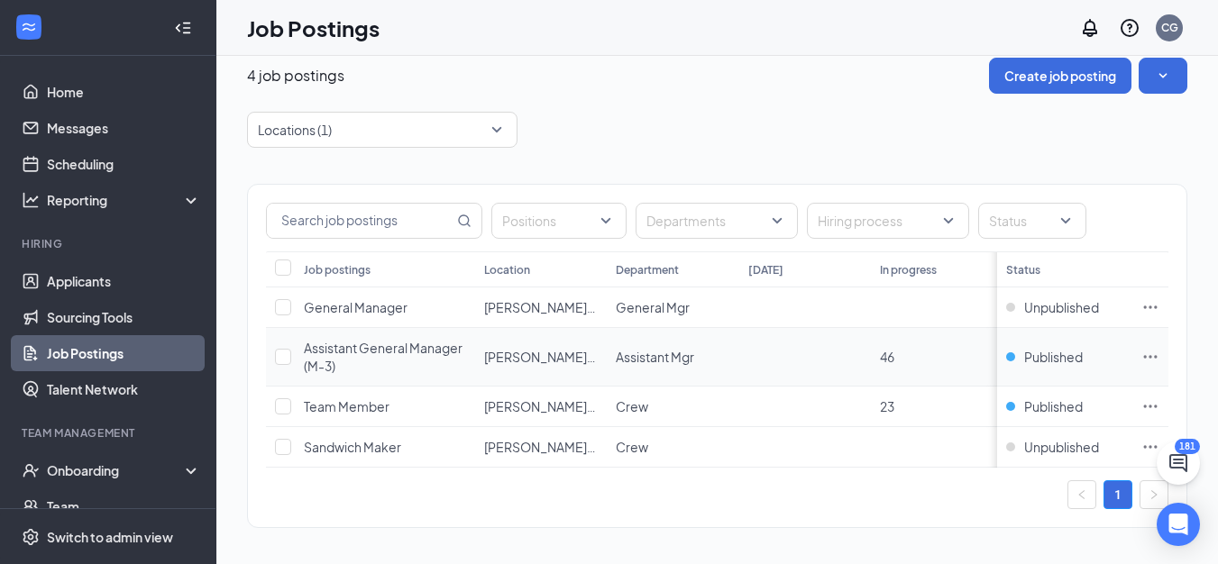
scroll to position [37, 0]
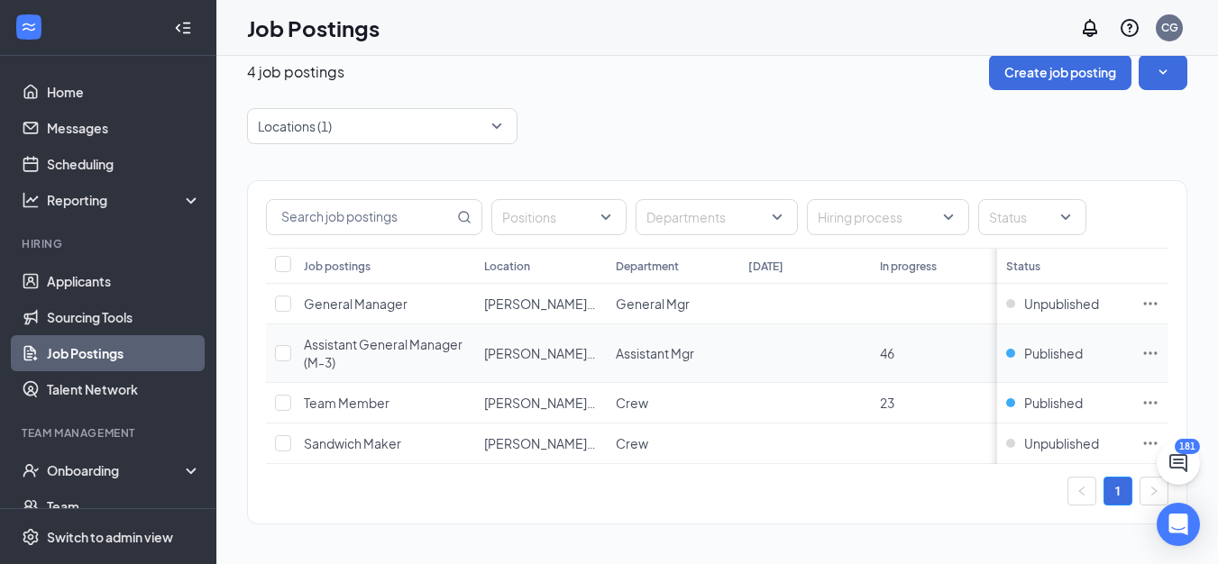
click at [1159, 344] on icon "Ellipses" at bounding box center [1150, 353] width 18 height 18
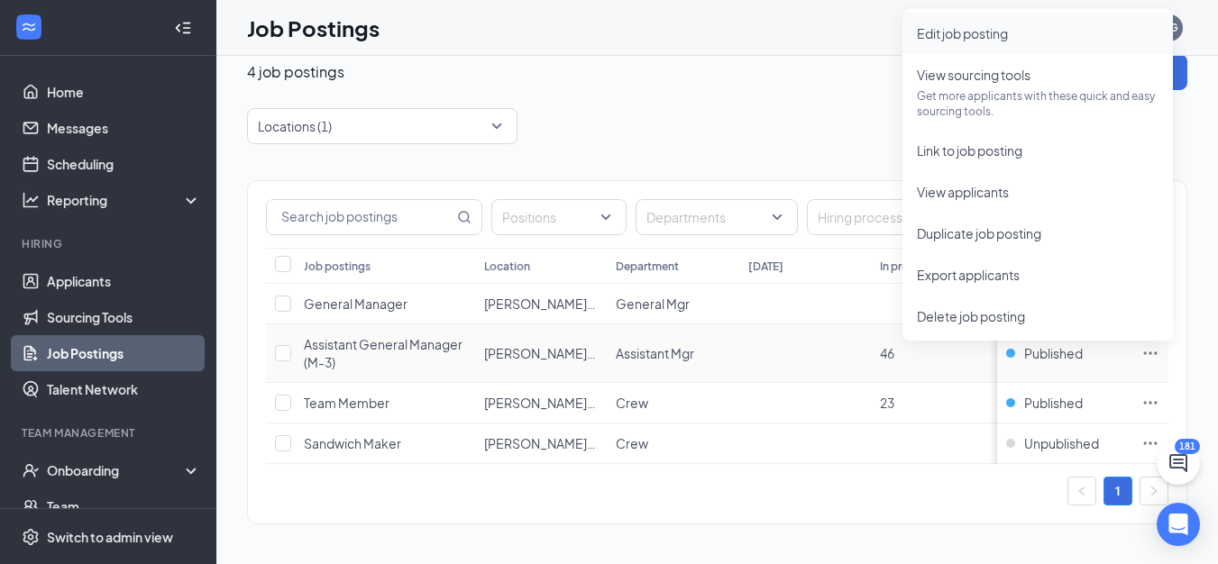
click at [964, 25] on span "Edit job posting" at bounding box center [962, 33] width 91 height 16
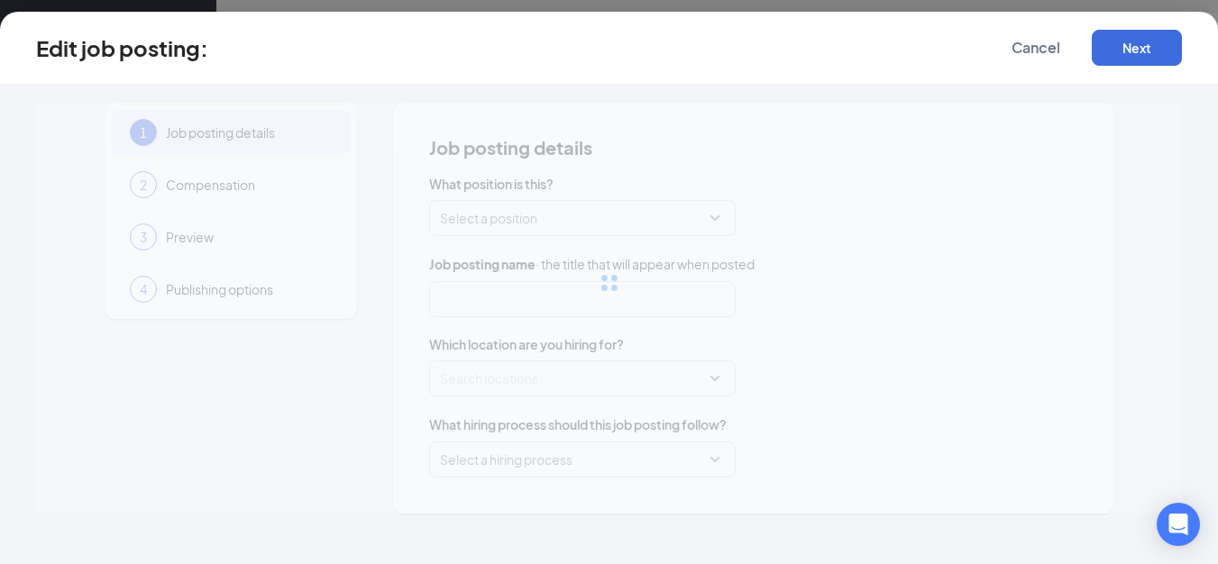
type input "Assistant General Manager (M-3)"
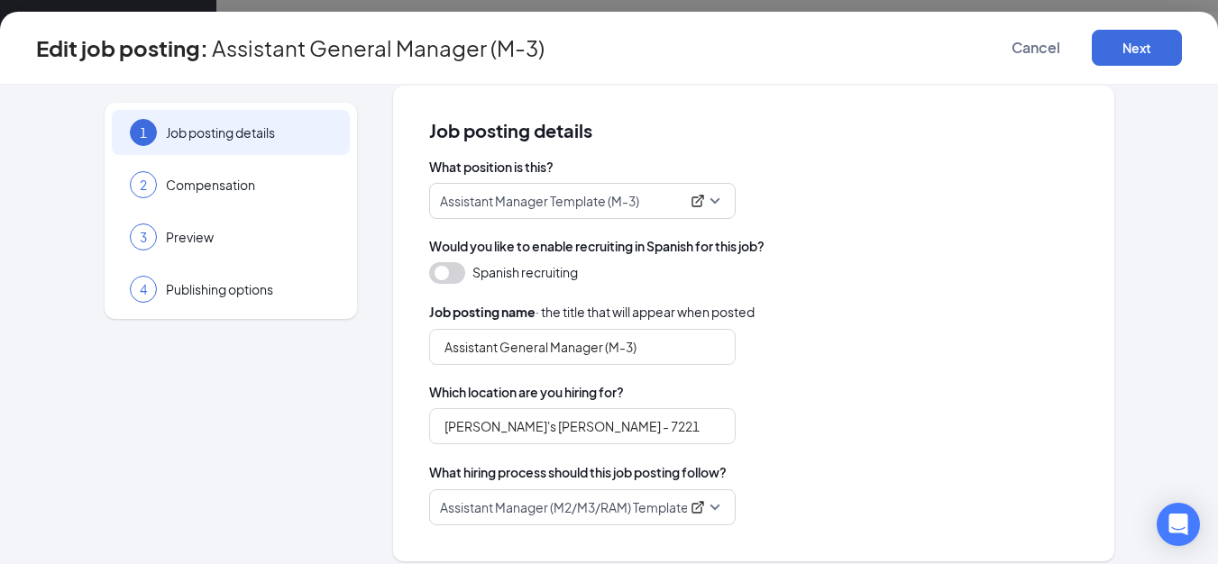
scroll to position [32, 0]
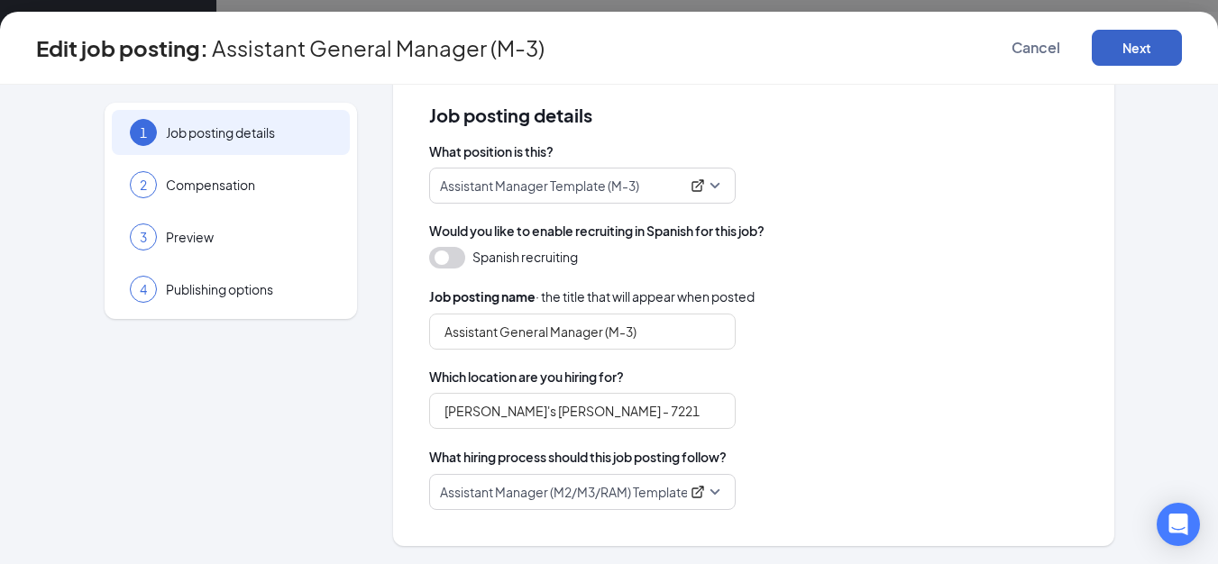
click at [1145, 43] on button "Next" at bounding box center [1137, 48] width 90 height 36
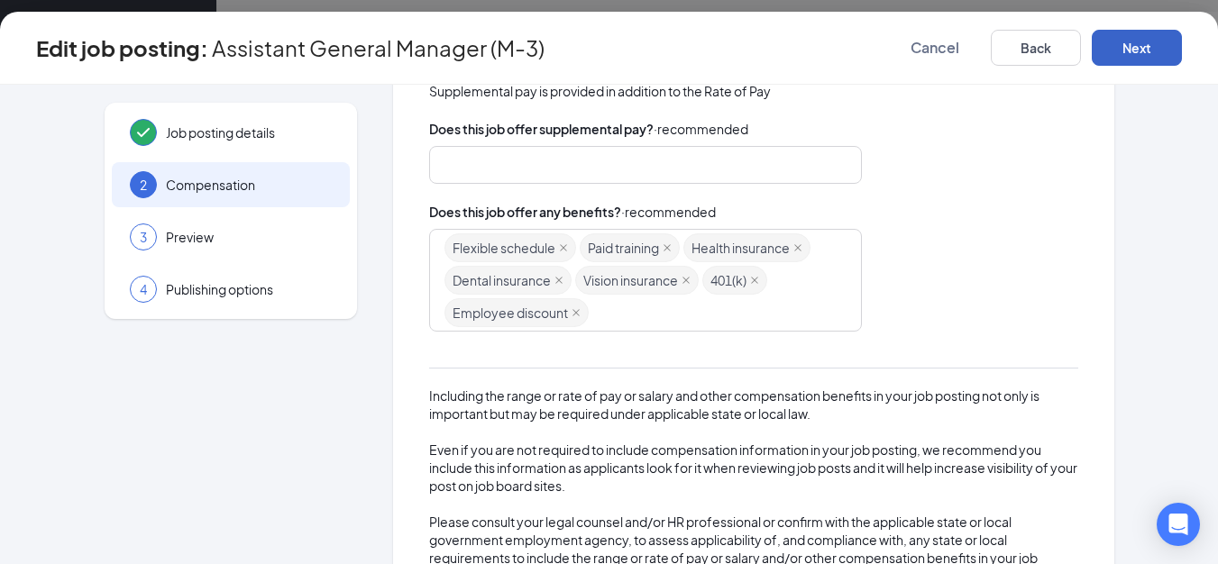
scroll to position [393, 0]
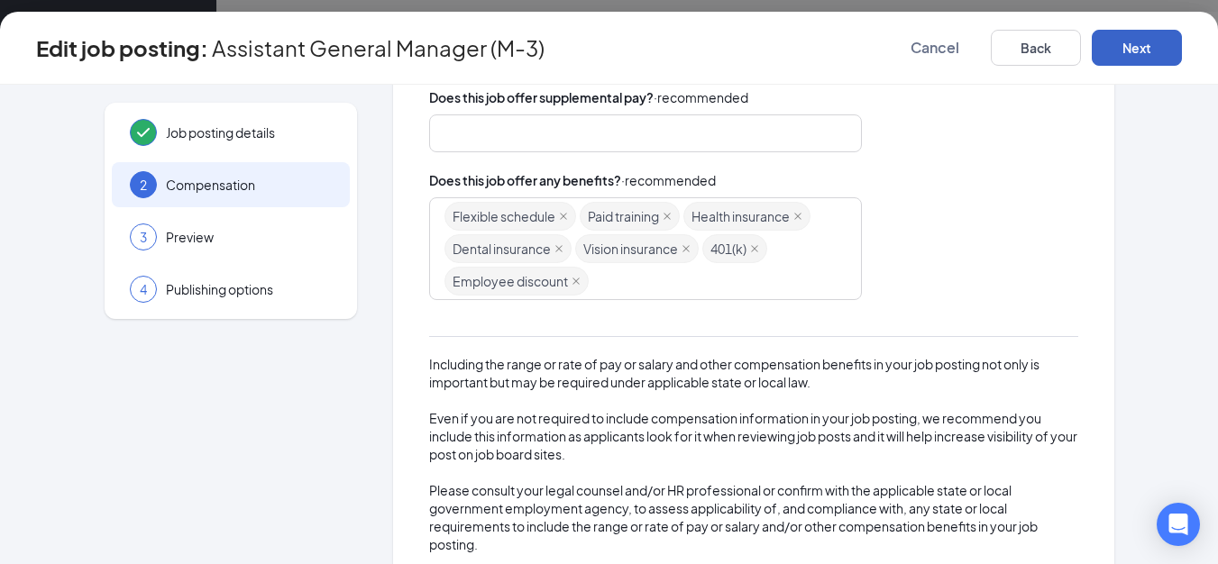
click at [1160, 39] on button "Next" at bounding box center [1137, 48] width 90 height 36
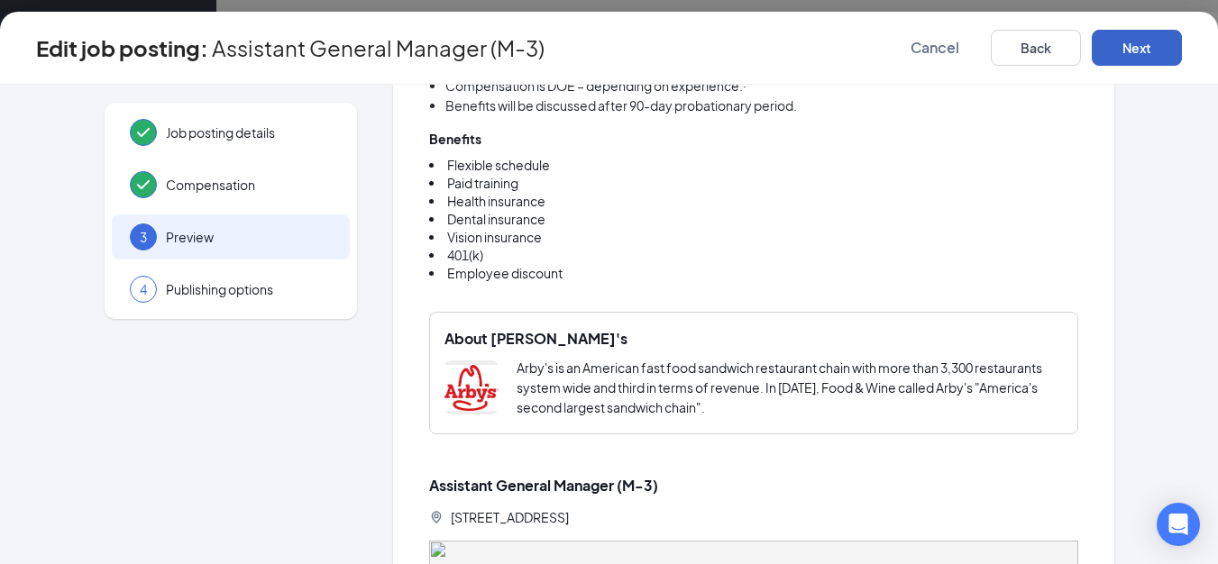
scroll to position [1204, 0]
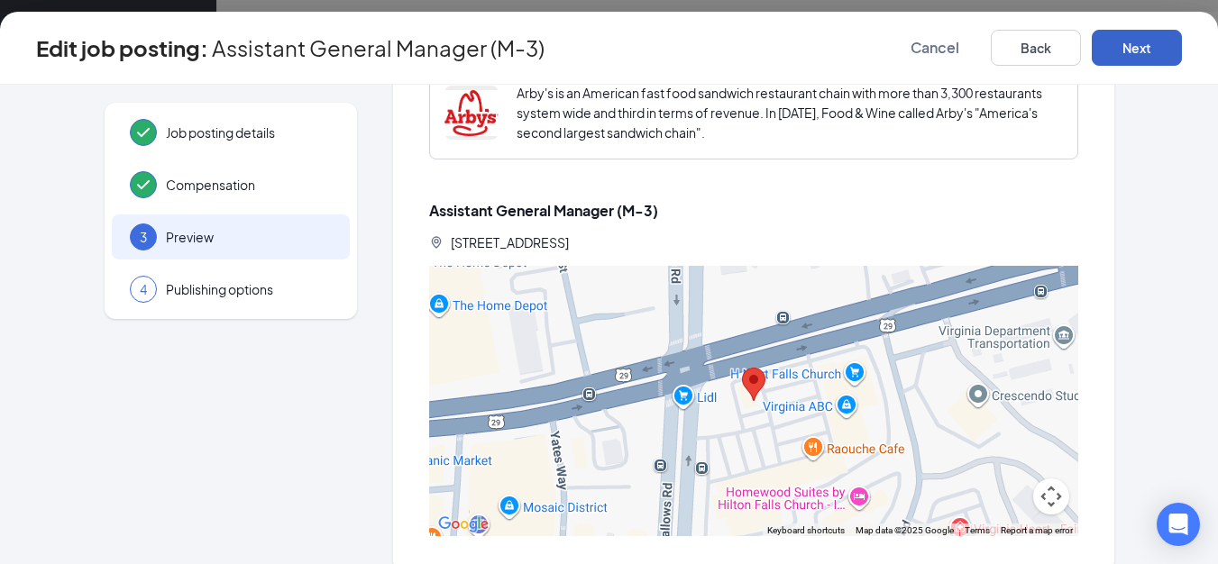
click at [1159, 35] on button "Next" at bounding box center [1137, 48] width 90 height 36
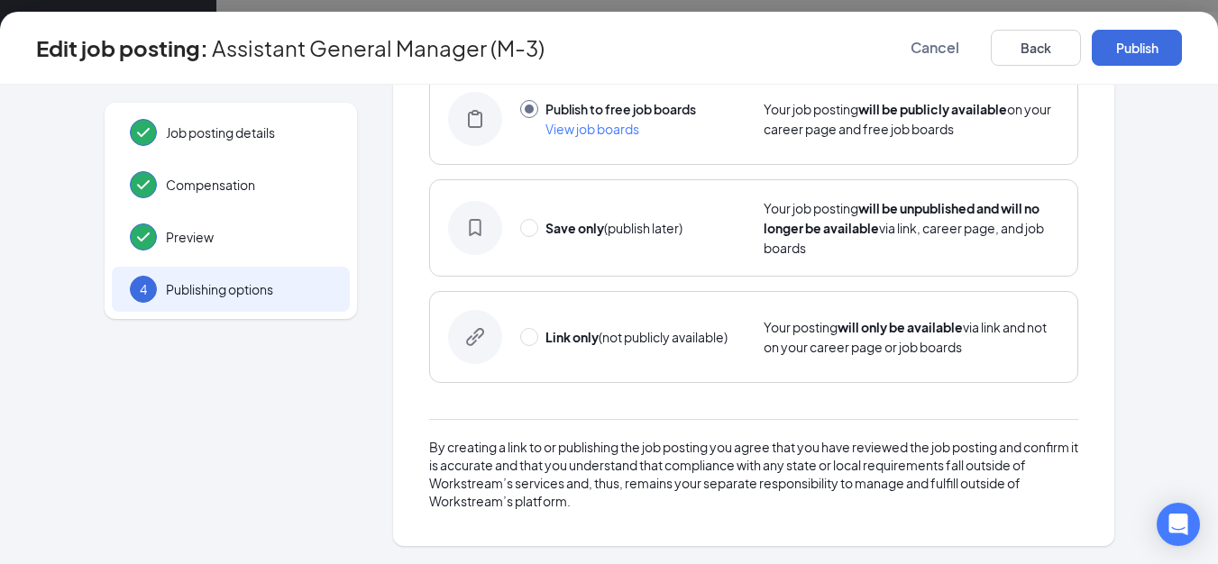
scroll to position [136, 0]
click at [1144, 41] on button "Publish" at bounding box center [1137, 48] width 90 height 36
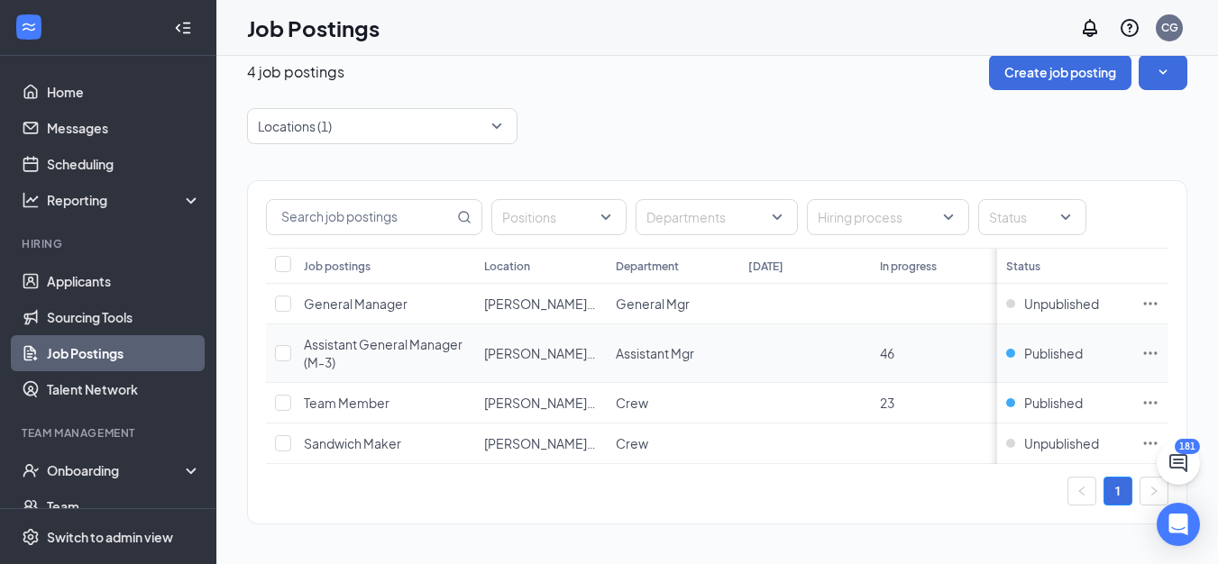
click at [1159, 344] on icon "Ellipses" at bounding box center [1150, 353] width 18 height 18
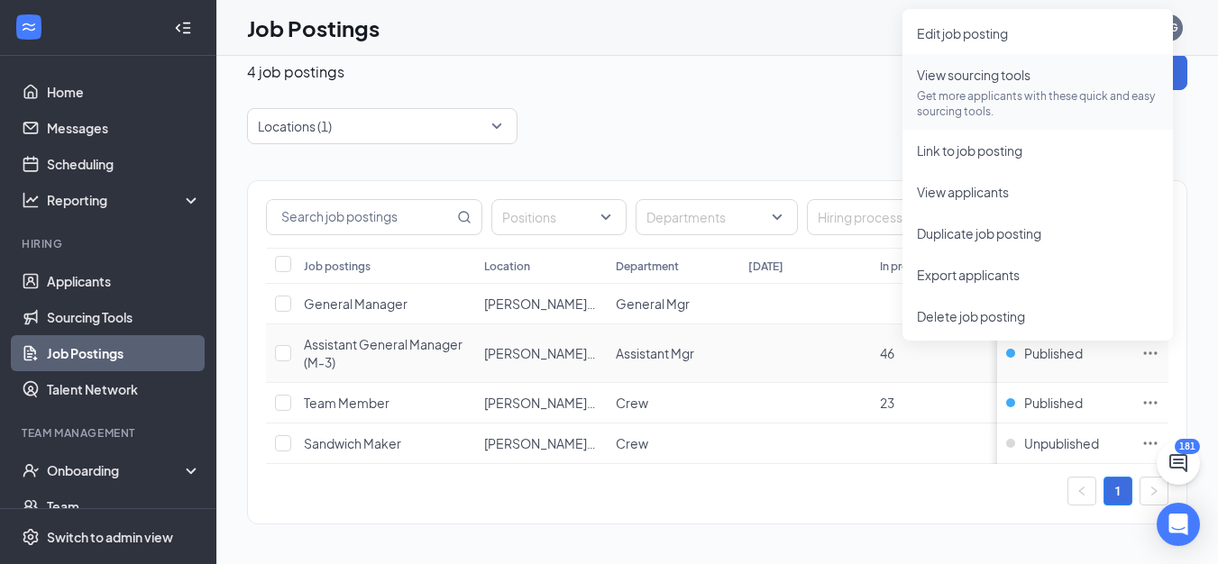
click at [982, 88] on p "Get more applicants with these quick and easy sourcing tools." at bounding box center [1038, 103] width 242 height 31
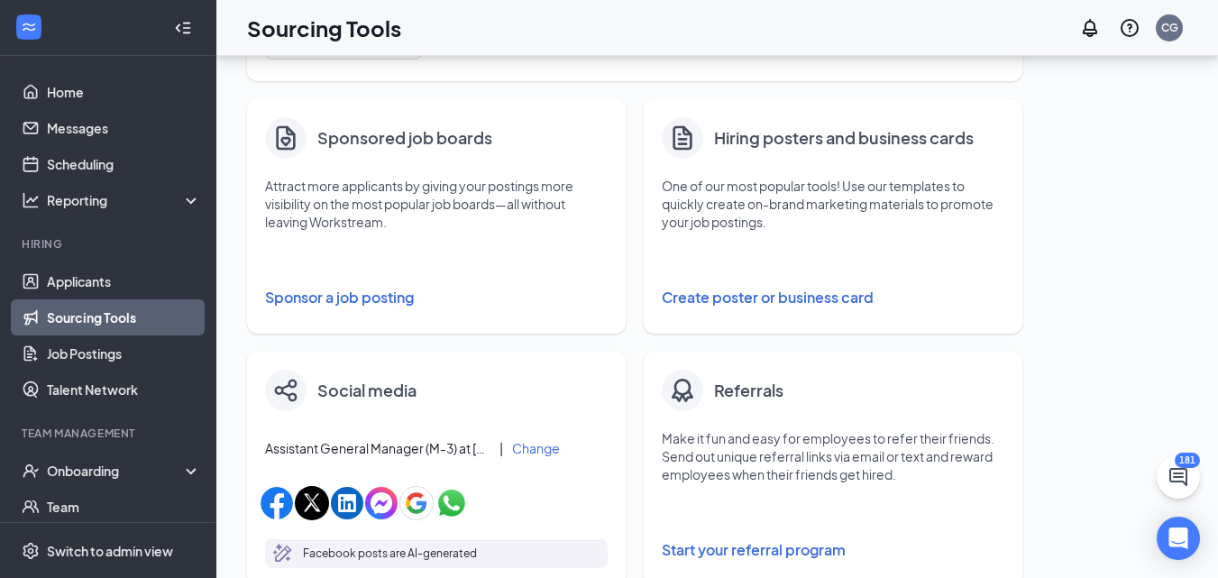
scroll to position [361, 0]
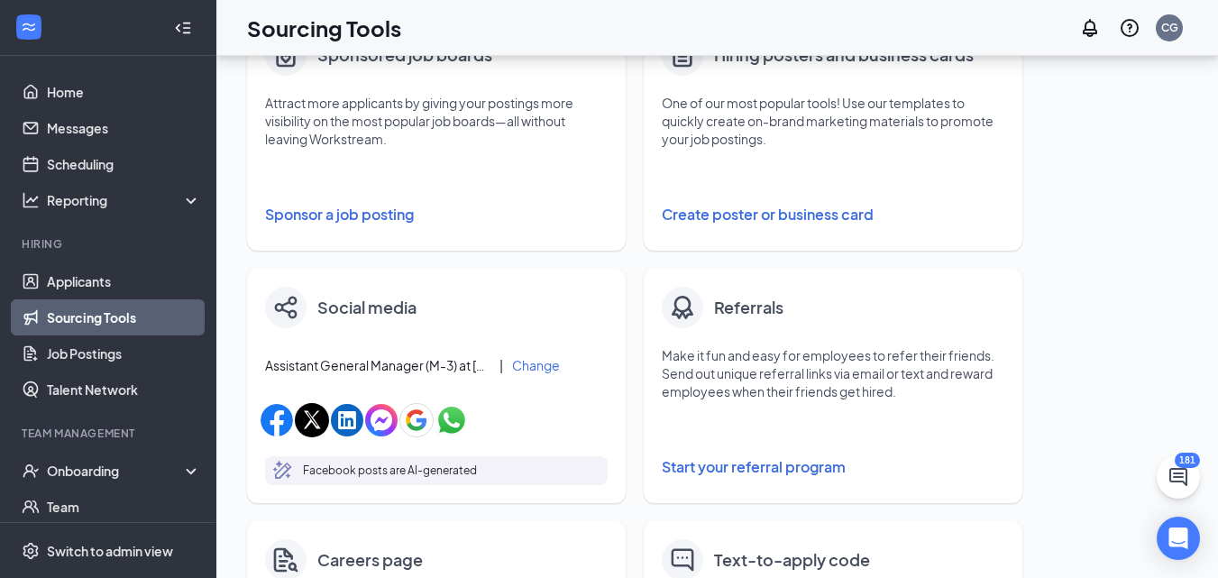
click at [351, 211] on button "Sponsor a job posting" at bounding box center [436, 214] width 343 height 36
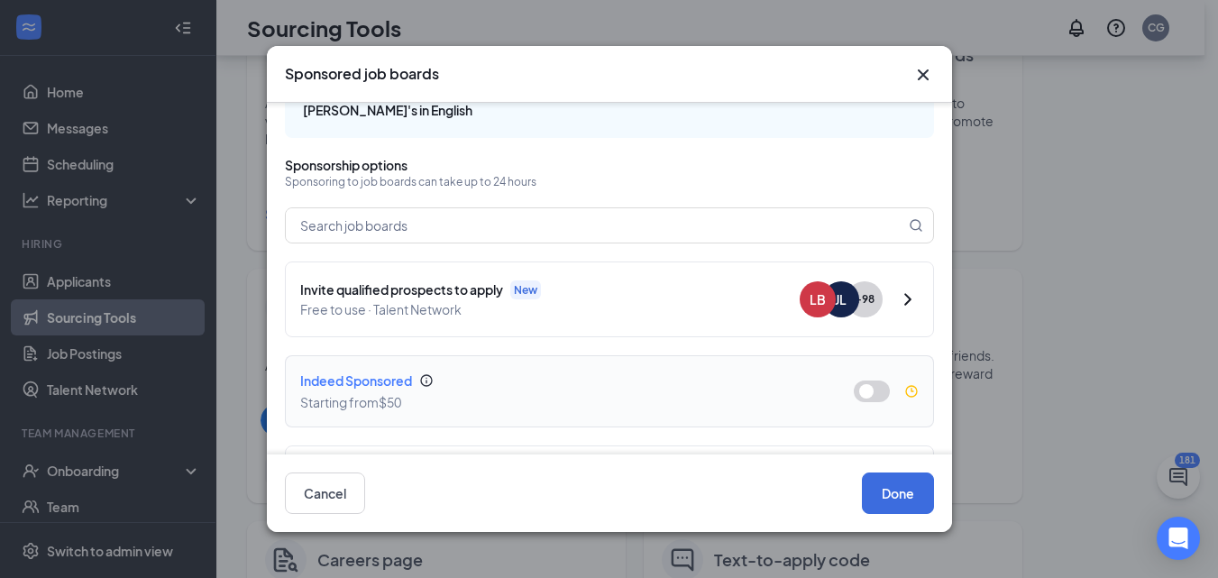
scroll to position [90, 0]
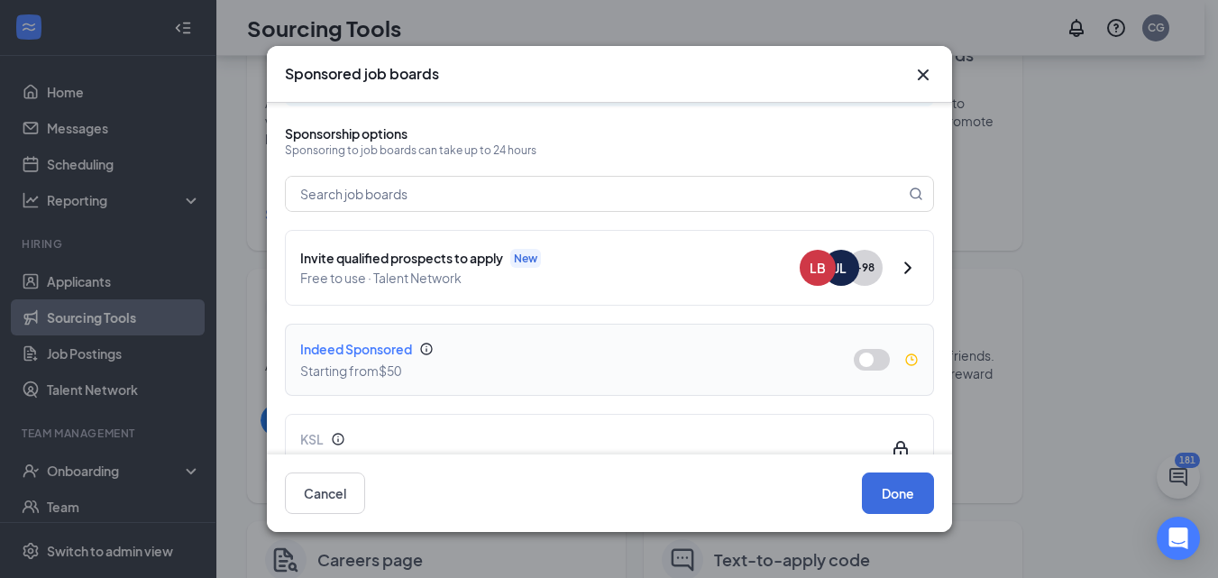
click at [867, 349] on button "button" at bounding box center [872, 360] width 36 height 22
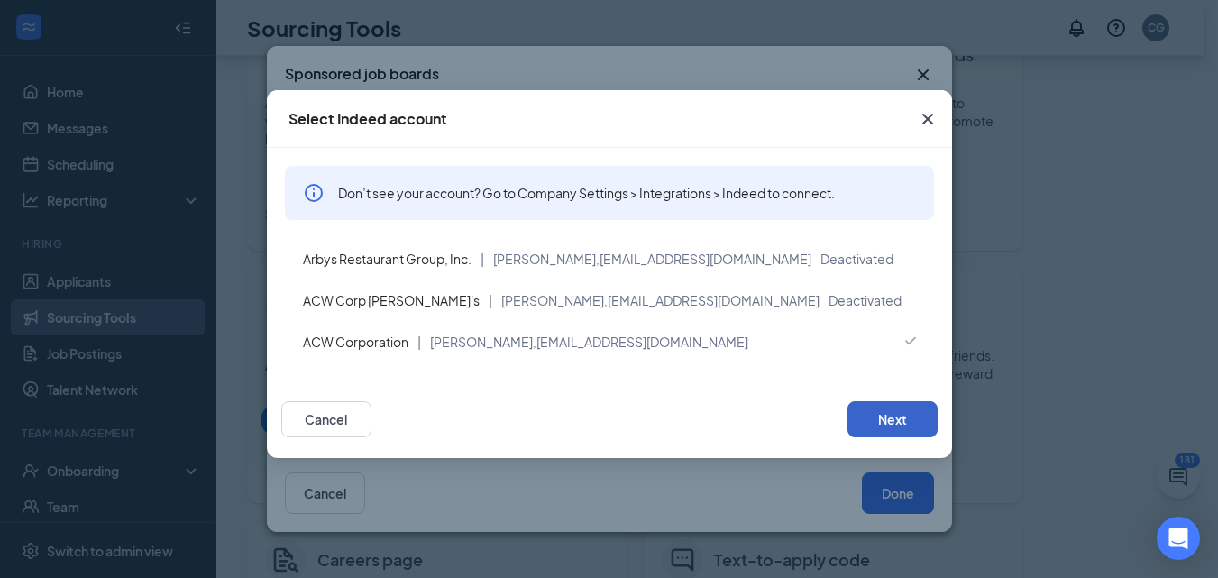
click at [892, 418] on button "Next" at bounding box center [892, 419] width 90 height 36
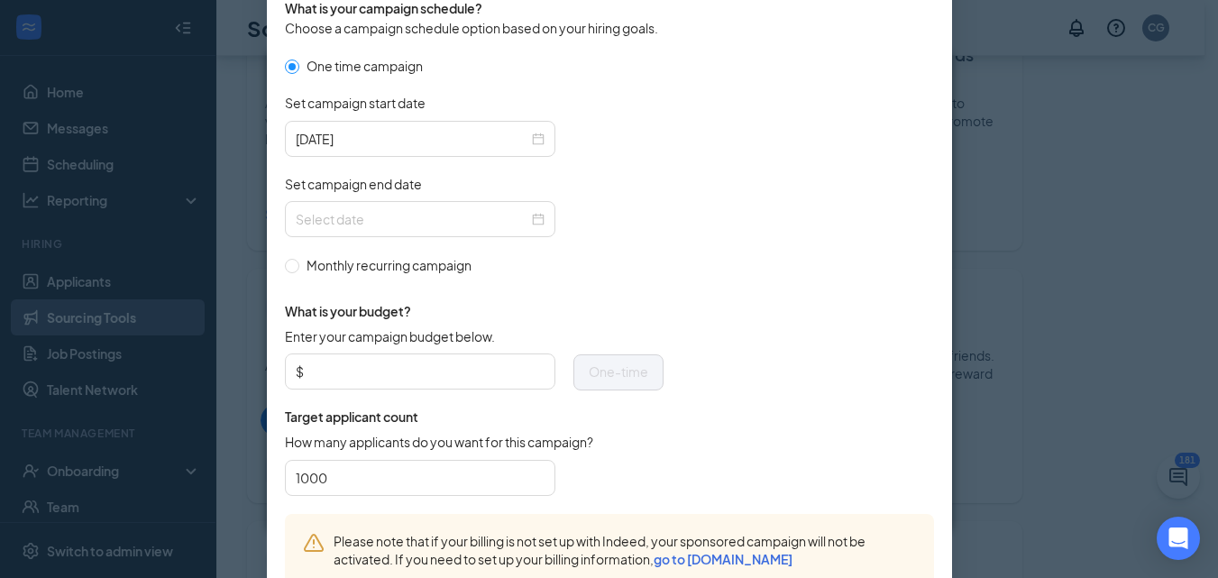
scroll to position [504, 0]
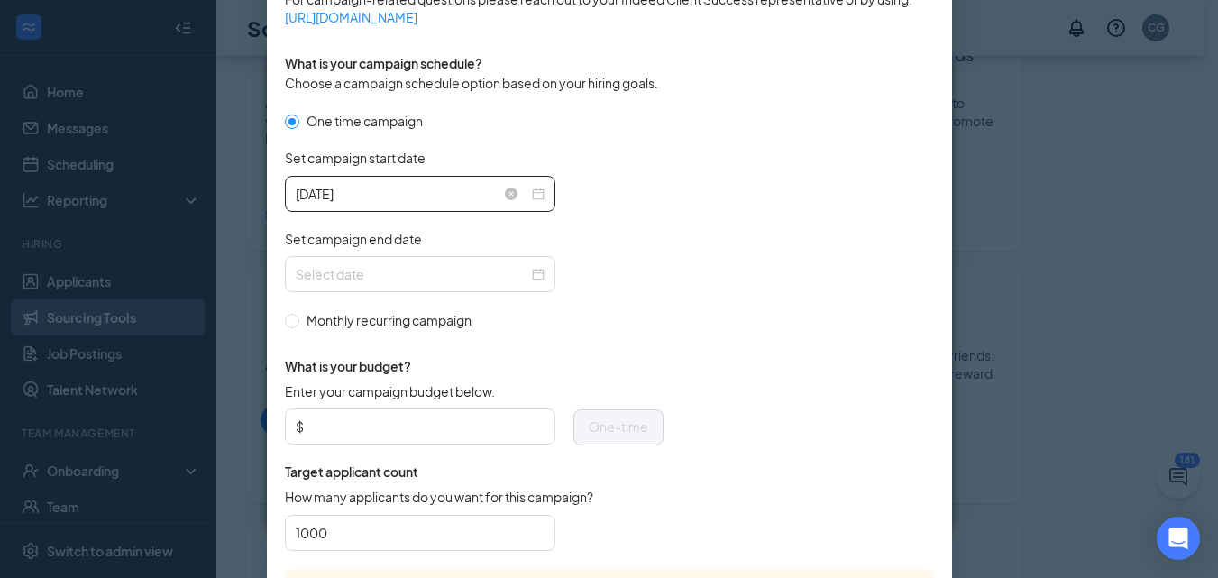
click at [491, 199] on input "[DATE]" at bounding box center [412, 194] width 233 height 20
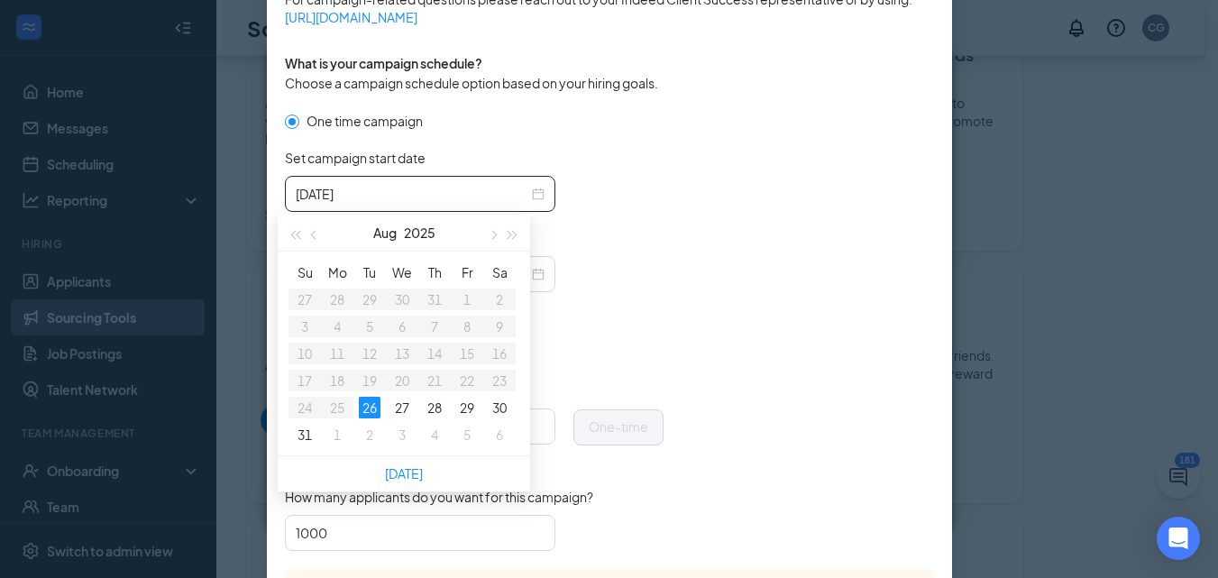
type input "[DATE]"
drag, startPoint x: 370, startPoint y: 409, endPoint x: 388, endPoint y: 393, distance: 24.9
click at [372, 406] on div "26" at bounding box center [370, 408] width 22 height 22
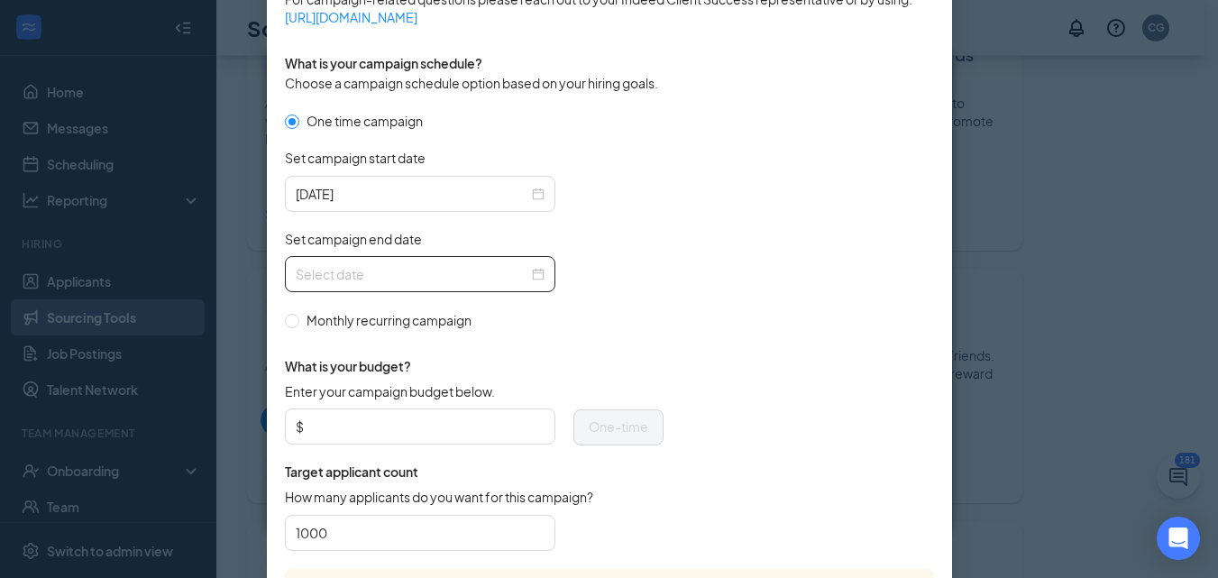
click at [525, 273] on div at bounding box center [420, 274] width 249 height 20
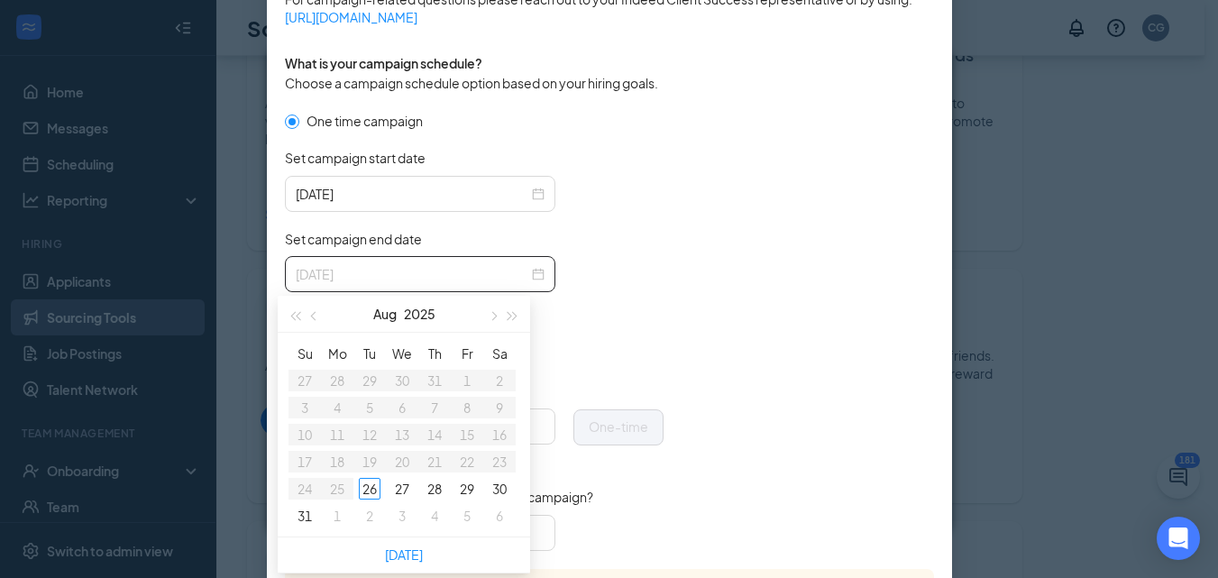
type input "[DATE]"
click at [496, 316] on span "button" at bounding box center [492, 316] width 9 height 9
type input "[DATE]"
drag, startPoint x: 367, startPoint y: 407, endPoint x: 434, endPoint y: 428, distance: 70.7
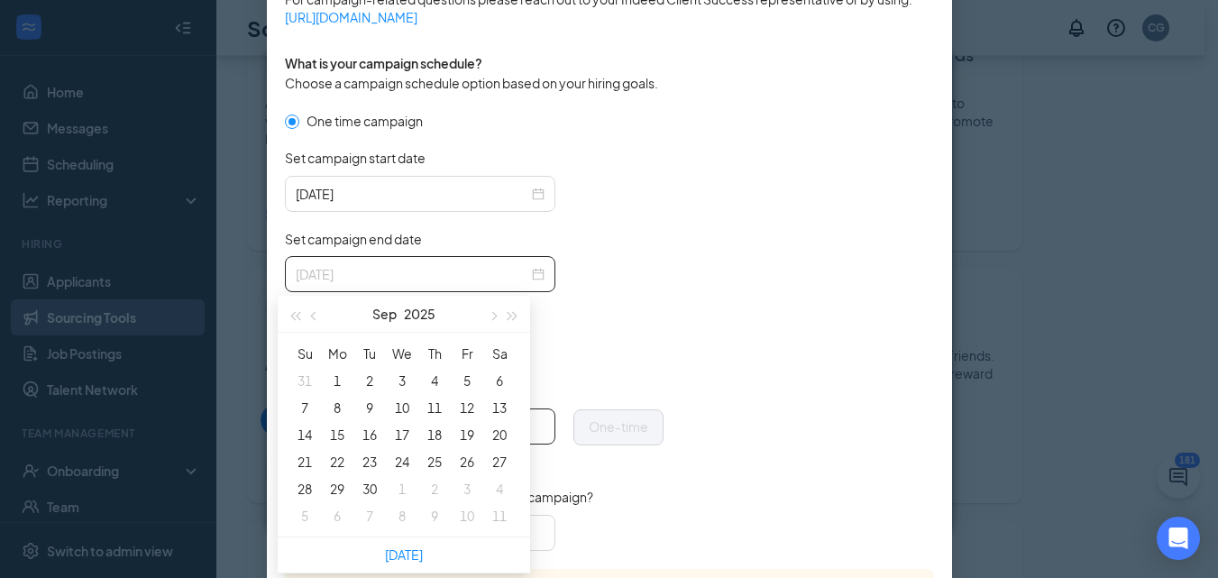
click at [368, 407] on div "9" at bounding box center [370, 408] width 22 height 22
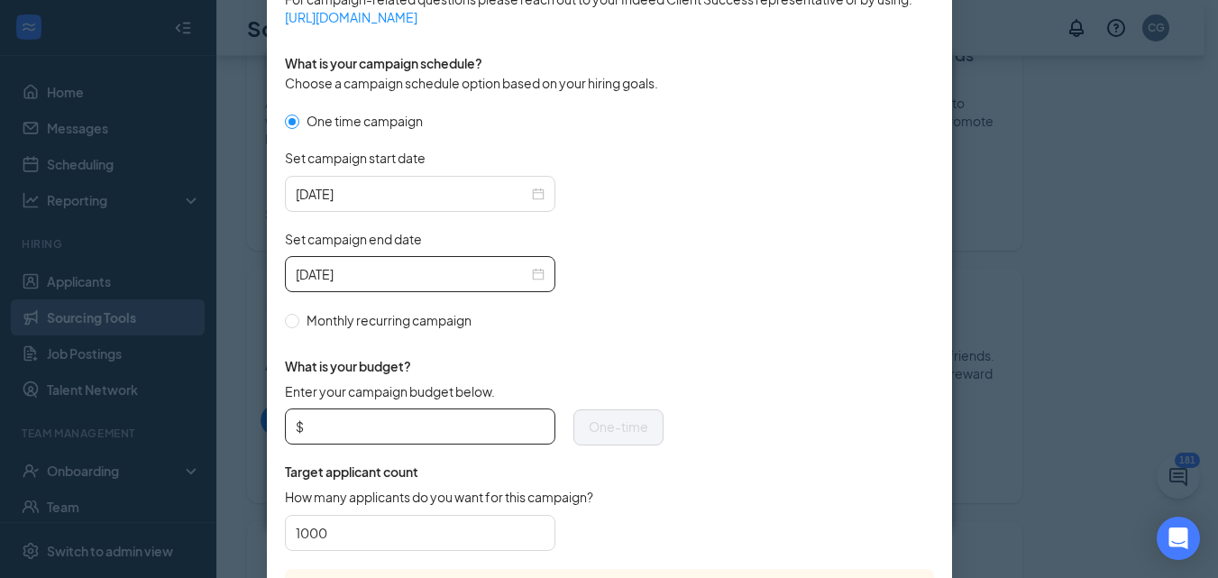
click at [419, 434] on input "Enter your campaign budget below." at bounding box center [425, 426] width 237 height 27
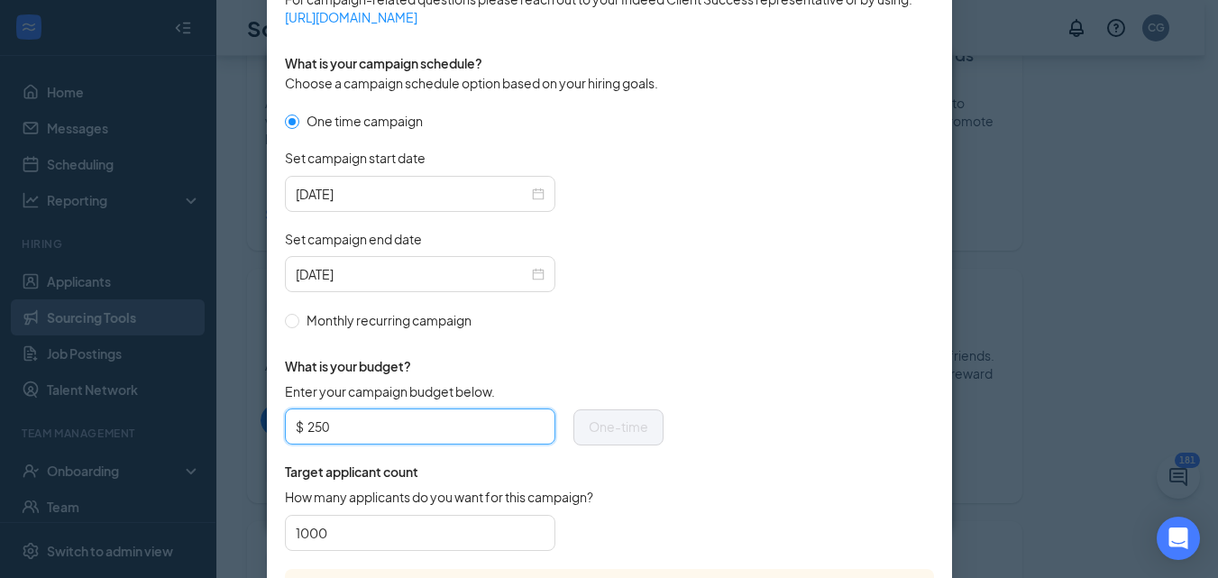
type input "250"
click at [662, 381] on form "One time campaign Set campaign start date [DATE] Set campaign end date [DATE] M…" at bounding box center [609, 340] width 649 height 458
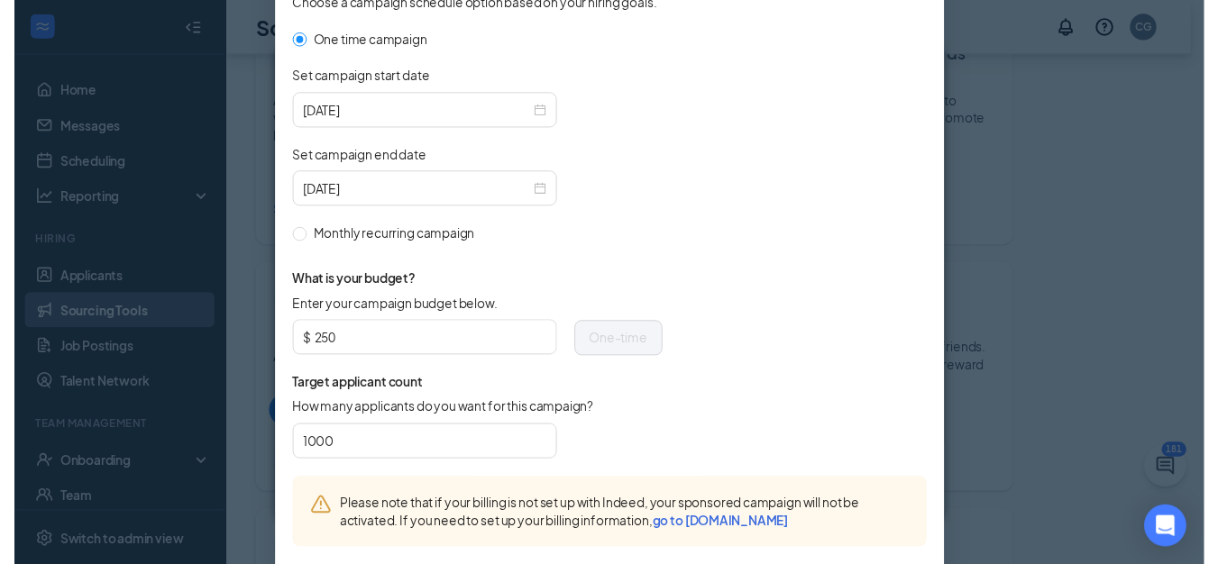
scroll to position [684, 0]
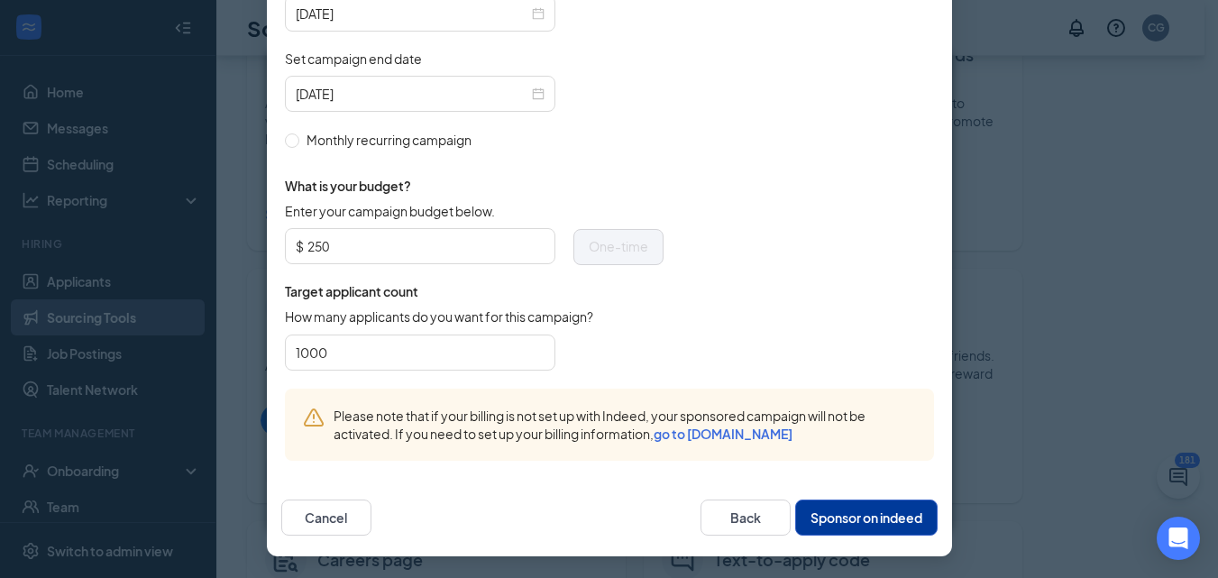
click at [898, 515] on button "Sponsor on indeed" at bounding box center [866, 517] width 142 height 36
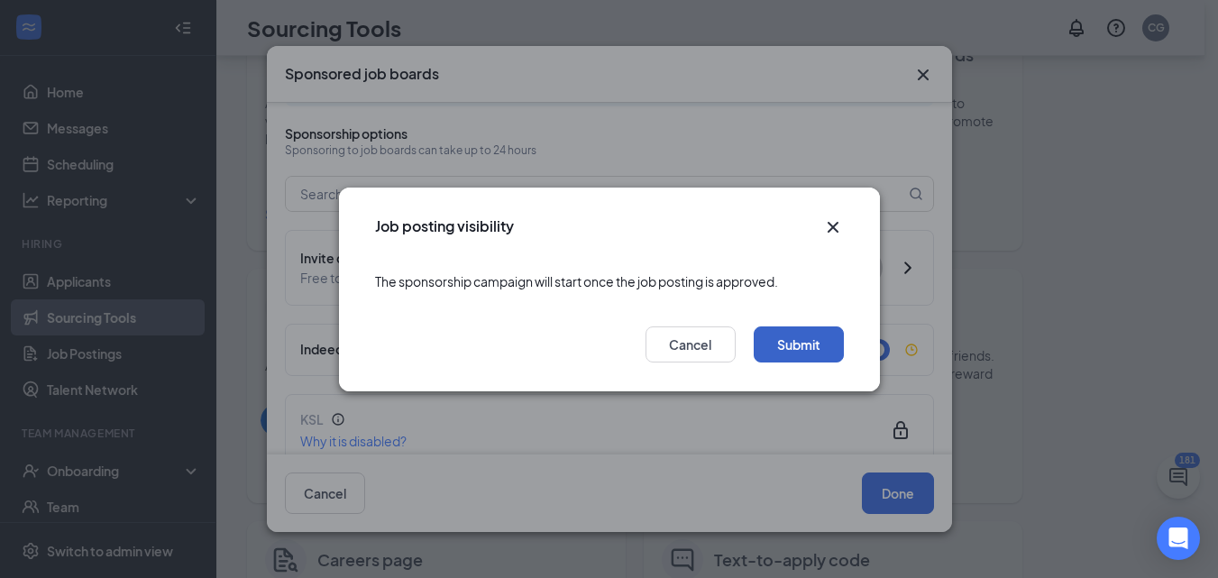
click at [802, 341] on button "Submit" at bounding box center [799, 344] width 90 height 36
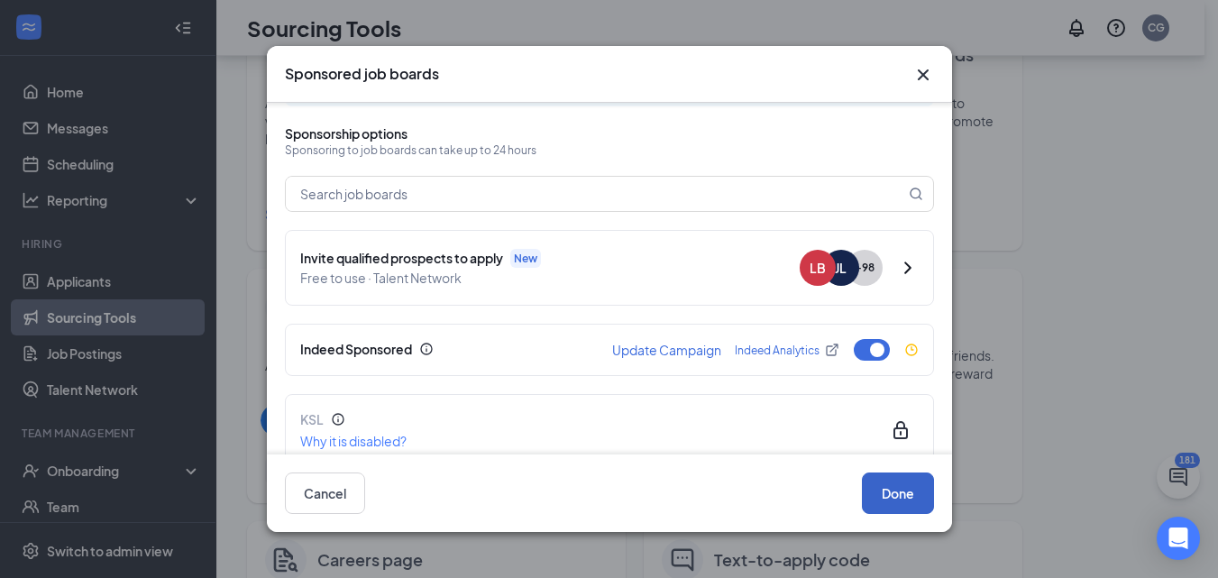
click at [916, 492] on button "Done" at bounding box center [898, 492] width 72 height 41
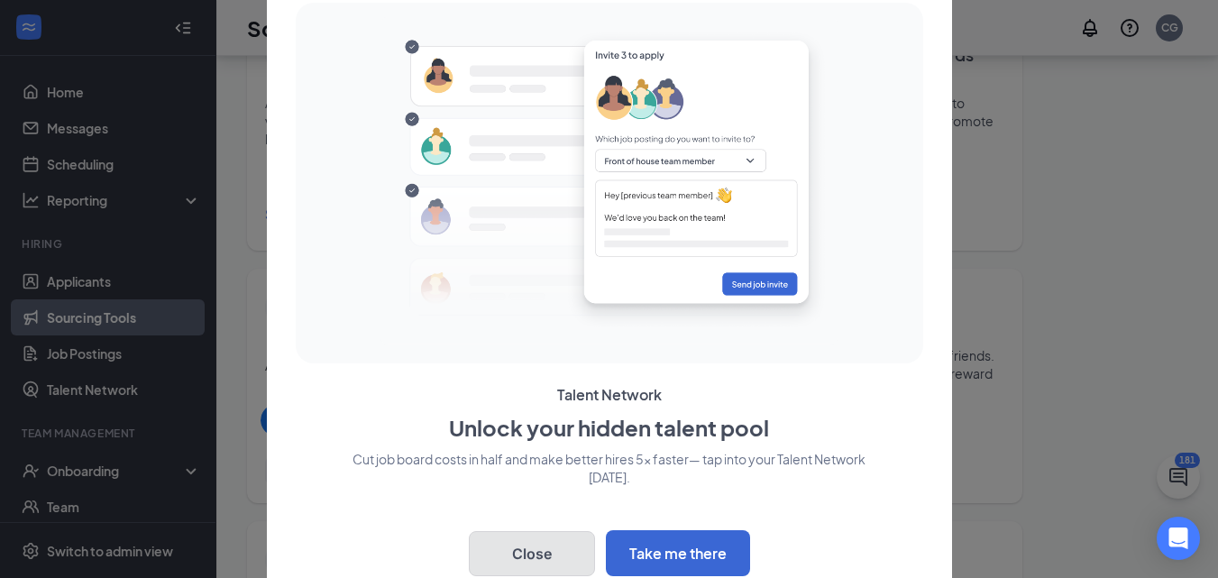
click at [549, 560] on button "Close" at bounding box center [532, 553] width 126 height 45
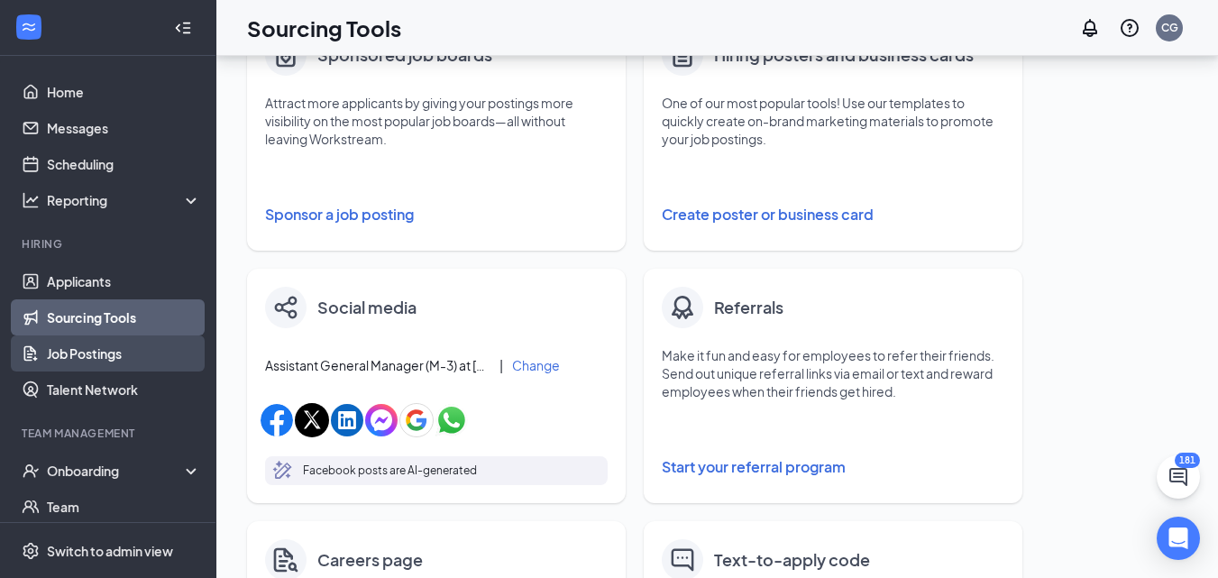
click at [86, 350] on link "Job Postings" at bounding box center [124, 353] width 154 height 36
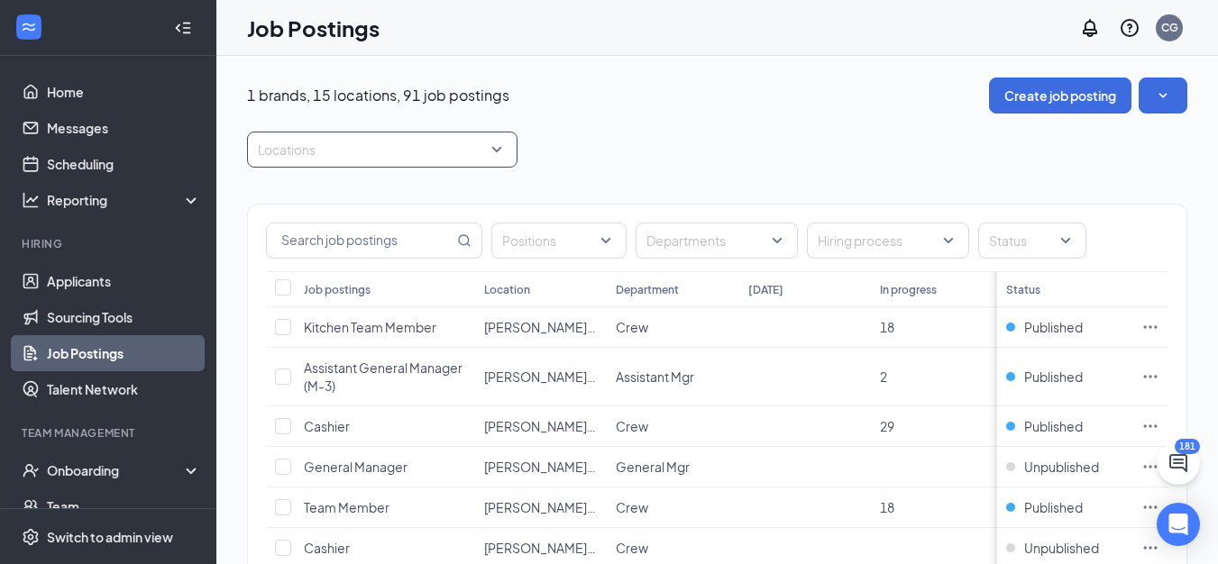
click at [495, 151] on div "Locations" at bounding box center [382, 150] width 270 height 36
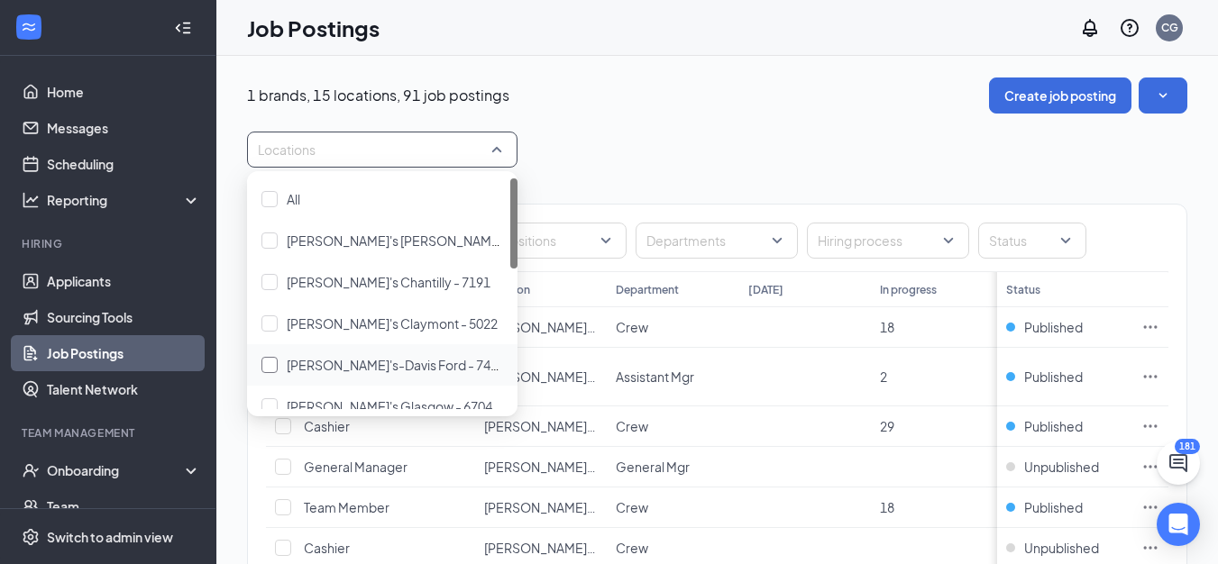
drag, startPoint x: 268, startPoint y: 362, endPoint x: 339, endPoint y: 358, distance: 71.3
click at [267, 362] on div at bounding box center [269, 365] width 16 height 16
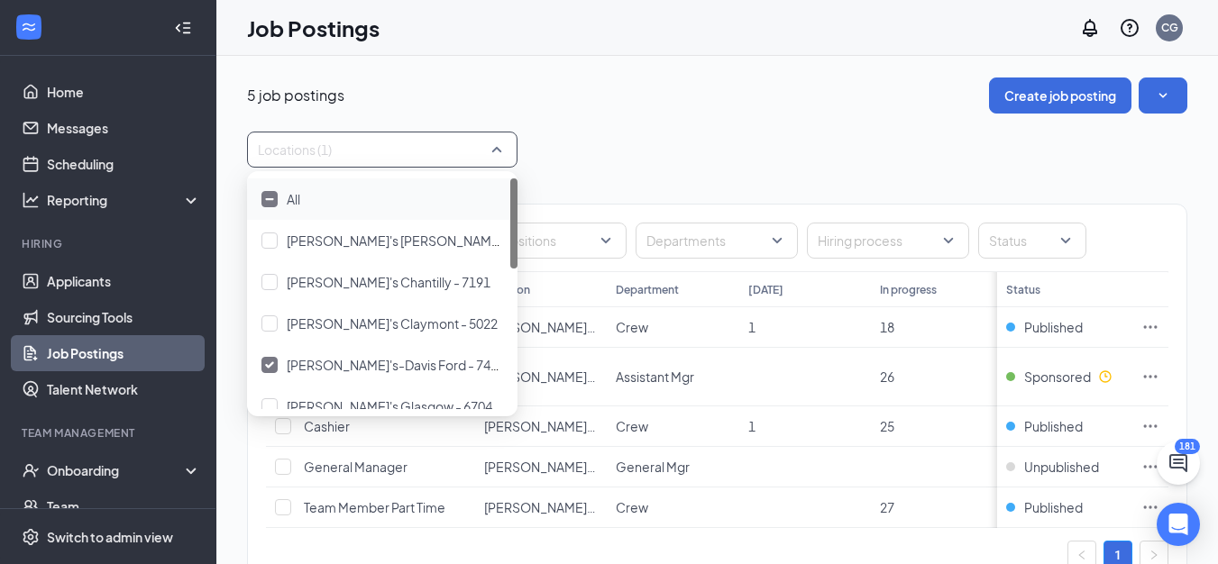
click at [849, 146] on div "Locations (1)" at bounding box center [717, 150] width 940 height 36
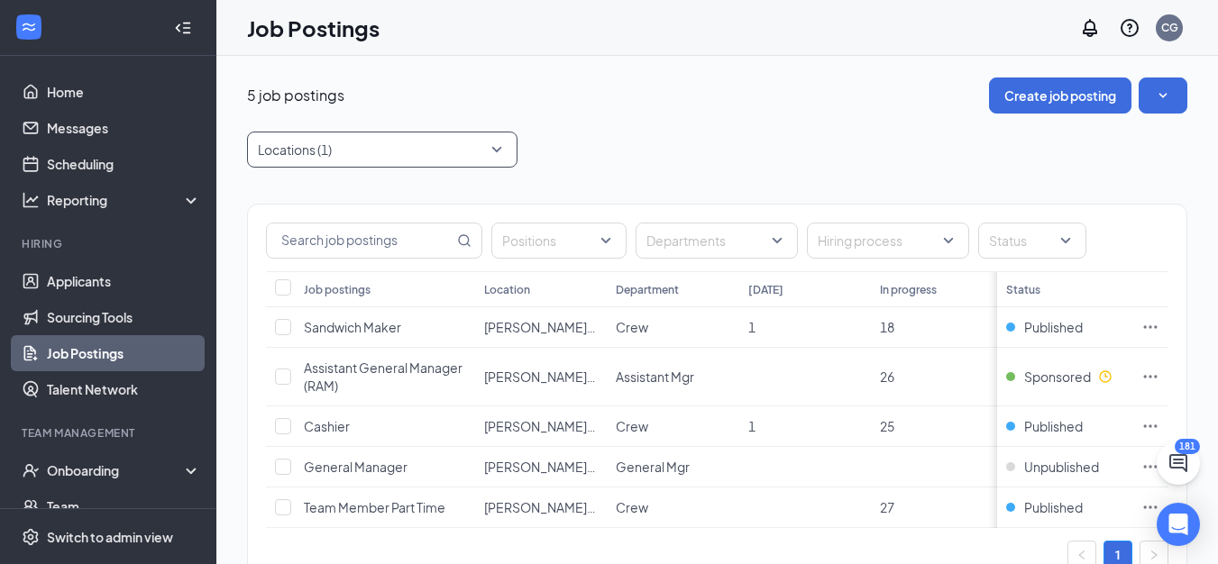
click at [498, 153] on div "Locations (1)" at bounding box center [382, 150] width 270 height 36
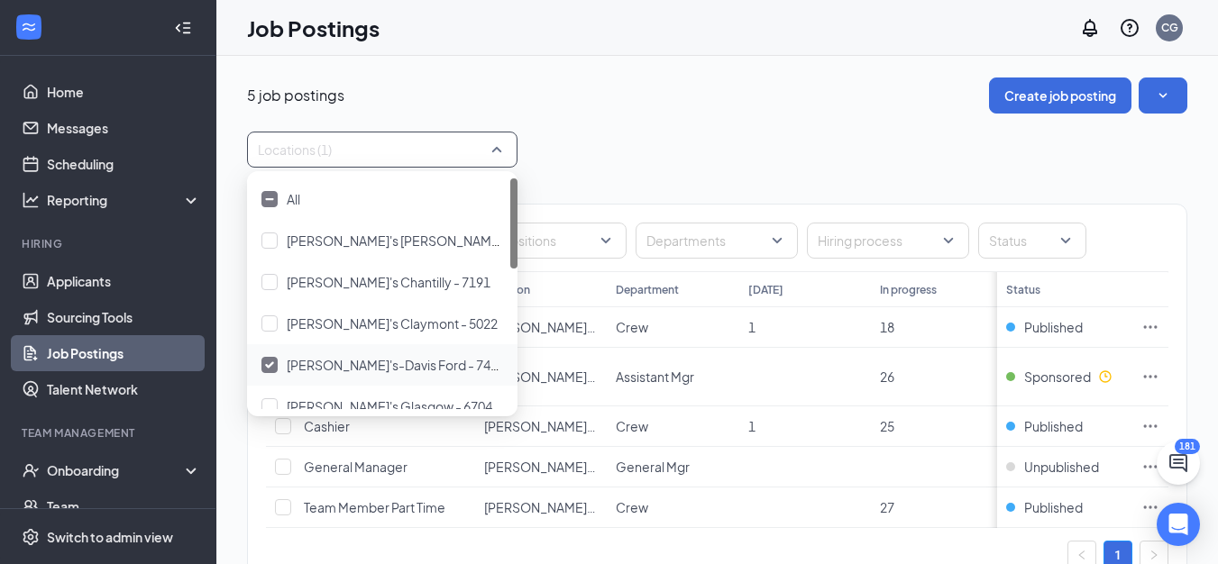
click at [269, 363] on img at bounding box center [269, 364] width 9 height 7
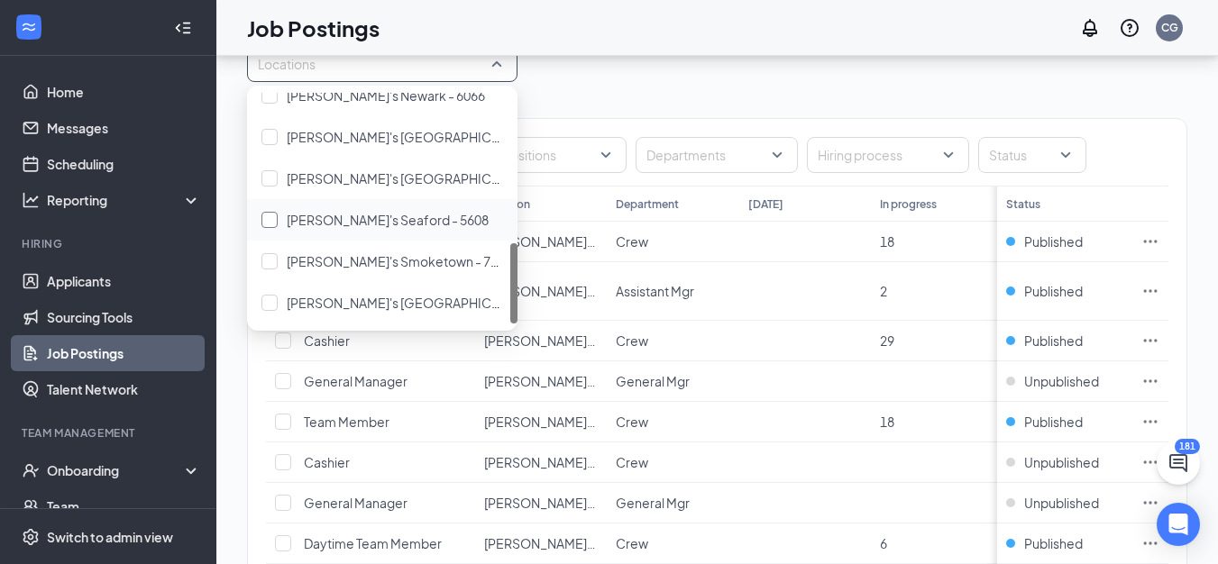
scroll to position [180, 0]
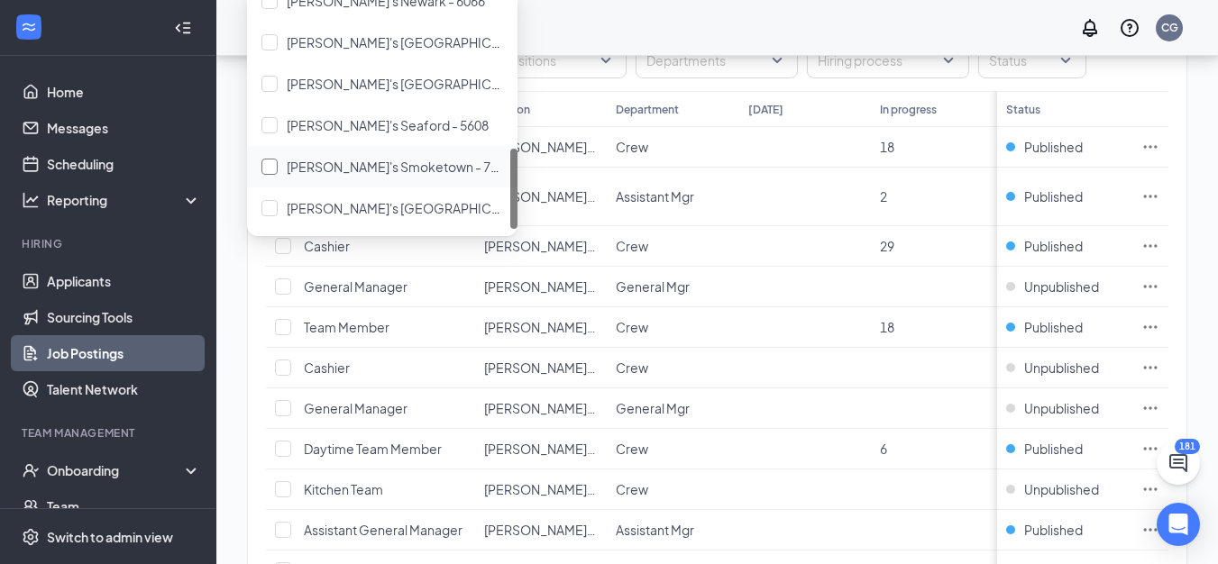
click at [270, 166] on div at bounding box center [269, 167] width 16 height 16
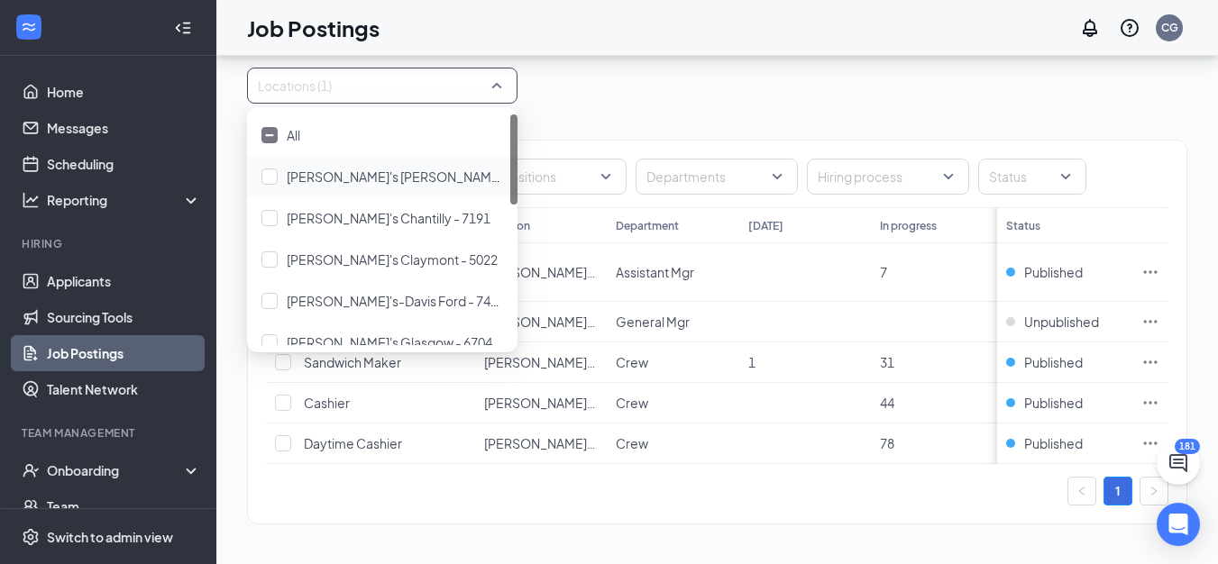
scroll to position [78, 0]
click at [644, 84] on div "Locations (1)" at bounding box center [717, 86] width 940 height 36
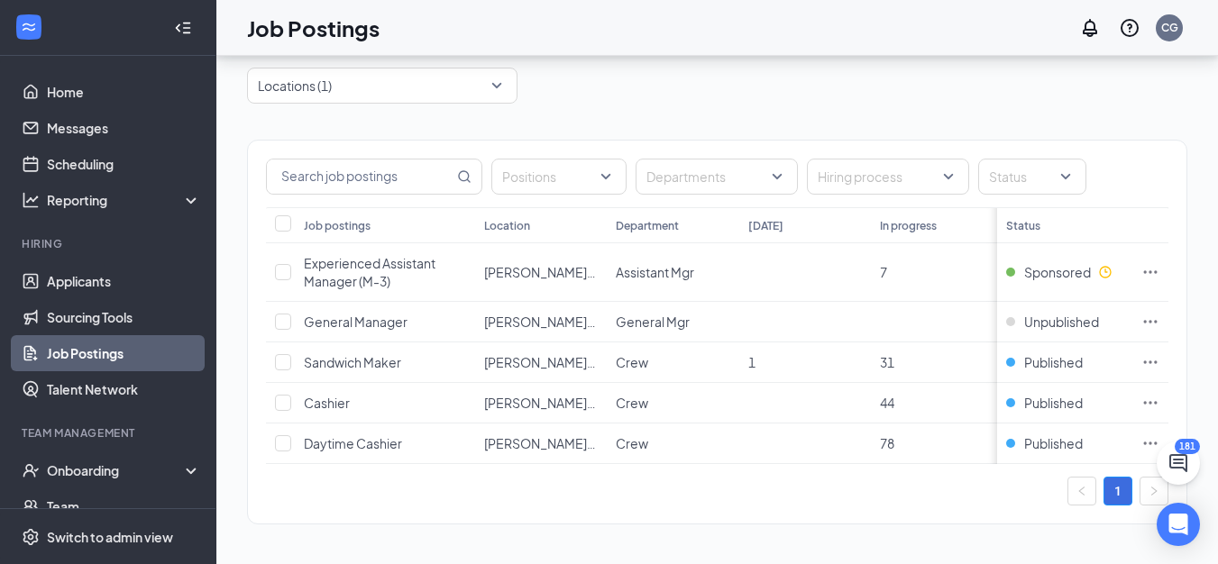
click at [594, 104] on div "Positions Departments Hiring process Status Job postings Location Department [D…" at bounding box center [717, 323] width 940 height 439
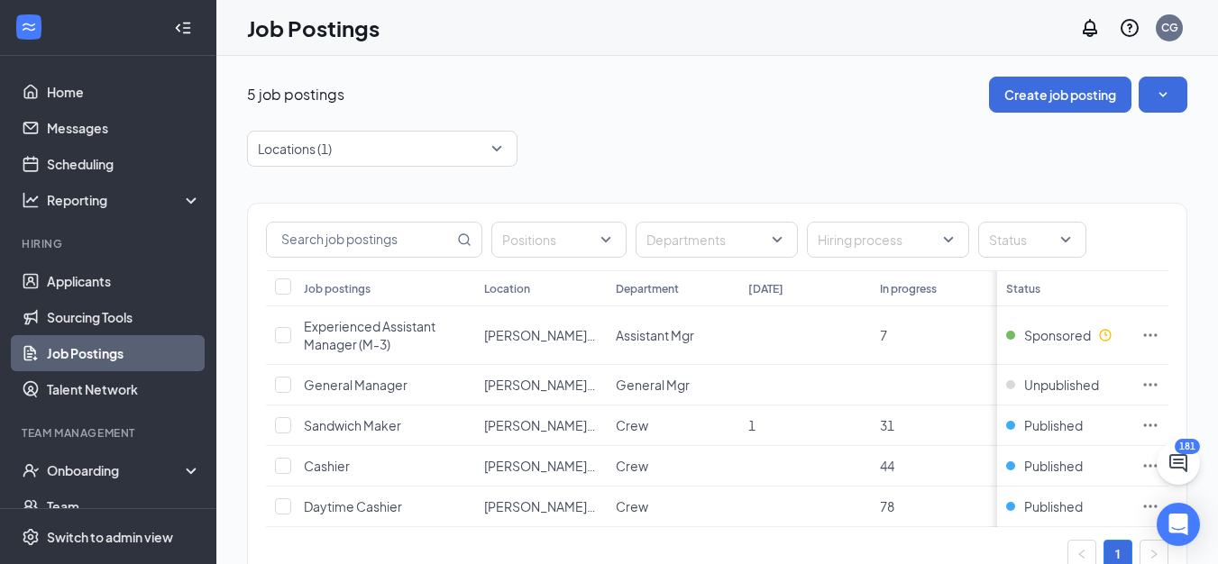
scroll to position [0, 0]
click at [499, 153] on div "Locations (1)" at bounding box center [382, 150] width 270 height 36
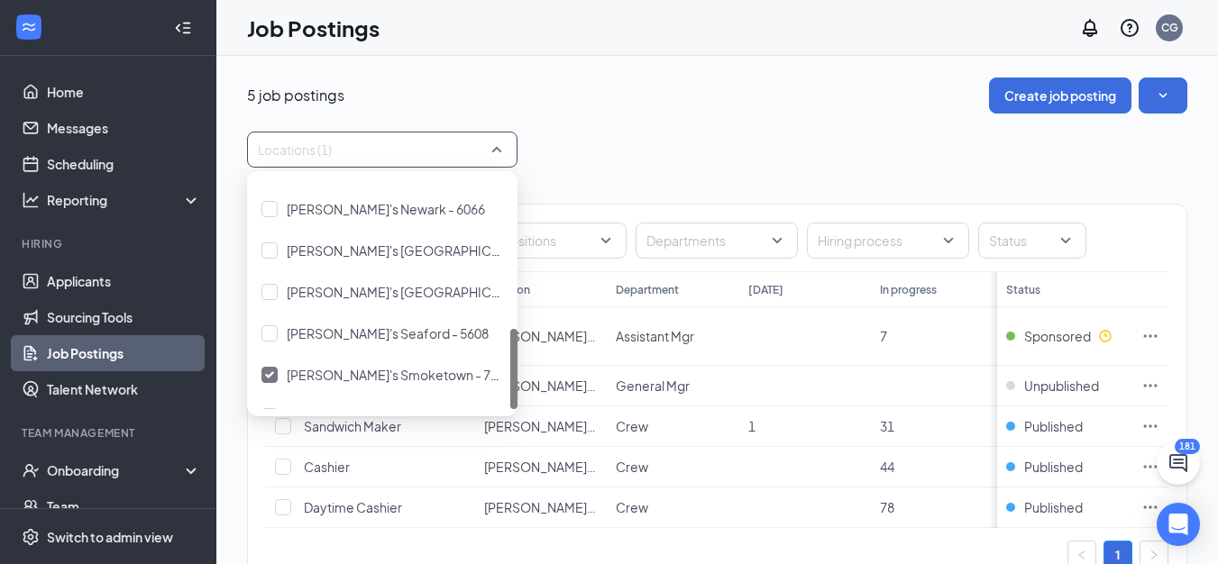
scroll to position [433, 0]
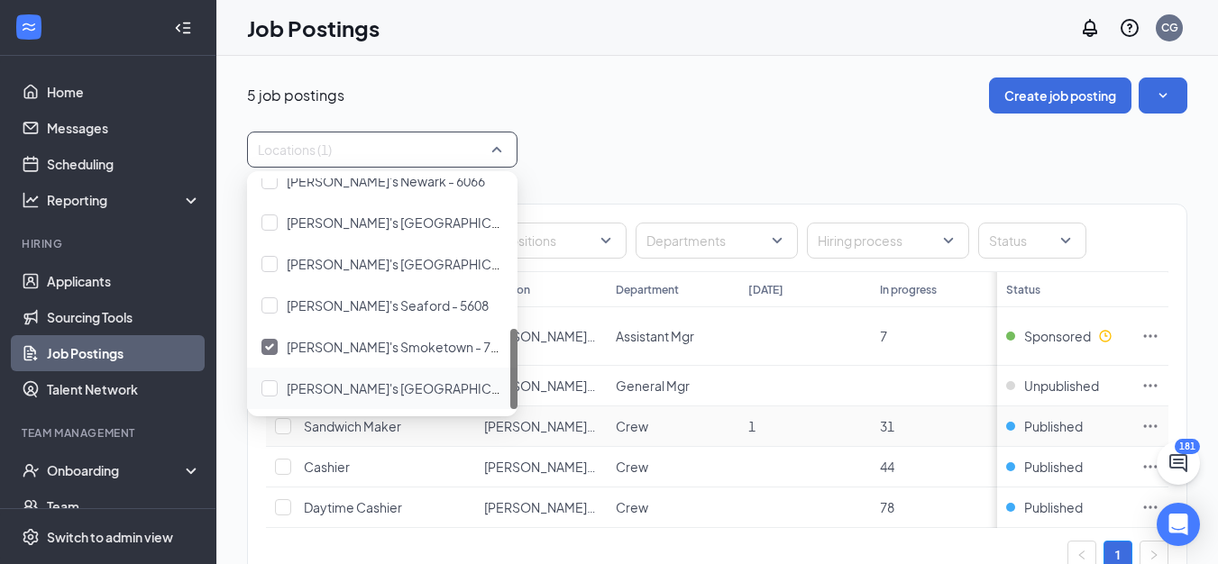
drag, startPoint x: 514, startPoint y: 247, endPoint x: 402, endPoint y: 402, distance: 191.1
click at [506, 418] on body "Home Messages Scheduling Reporting Hiring Applicants Sourcing Tools Job Posting…" at bounding box center [609, 282] width 1218 height 564
click at [269, 346] on img at bounding box center [269, 346] width 9 height 7
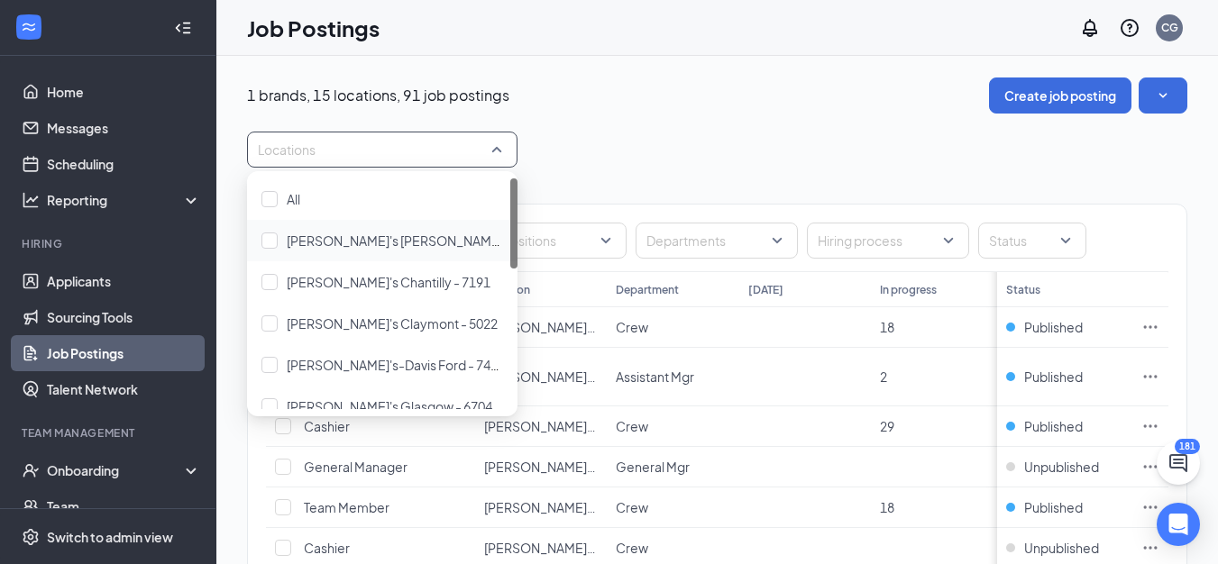
drag, startPoint x: 515, startPoint y: 250, endPoint x: 513, endPoint y: 211, distance: 38.8
click at [516, 206] on div at bounding box center [513, 223] width 7 height 90
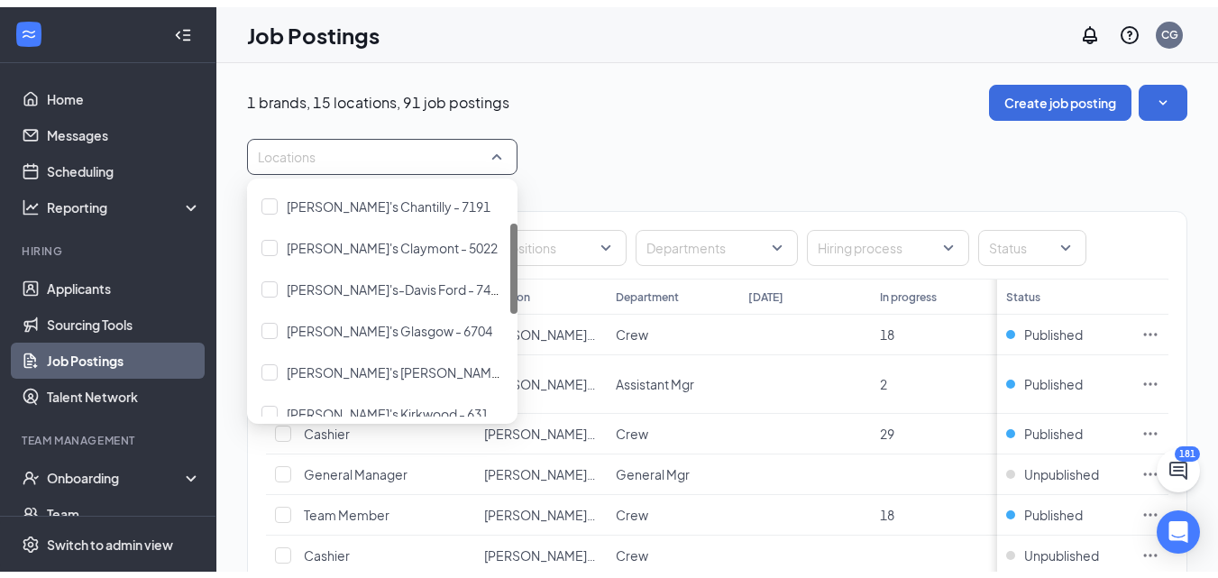
scroll to position [96, 0]
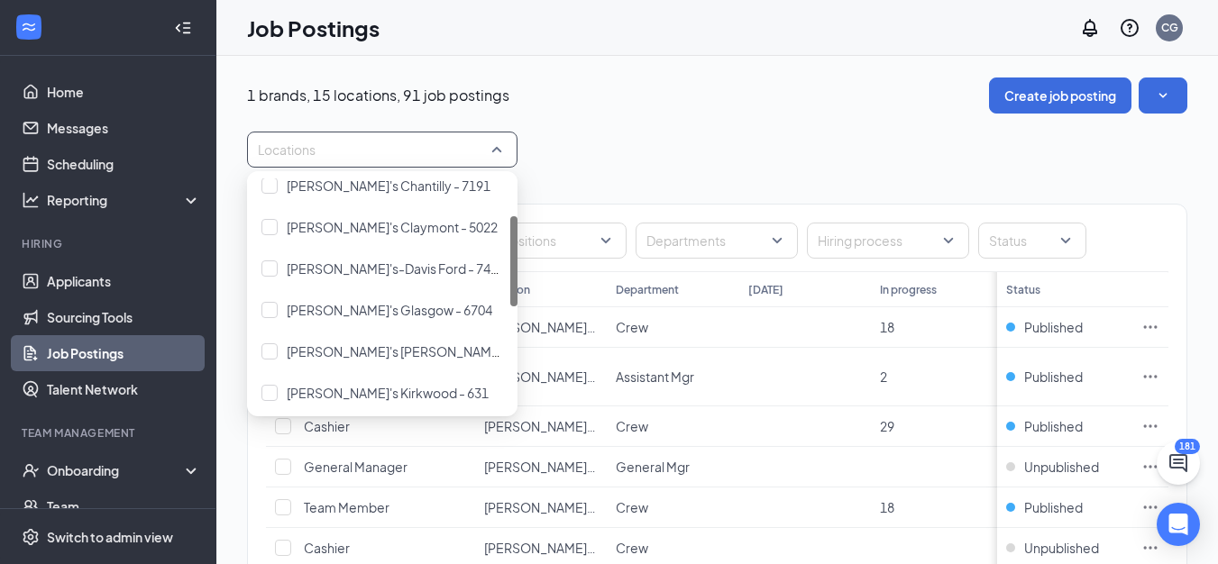
drag, startPoint x: 513, startPoint y: 211, endPoint x: 513, endPoint y: 249, distance: 37.9
click at [513, 249] on div at bounding box center [513, 261] width 7 height 90
click at [271, 269] on div at bounding box center [269, 268] width 16 height 16
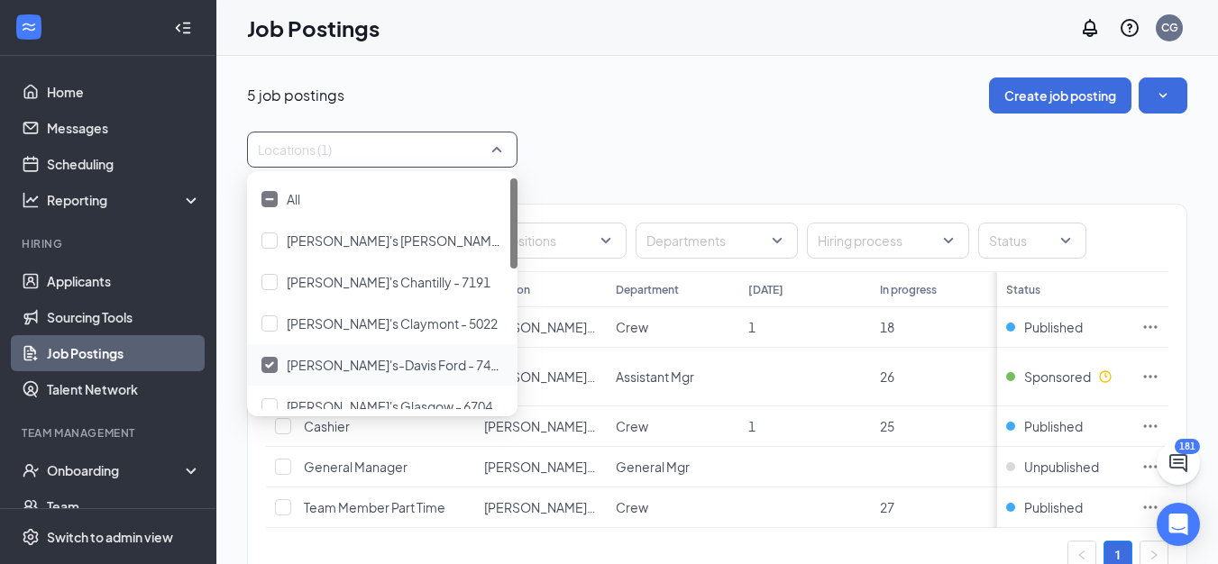
drag, startPoint x: 272, startPoint y: 366, endPoint x: 631, endPoint y: 127, distance: 431.0
click at [272, 365] on img at bounding box center [269, 364] width 9 height 7
click at [631, 127] on div "5 job postings Create job posting Locations (1) Positions Departments Hiring pr…" at bounding box center [717, 342] width 940 height 529
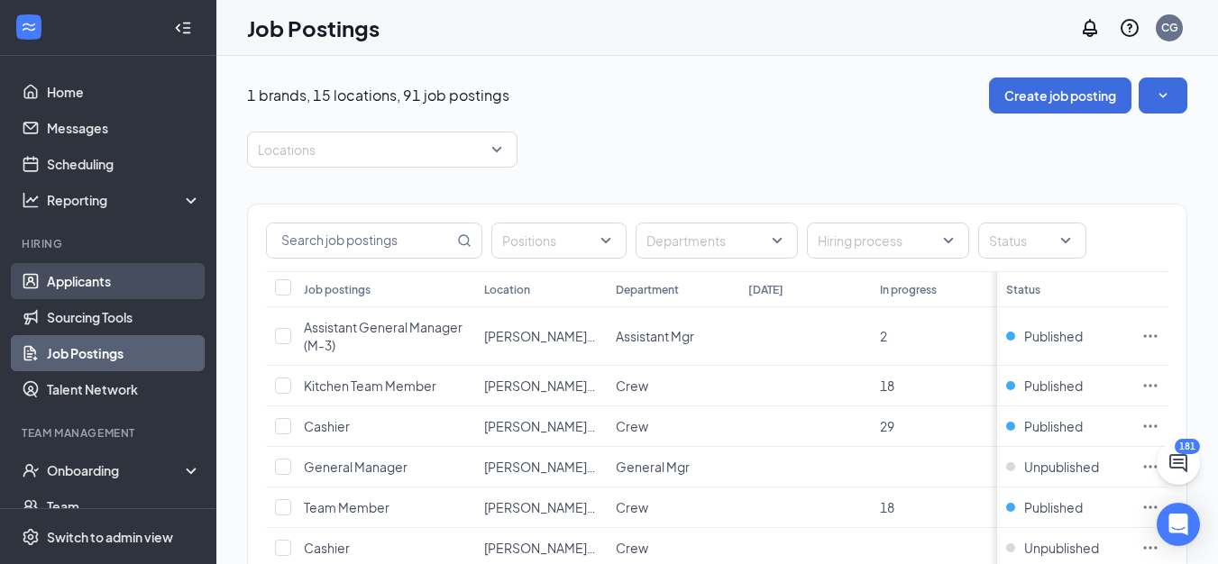
click at [51, 282] on link "Applicants" at bounding box center [124, 281] width 154 height 36
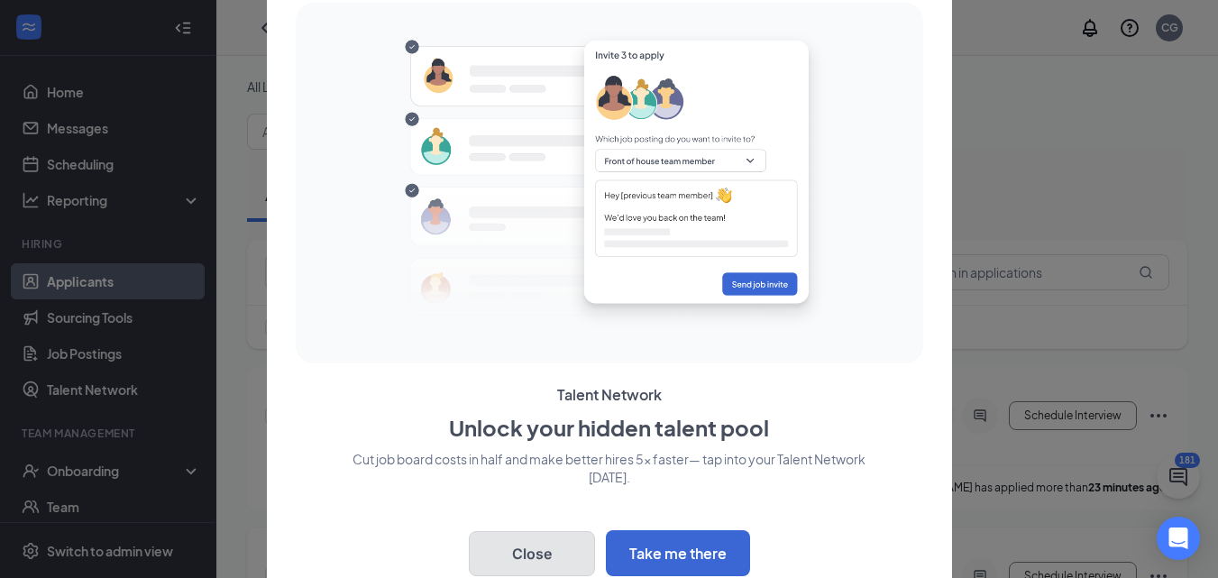
click at [506, 568] on button "Close" at bounding box center [532, 553] width 126 height 45
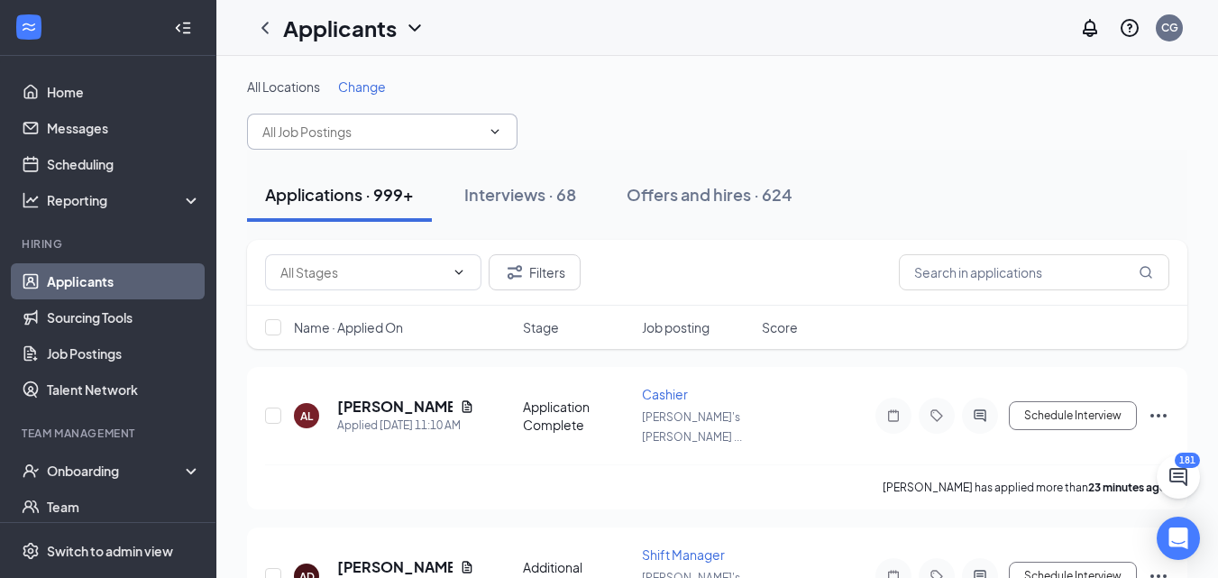
click at [496, 124] on span at bounding box center [382, 132] width 270 height 36
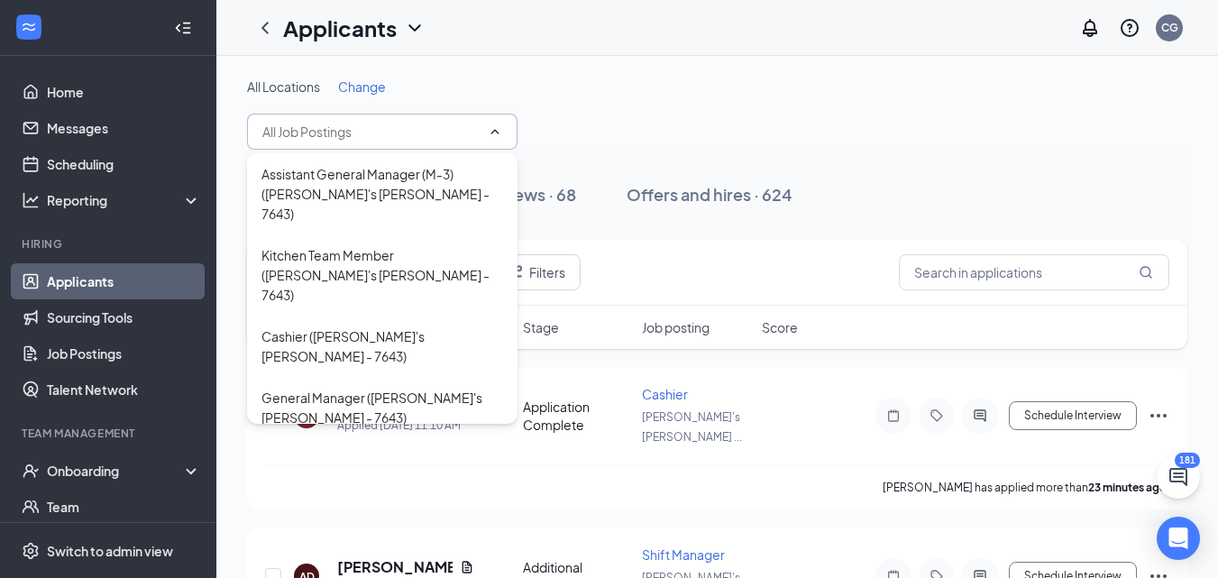
click at [348, 90] on span "Change" at bounding box center [362, 86] width 48 height 16
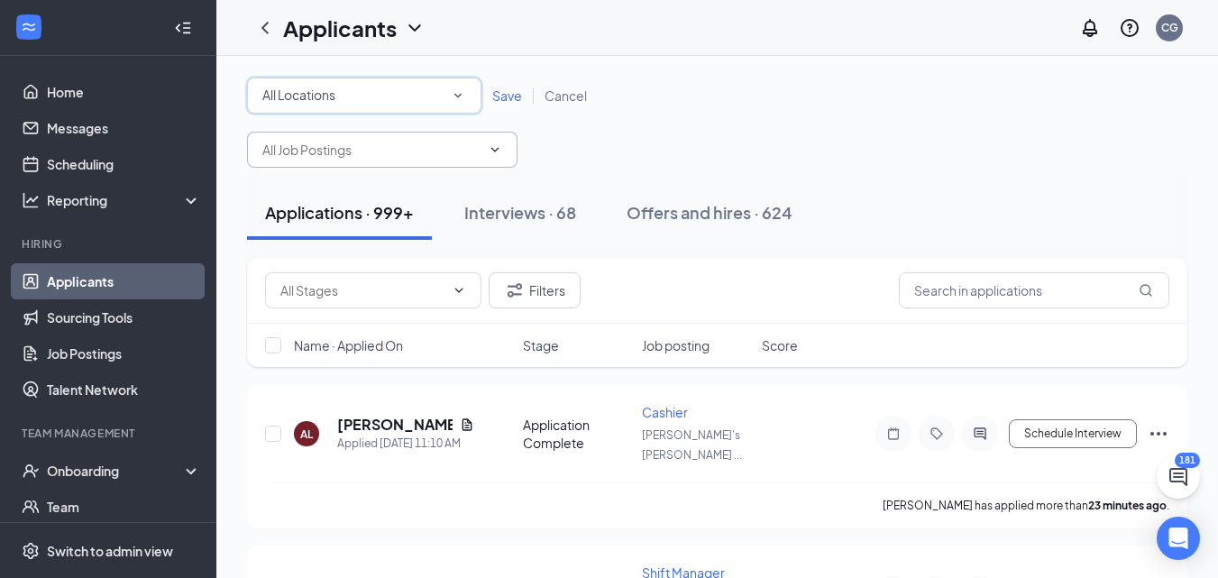
click at [470, 96] on div "All Locations All Locations" at bounding box center [364, 96] width 234 height 36
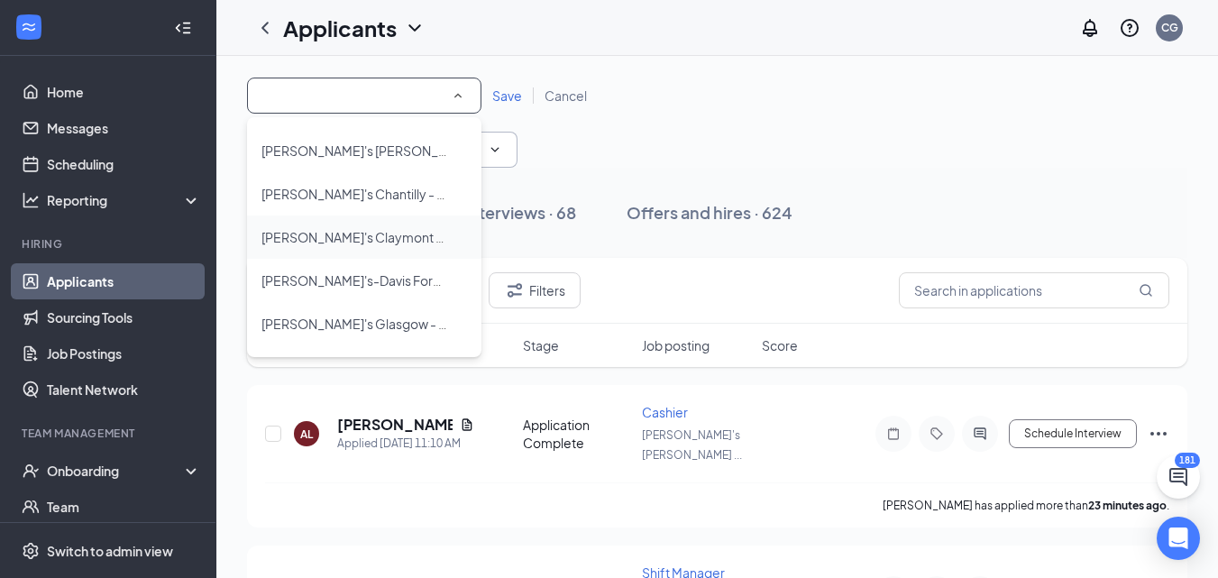
scroll to position [42, 0]
click at [357, 276] on span "[PERSON_NAME]'s-Davis Ford - 7461" at bounding box center [370, 277] width 218 height 16
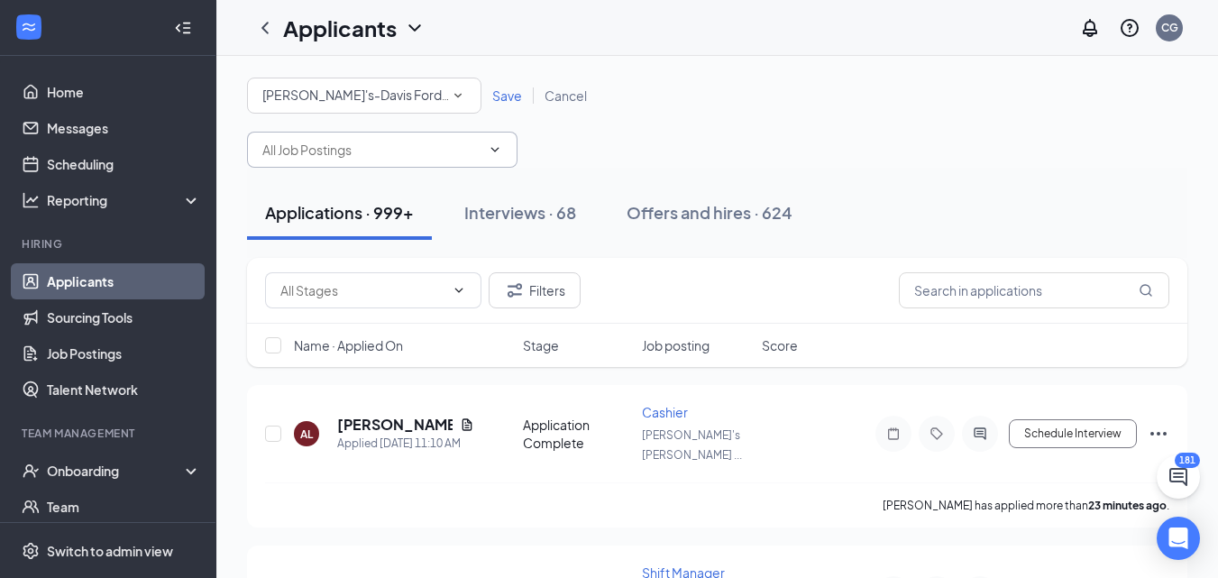
click at [511, 97] on span "Save" at bounding box center [507, 95] width 30 height 16
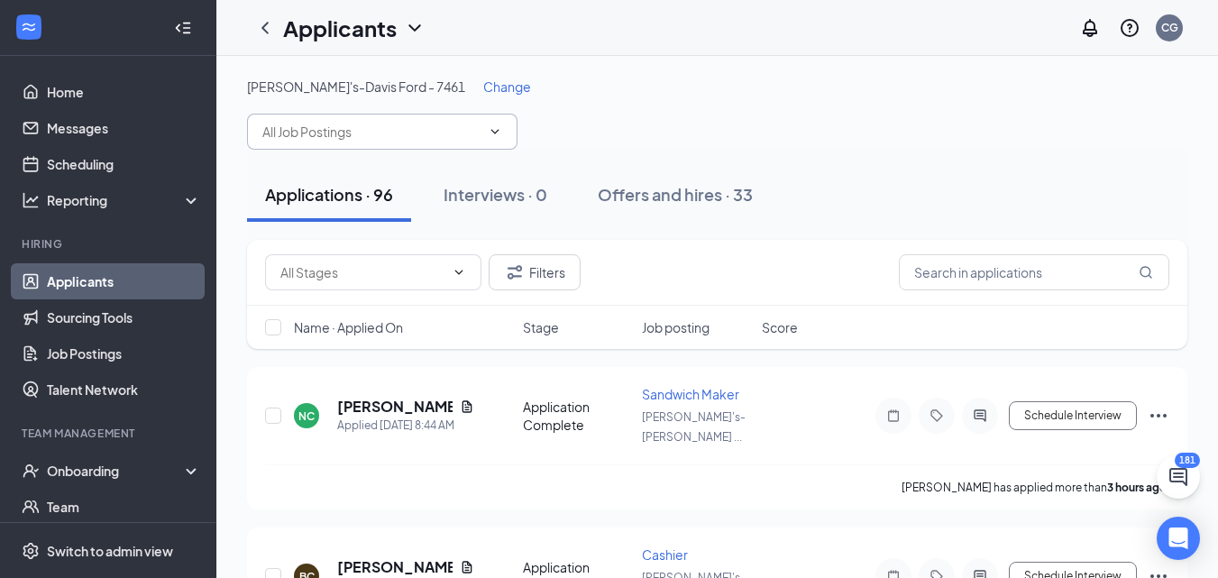
click at [502, 129] on span at bounding box center [382, 132] width 270 height 36
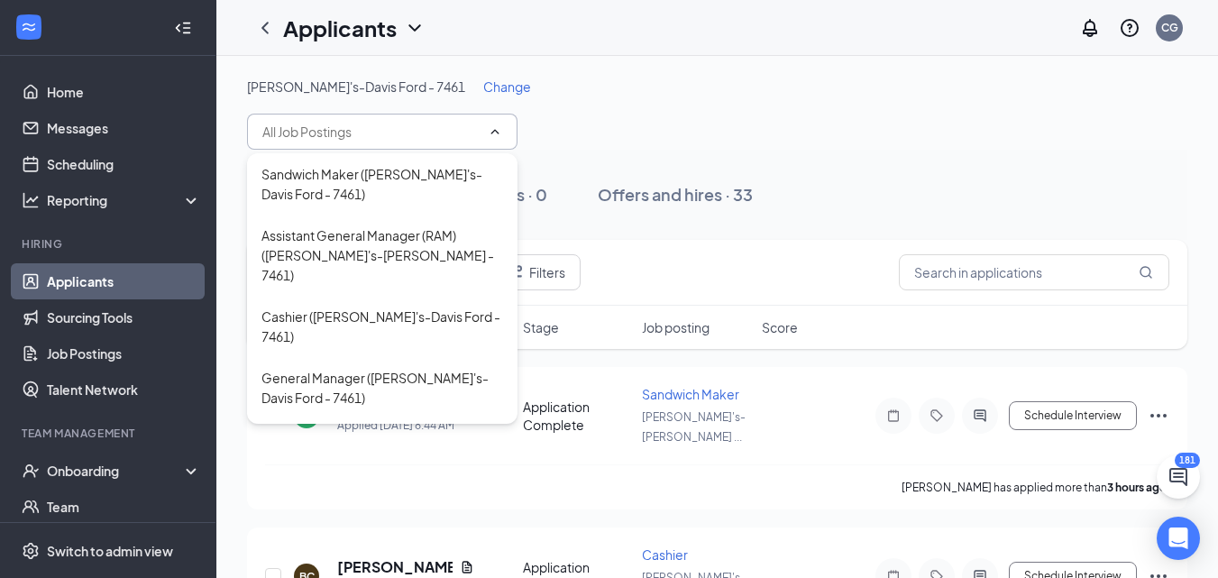
click at [370, 241] on div "Assistant General Manager (RAM) ([PERSON_NAME]'s-[PERSON_NAME] - 7461)" at bounding box center [382, 254] width 242 height 59
type input "Assistant General Manager (RAM) ([PERSON_NAME]'s-[PERSON_NAME] - 7461)"
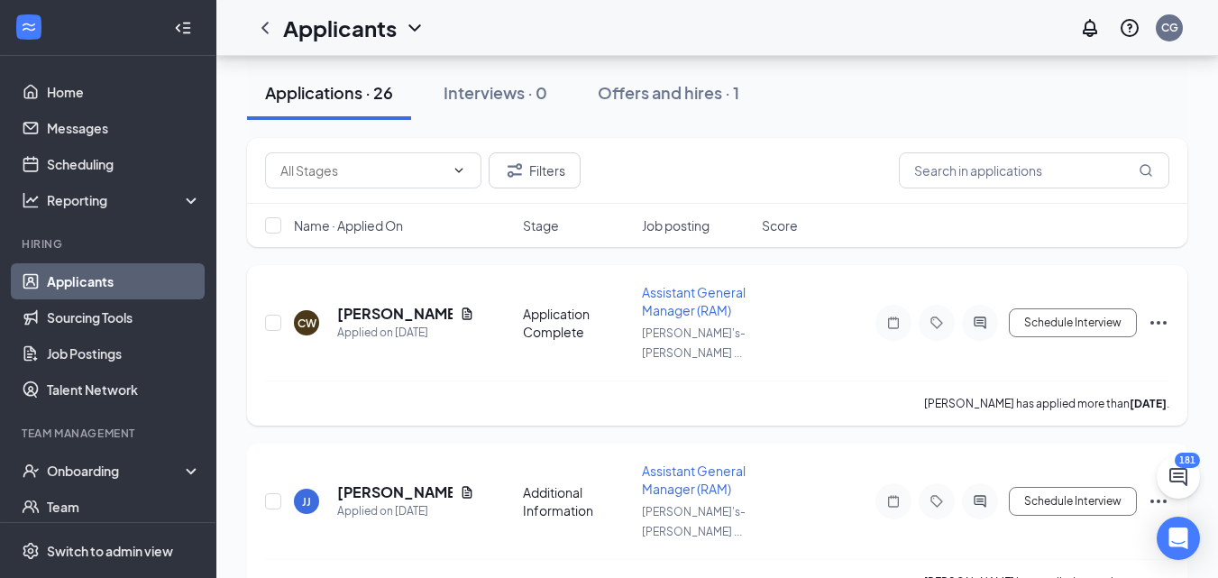
scroll to position [158, 0]
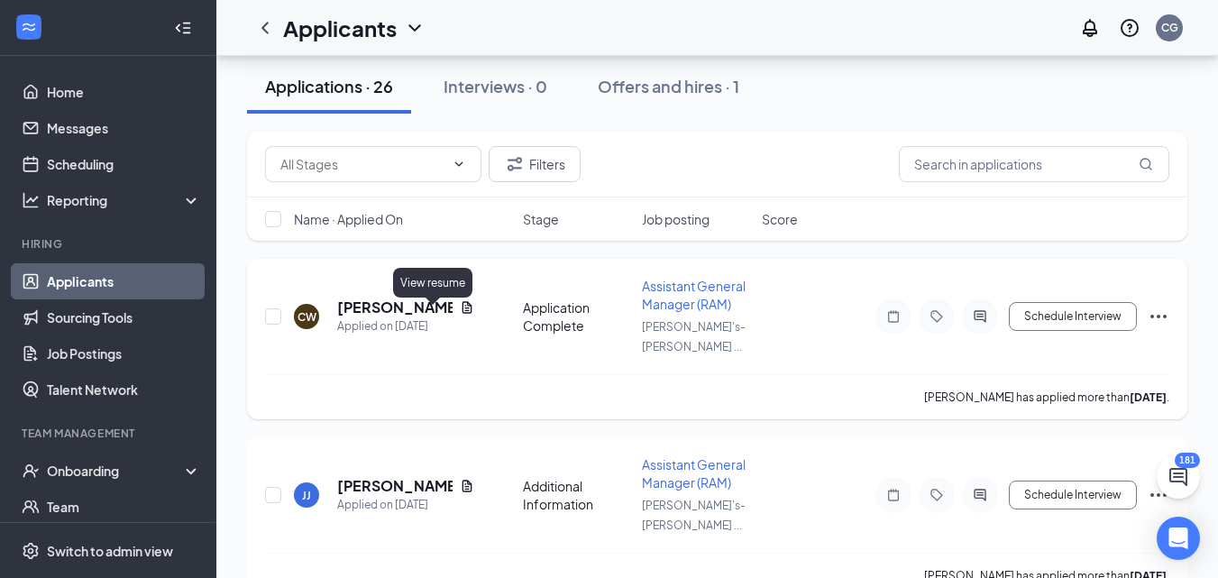
click at [461, 313] on icon "Document" at bounding box center [466, 307] width 10 height 12
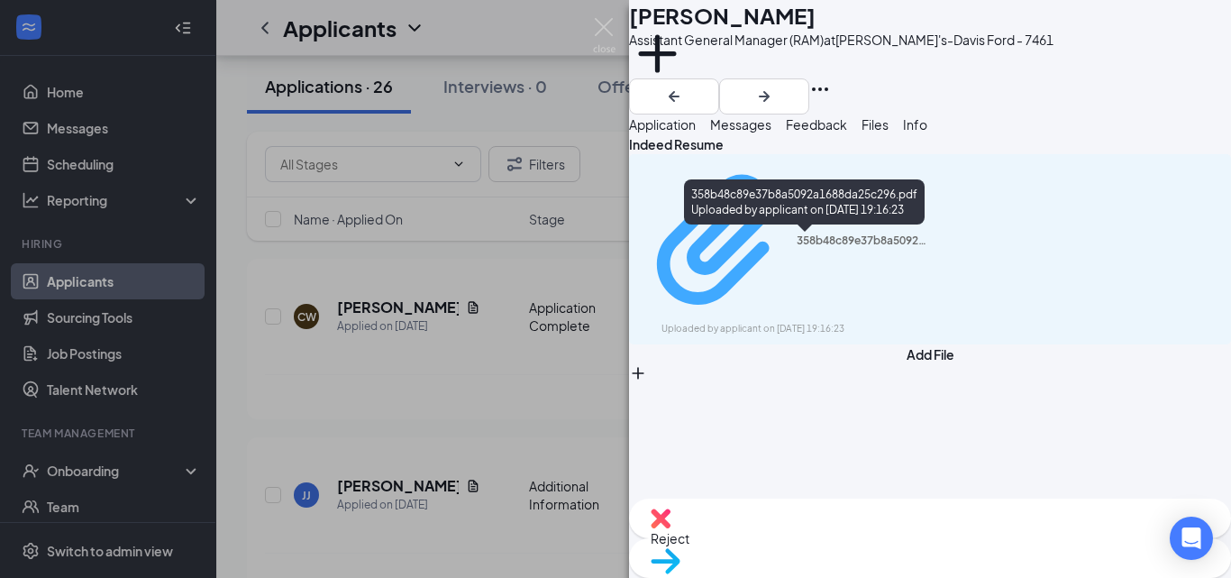
click at [778, 251] on div "358b48c89e37b8a5092a1688da25c296.pdf Uploaded by applicant on [DATE] 19:16:23" at bounding box center [786, 249] width 292 height 174
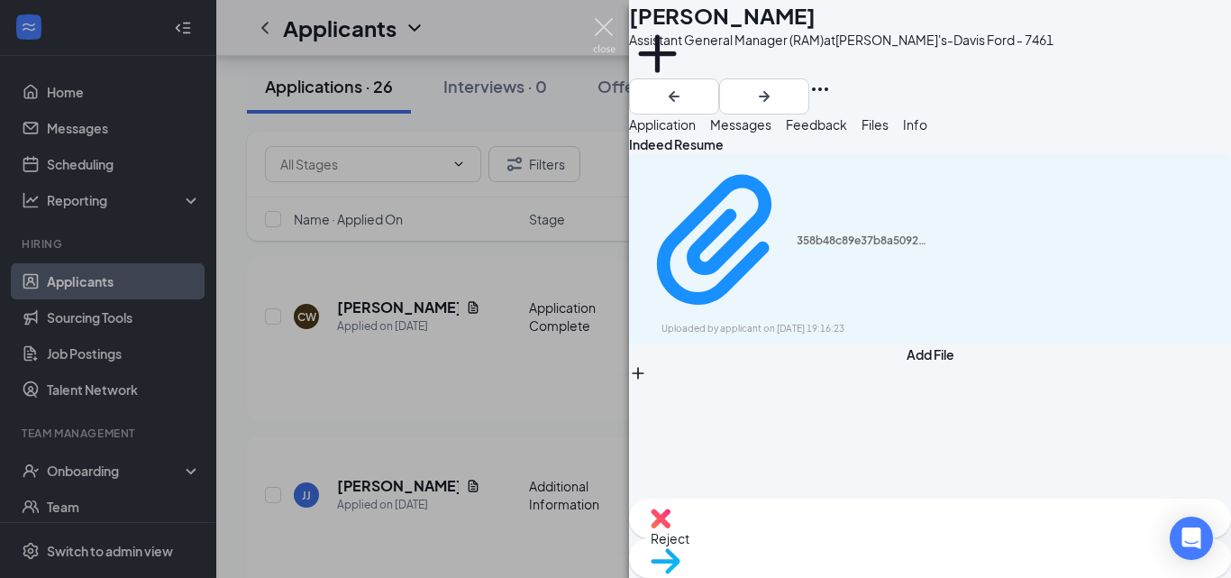
click at [613, 20] on img at bounding box center [604, 35] width 23 height 35
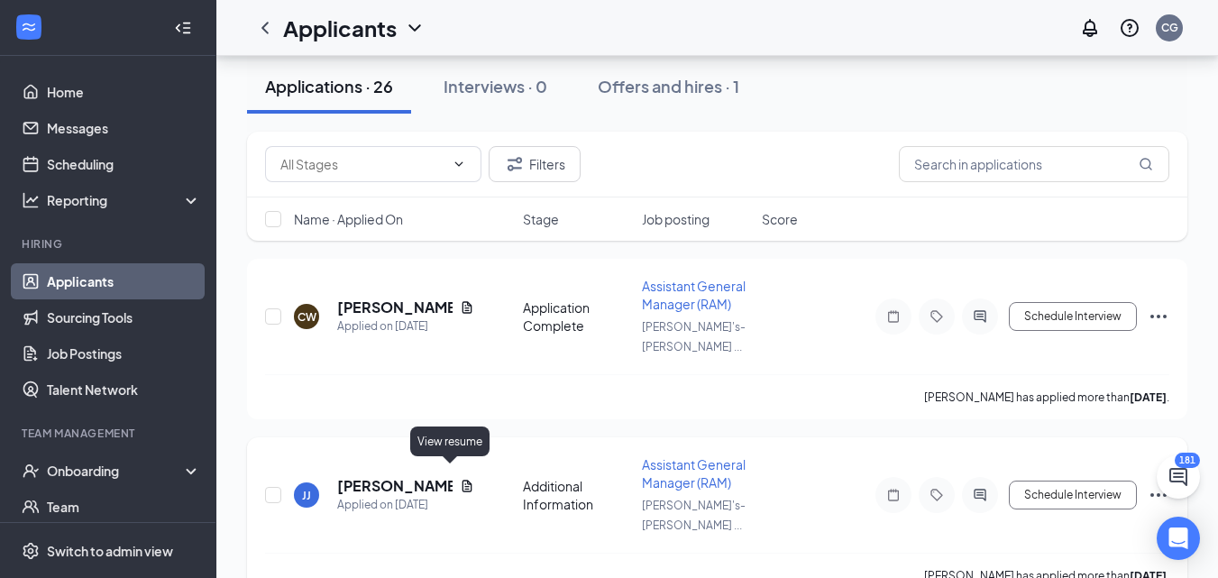
click at [461, 480] on icon "Document" at bounding box center [466, 486] width 10 height 12
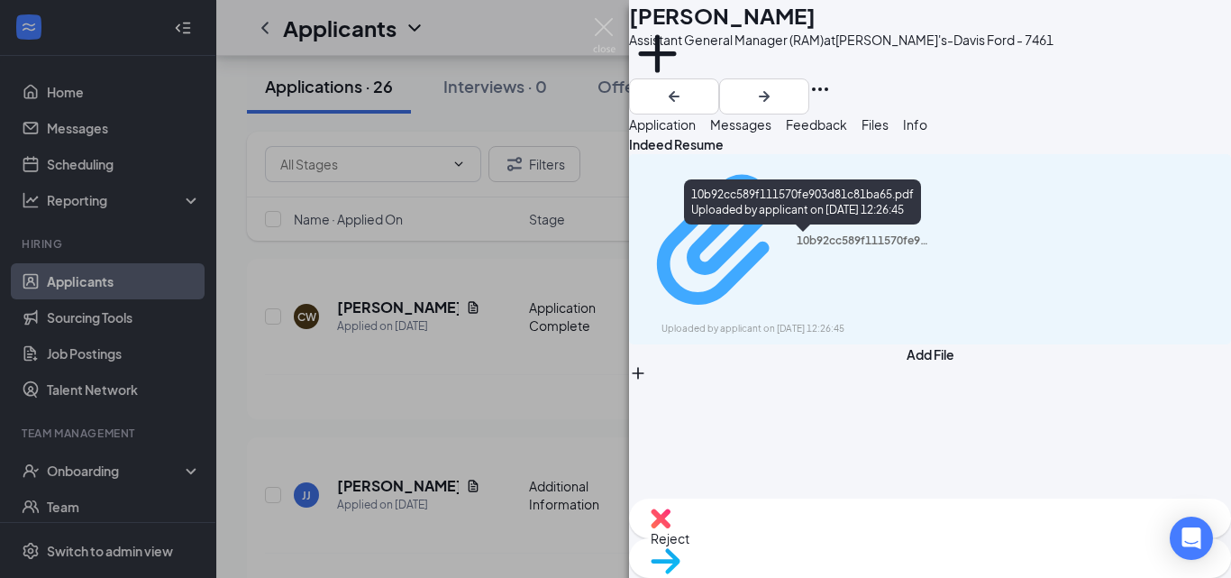
click at [839, 245] on div "10b92cc589f111570fe903d81c81ba65.pdf" at bounding box center [864, 240] width 135 height 14
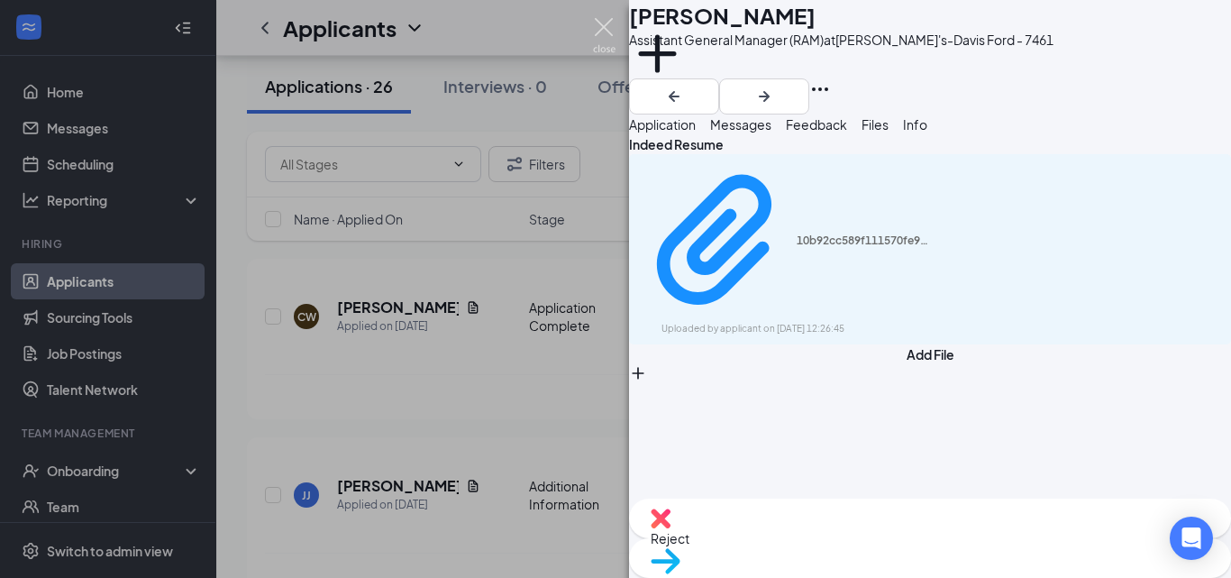
click at [609, 31] on img at bounding box center [604, 35] width 23 height 35
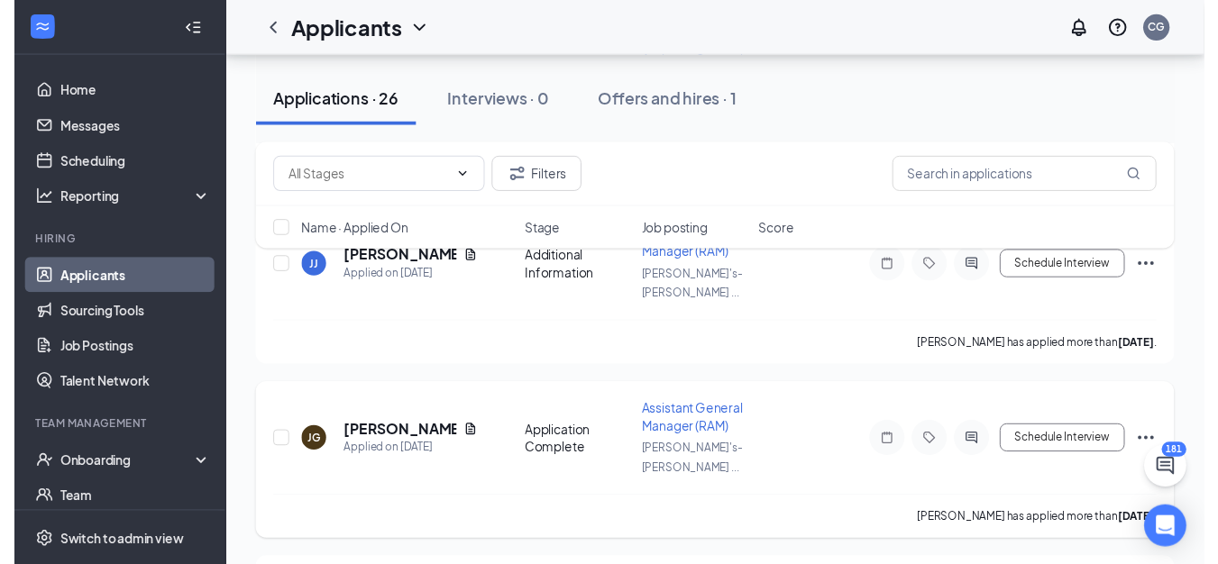
scroll to position [518, 0]
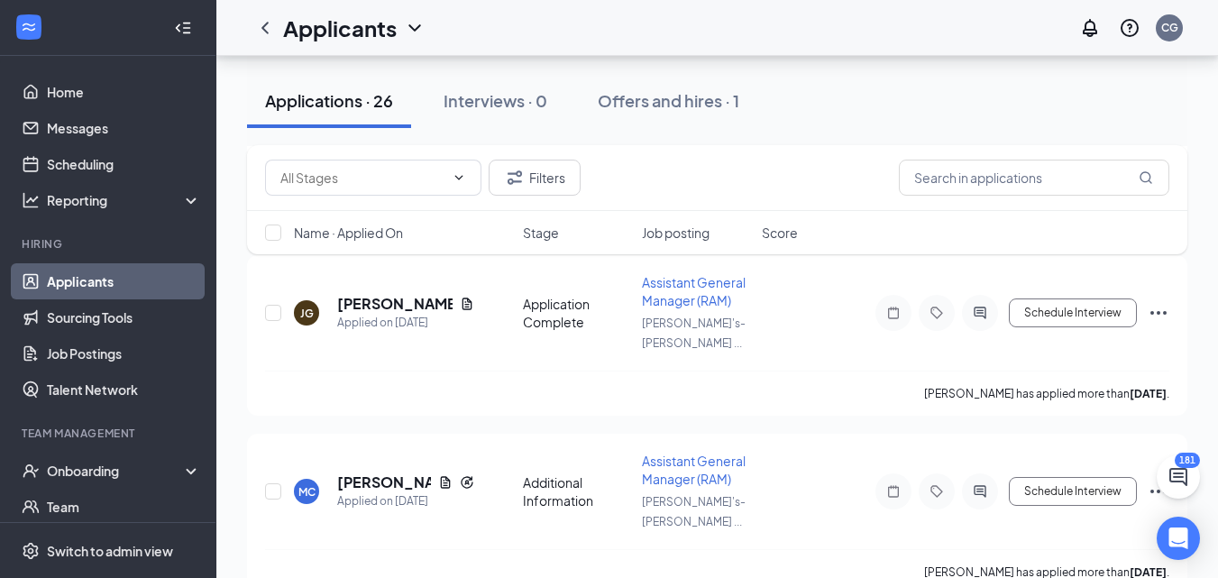
click at [437, 270] on div "Filters Name · Applied On Stage Job posting Score" at bounding box center [717, 208] width 940 height 127
click at [460, 297] on icon "Document" at bounding box center [467, 304] width 14 height 14
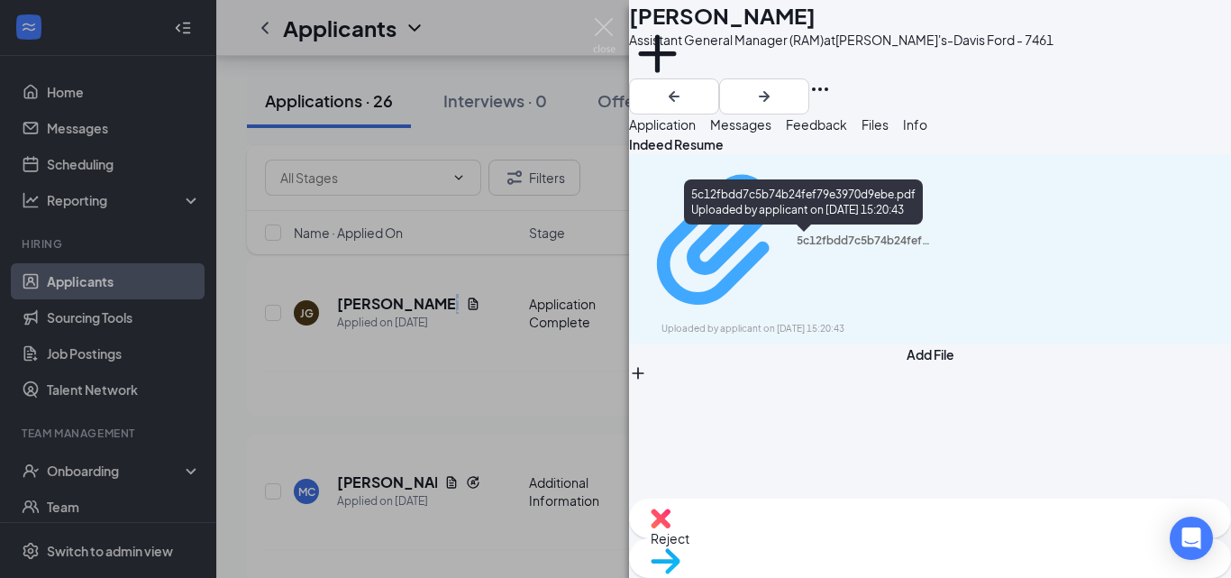
click at [797, 239] on div "5c12fbdd7c5b74b24fef79e3970d9ebe.pdf" at bounding box center [864, 240] width 135 height 14
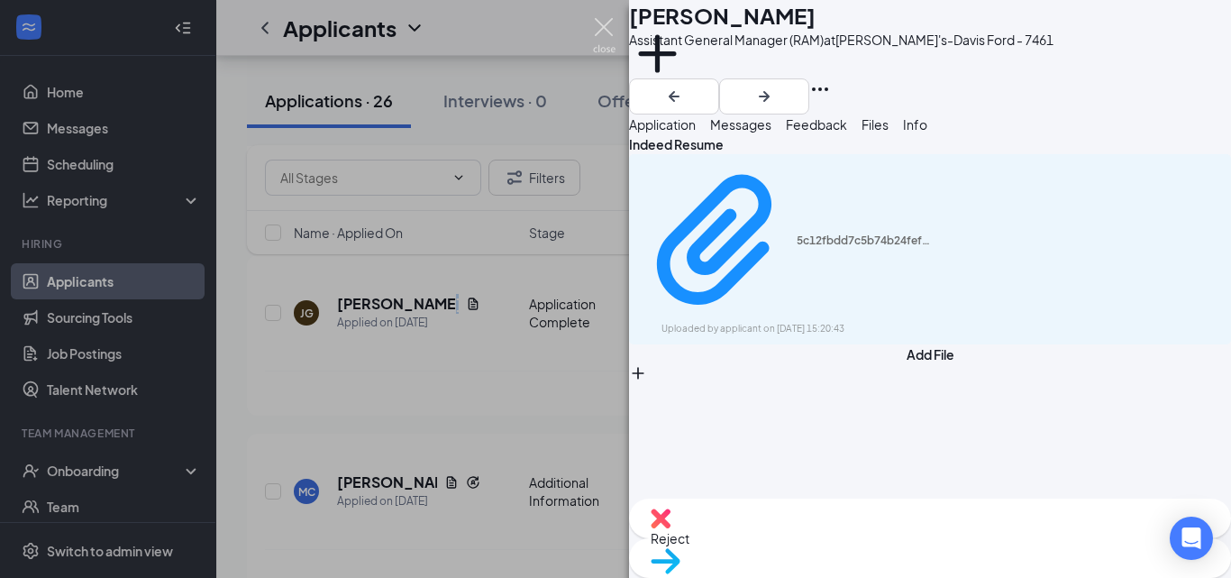
click at [603, 23] on img at bounding box center [604, 35] width 23 height 35
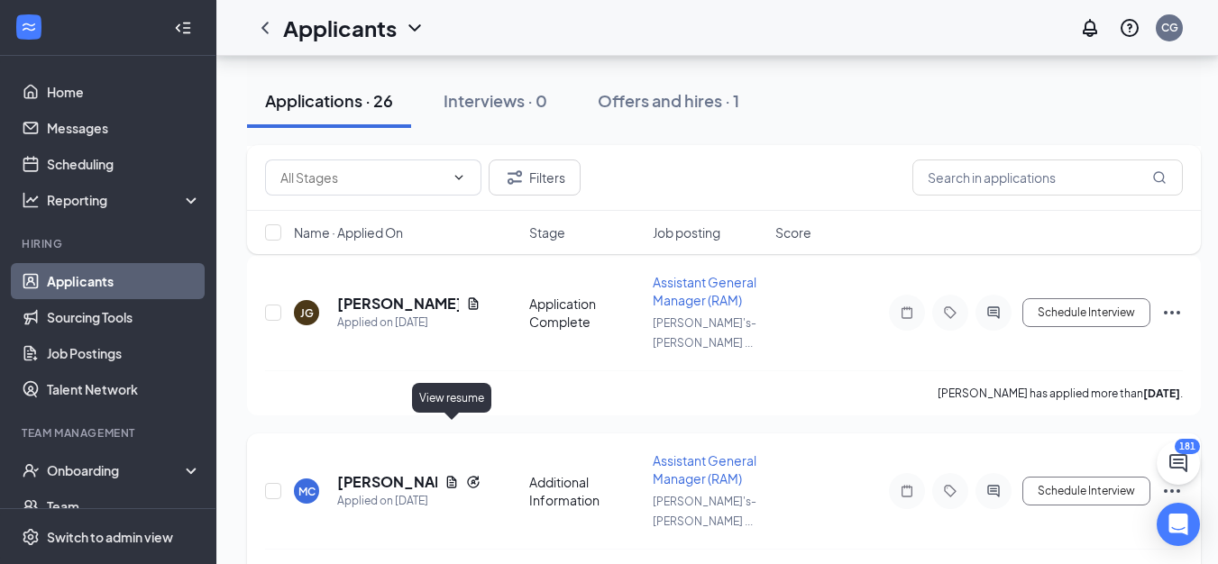
click at [457, 475] on icon "Document" at bounding box center [451, 482] width 14 height 14
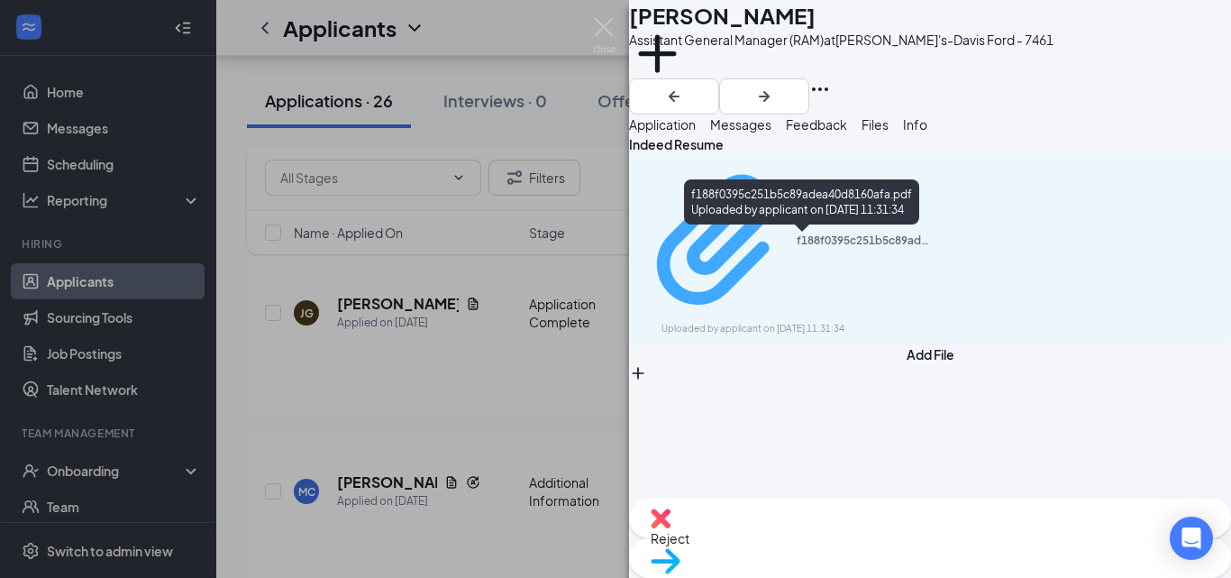
click at [797, 240] on div "f188f0395c251b5c89adea40d8160afa.pdf" at bounding box center [864, 240] width 135 height 14
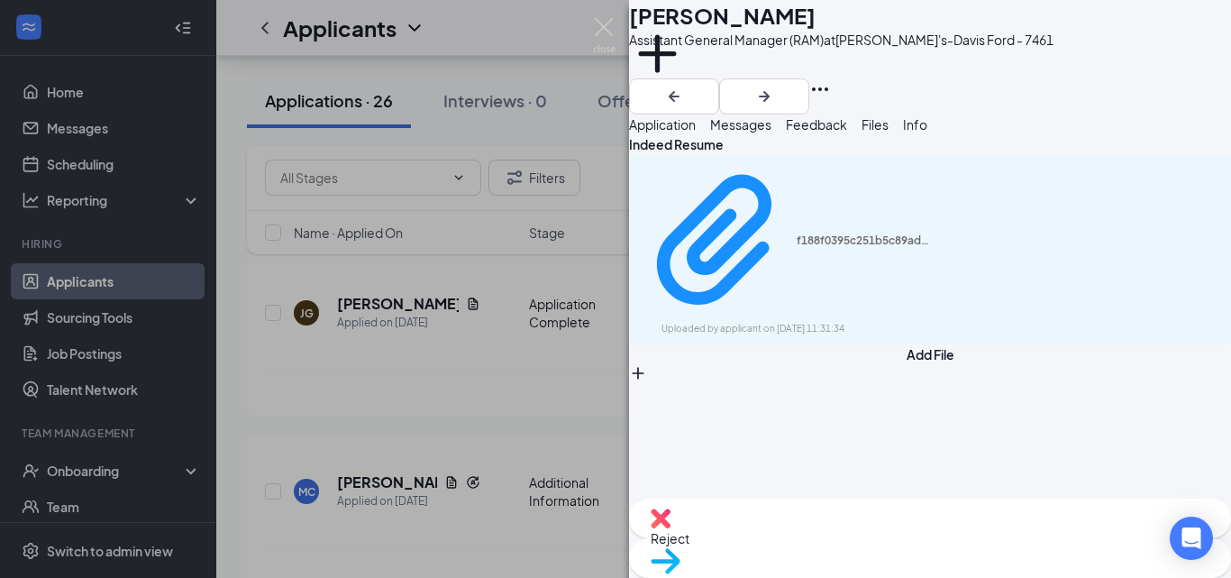
drag, startPoint x: 608, startPoint y: 21, endPoint x: 580, endPoint y: 428, distance: 408.4
click at [608, 22] on img at bounding box center [604, 35] width 23 height 35
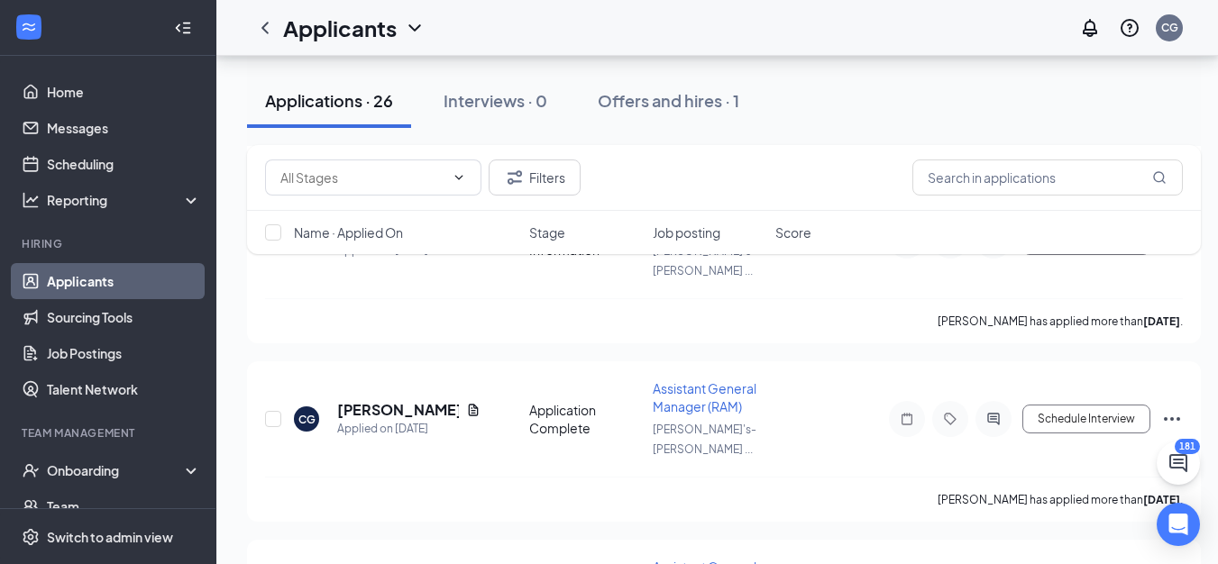
scroll to position [793, 0]
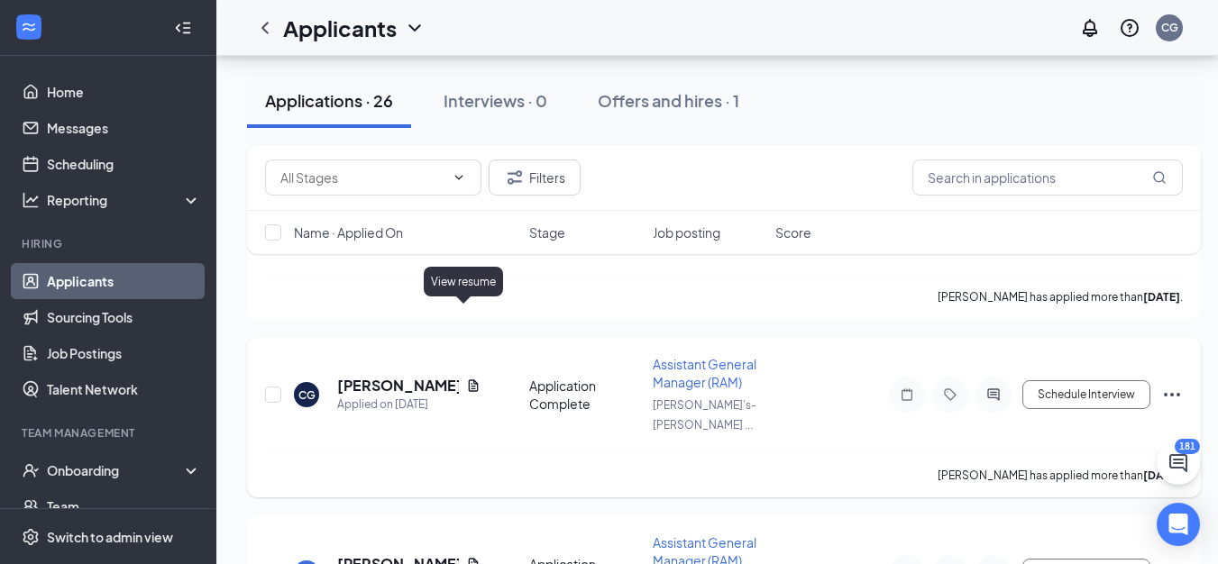
click at [466, 379] on icon "Document" at bounding box center [473, 386] width 14 height 14
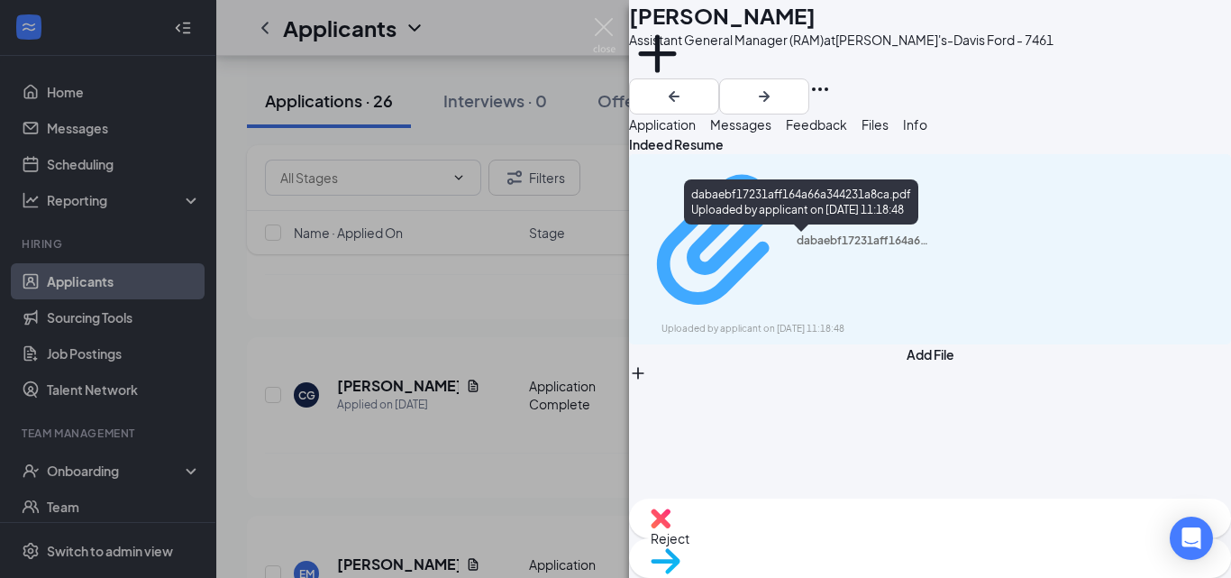
click at [801, 239] on div "dabaebf17231aff164a66a344231a8ca.pdf" at bounding box center [864, 240] width 135 height 14
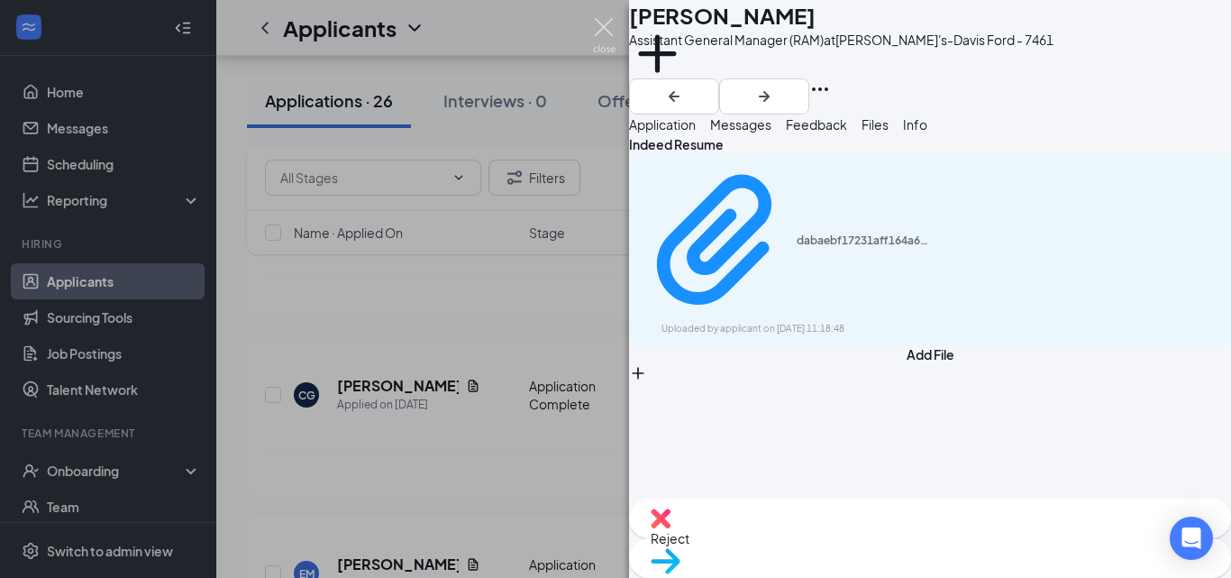
click at [605, 19] on img at bounding box center [604, 35] width 23 height 35
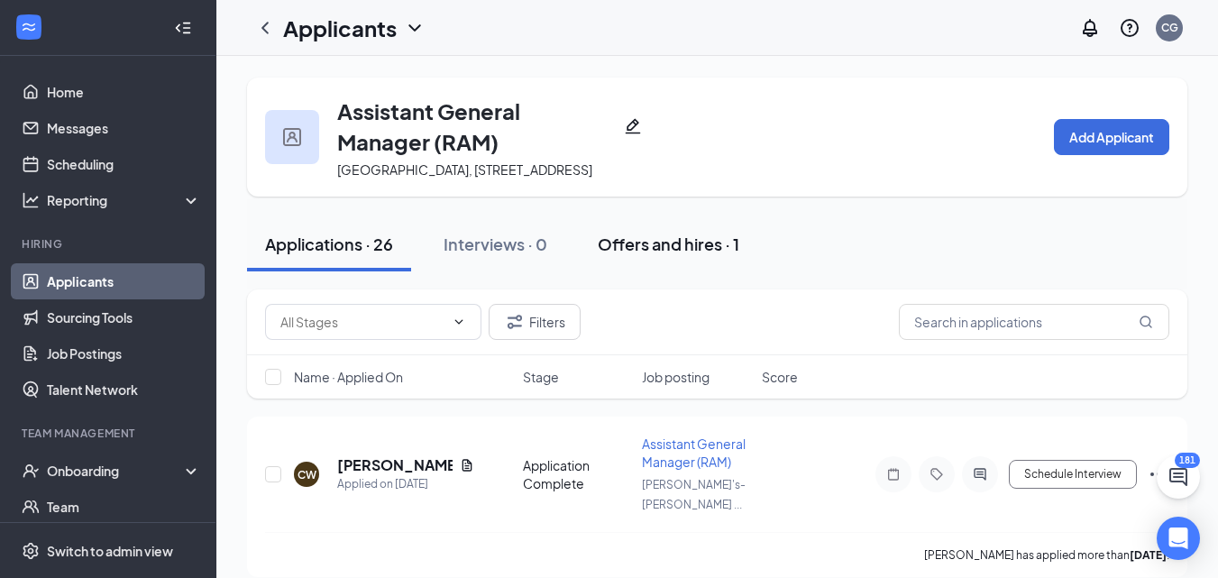
click at [696, 255] on div "Offers and hires · 1" at bounding box center [669, 244] width 142 height 23
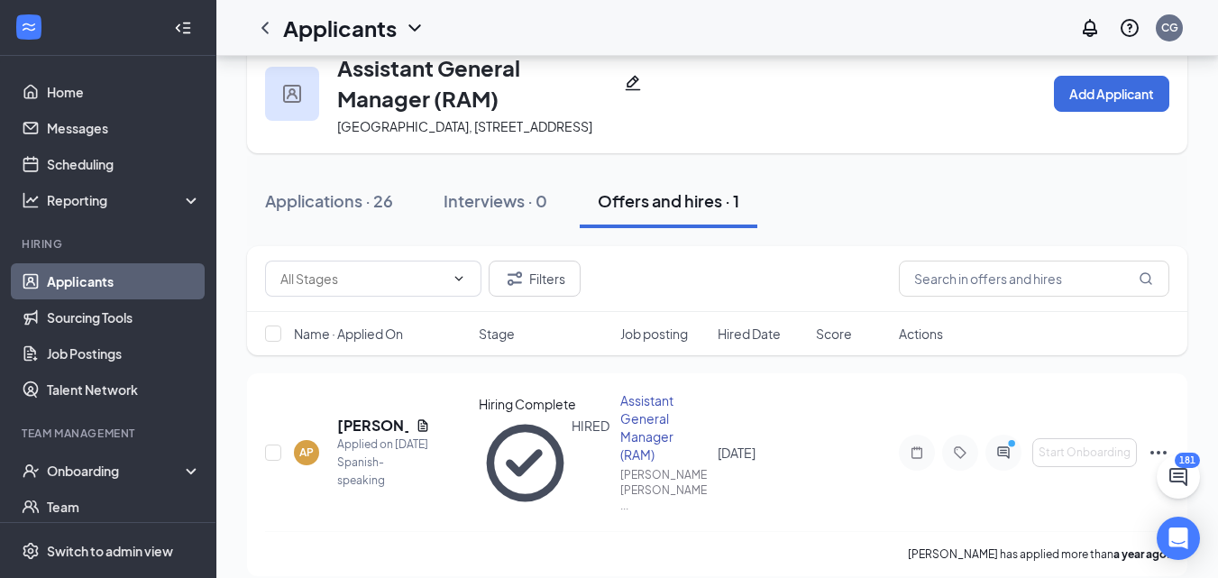
scroll to position [66, 0]
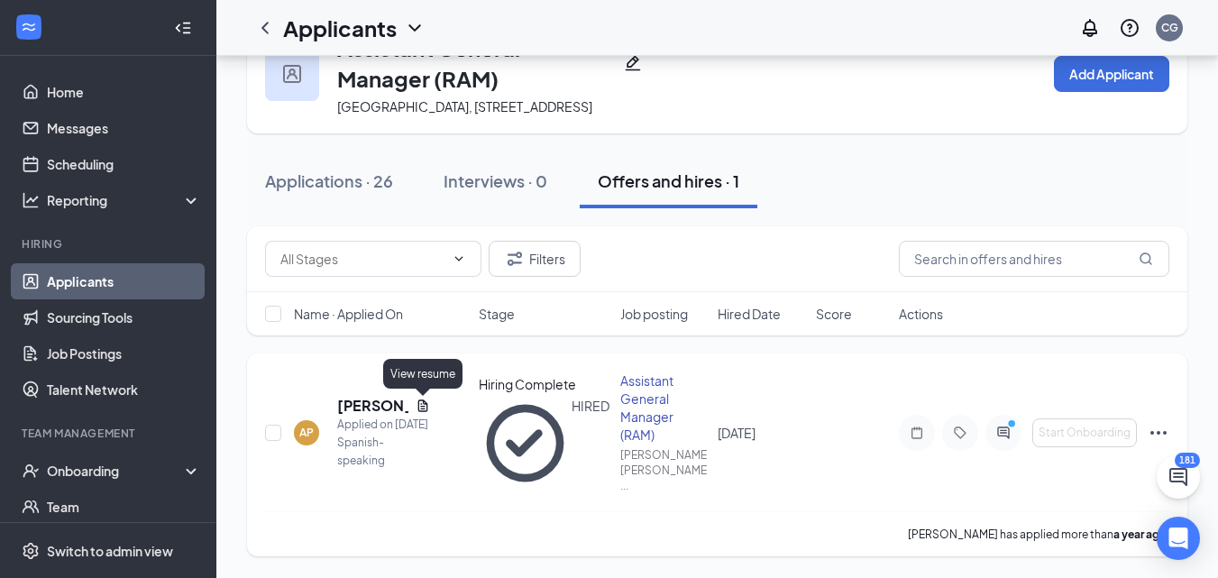
click at [422, 408] on icon "Document" at bounding box center [423, 405] width 14 height 14
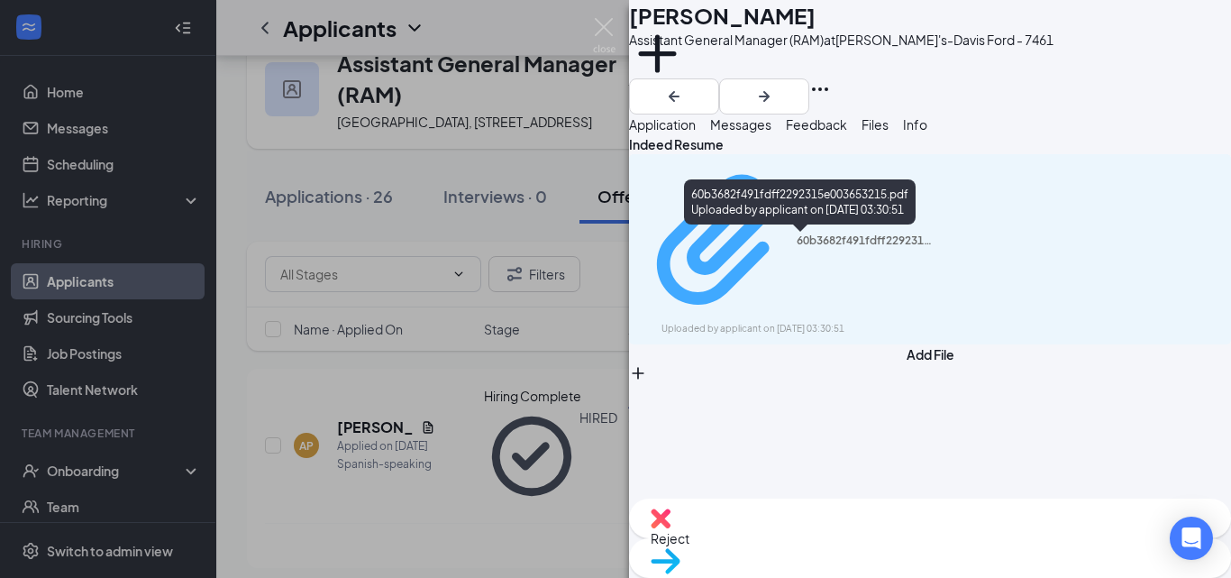
click at [802, 251] on div "60b3682f491fdff2292315e003653215.pdf Uploaded by applicant on [DATE] 03:30:51" at bounding box center [786, 249] width 292 height 174
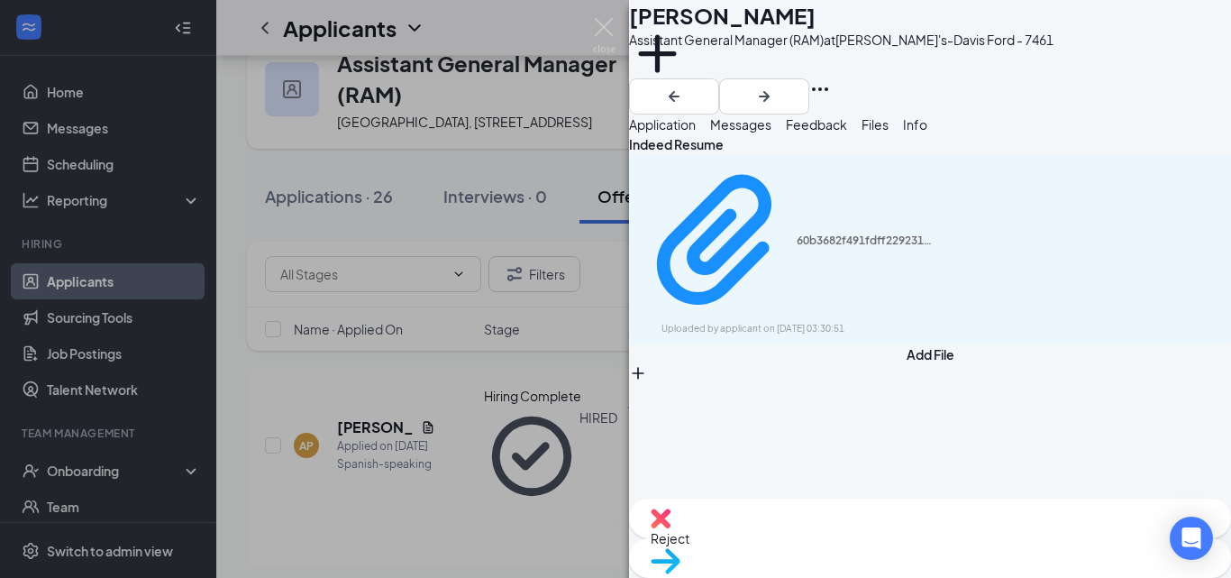
click at [606, 17] on div "AP [PERSON_NAME] Assistant General Manager (RAM) at [PERSON_NAME]'s-Davis Ford …" at bounding box center [615, 289] width 1231 height 578
